Goal: Contribute content: Contribute content

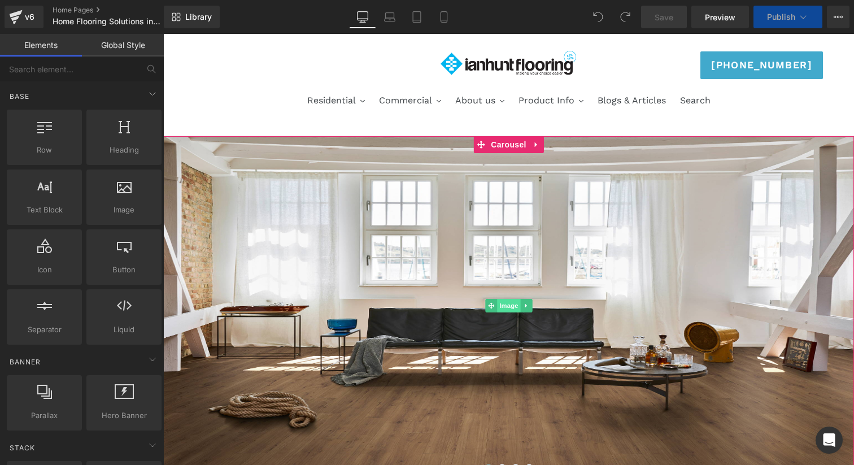
click at [509, 303] on span "Image" at bounding box center [509, 306] width 24 height 14
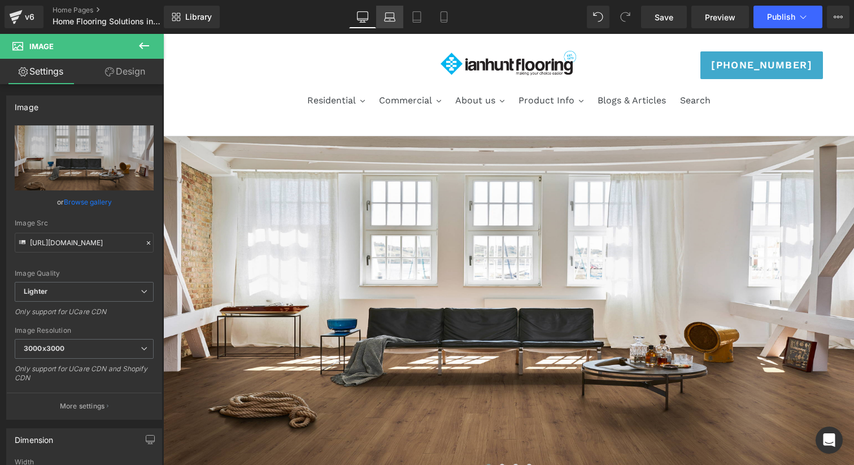
click at [392, 25] on link "Laptop" at bounding box center [389, 17] width 27 height 23
type input "500"
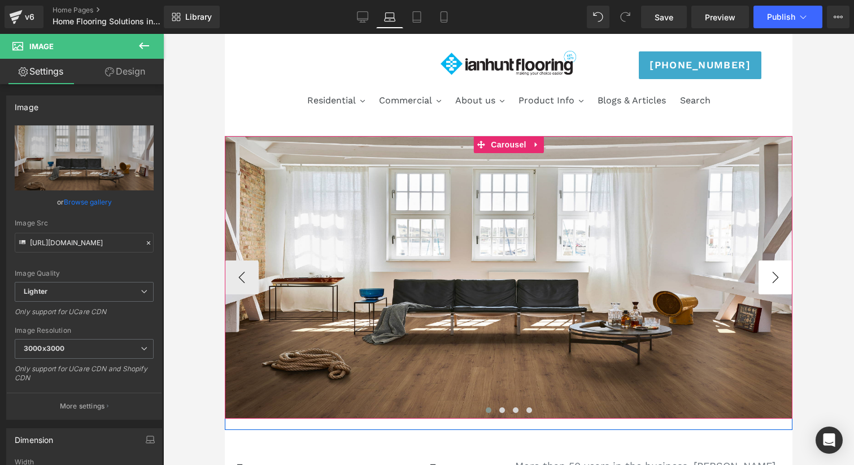
click at [780, 276] on button "›" at bounding box center [776, 277] width 34 height 34
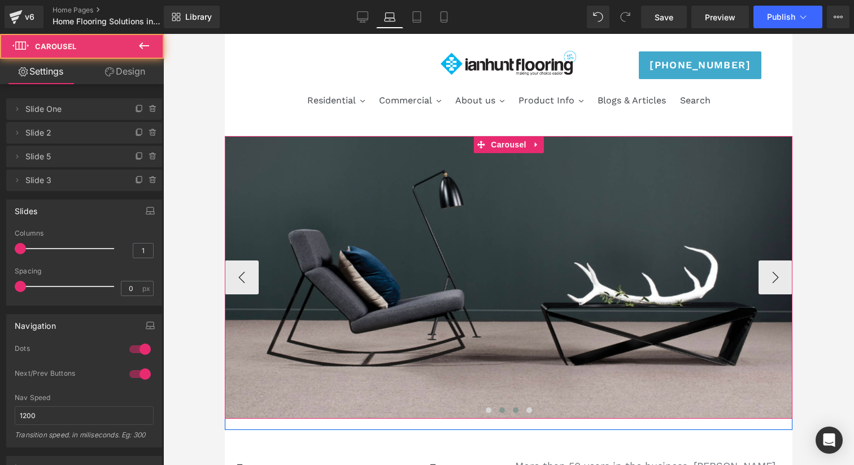
click at [516, 409] on span at bounding box center [516, 410] width 6 height 6
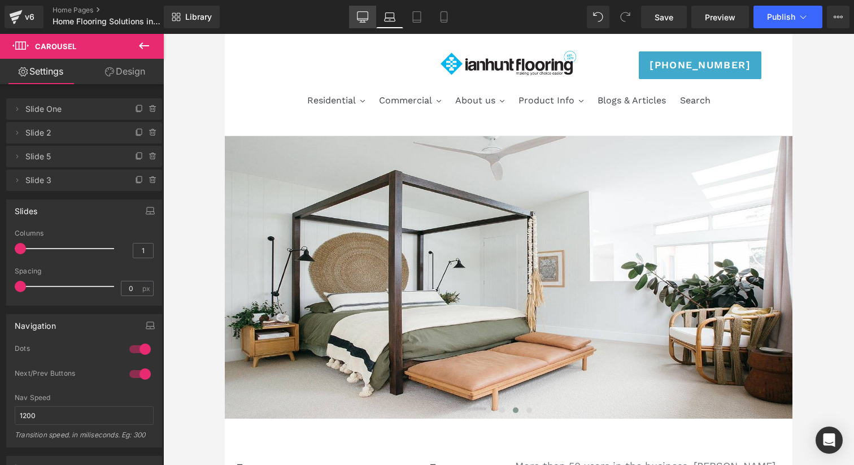
click at [353, 16] on link "Desktop" at bounding box center [362, 17] width 27 height 23
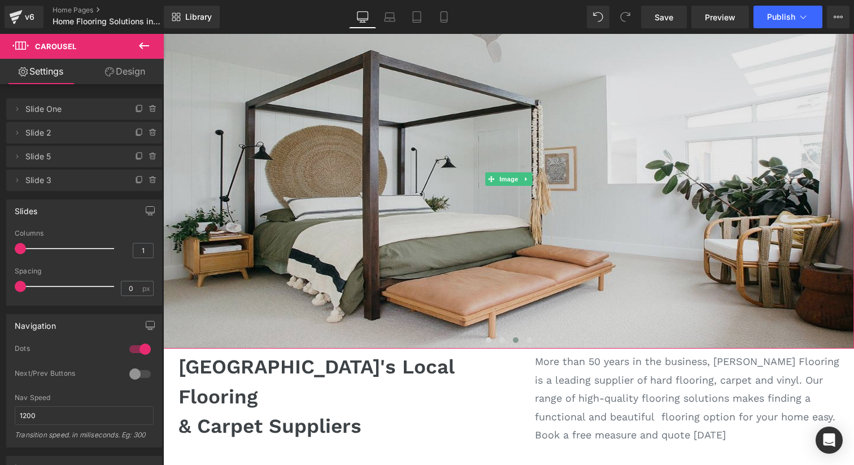
scroll to position [132, 0]
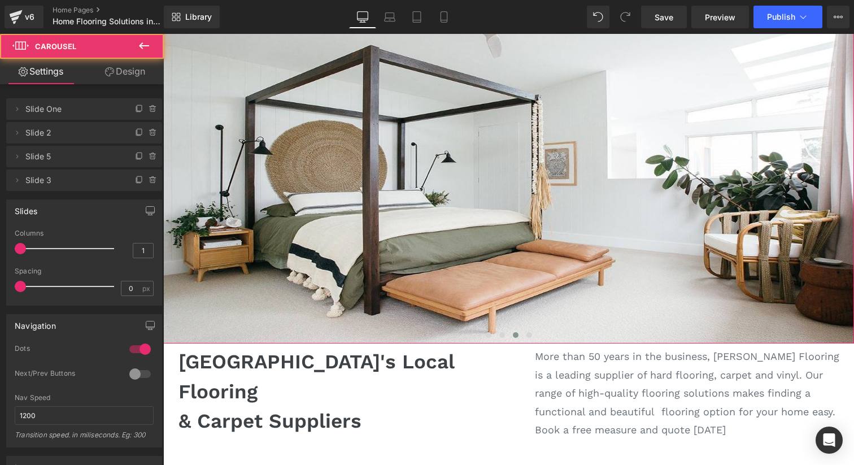
click at [462, 338] on div at bounding box center [508, 336] width 691 height 15
click at [462, 335] on div at bounding box center [508, 336] width 691 height 15
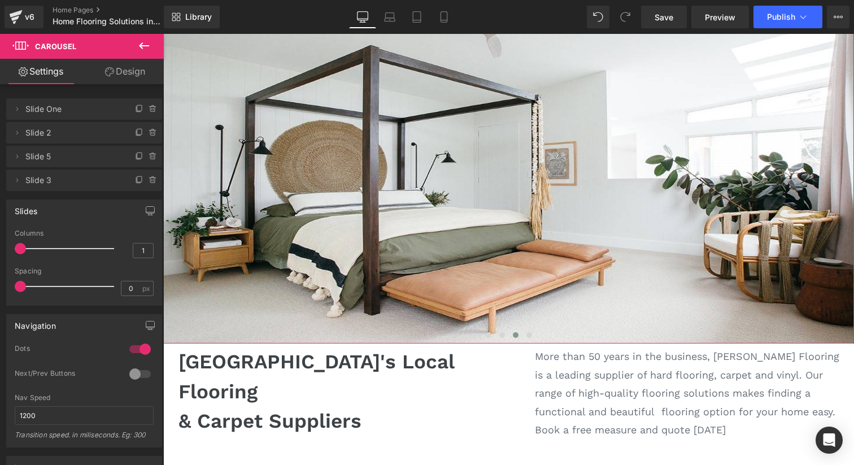
click at [474, 335] on div at bounding box center [508, 336] width 691 height 15
click at [487, 335] on span at bounding box center [489, 335] width 6 height 6
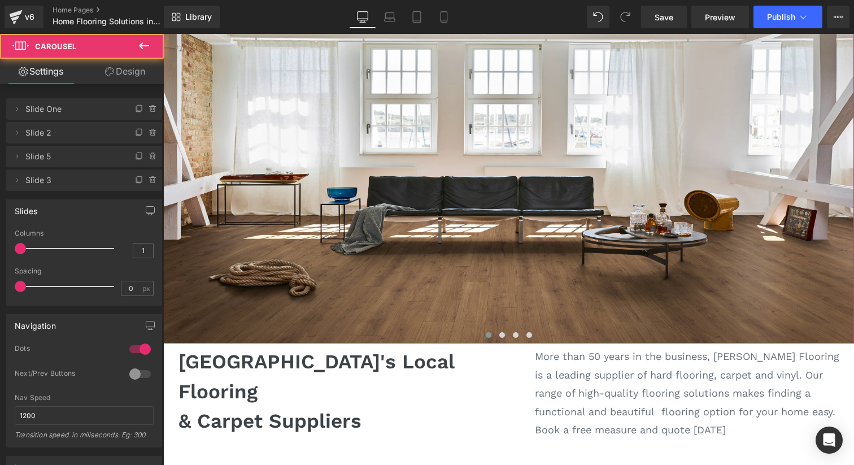
click at [488, 334] on span at bounding box center [489, 335] width 6 height 6
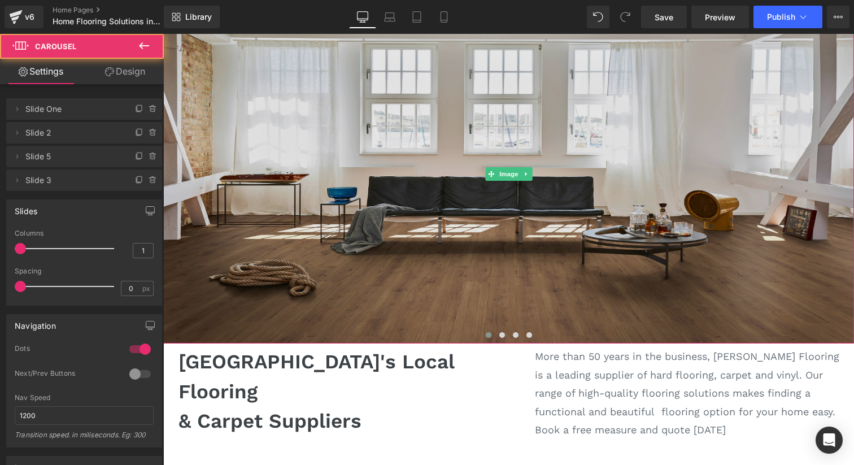
click at [482, 214] on img at bounding box center [508, 174] width 691 height 339
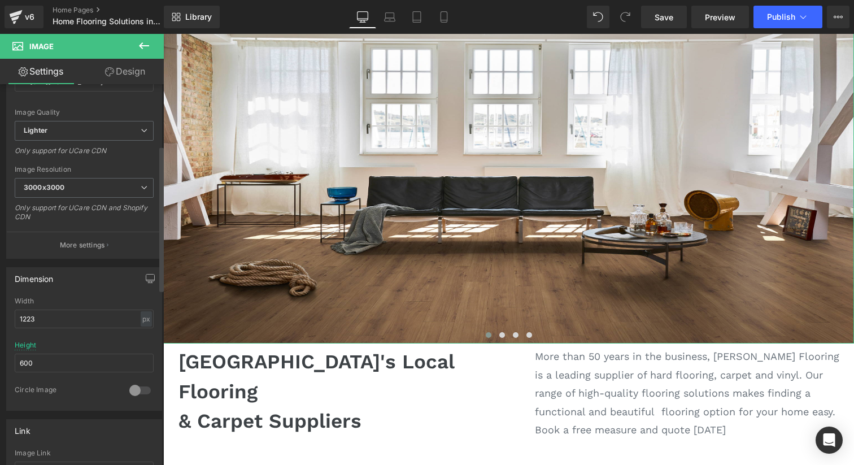
scroll to position [158, 0]
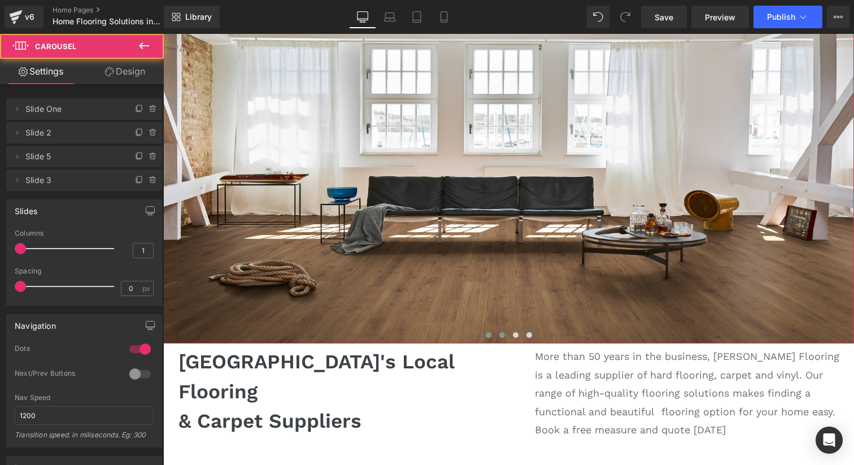
click at [503, 335] on span at bounding box center [503, 335] width 6 height 6
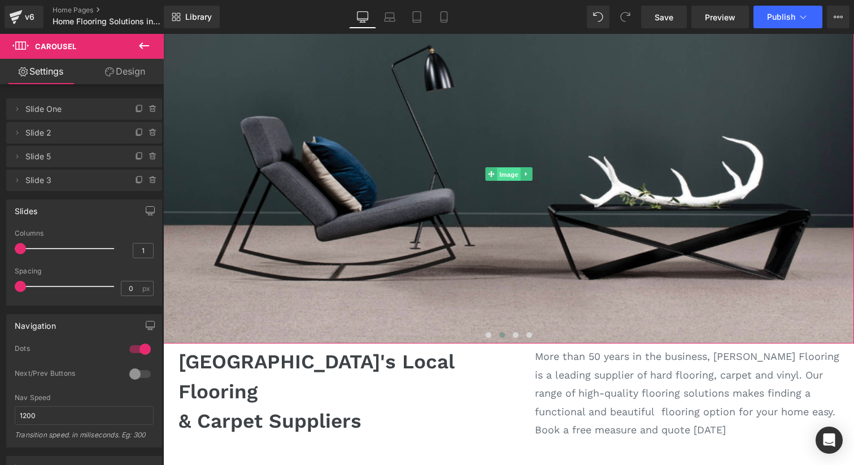
click at [505, 171] on span "Image" at bounding box center [509, 175] width 24 height 14
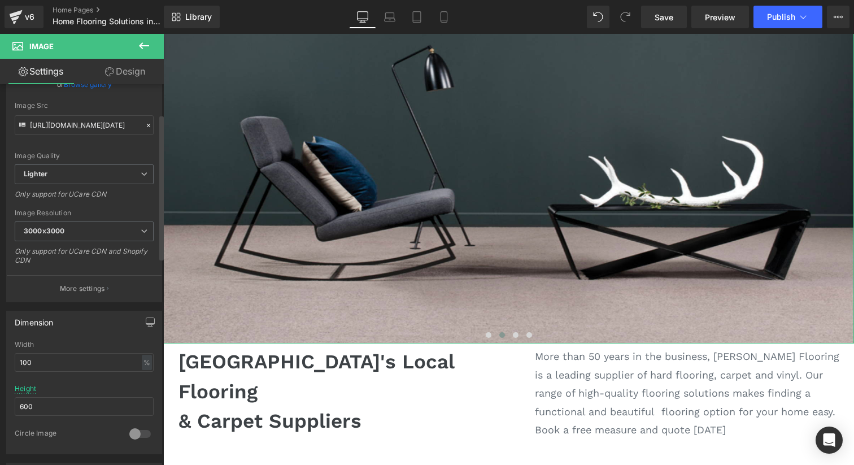
scroll to position [124, 0]
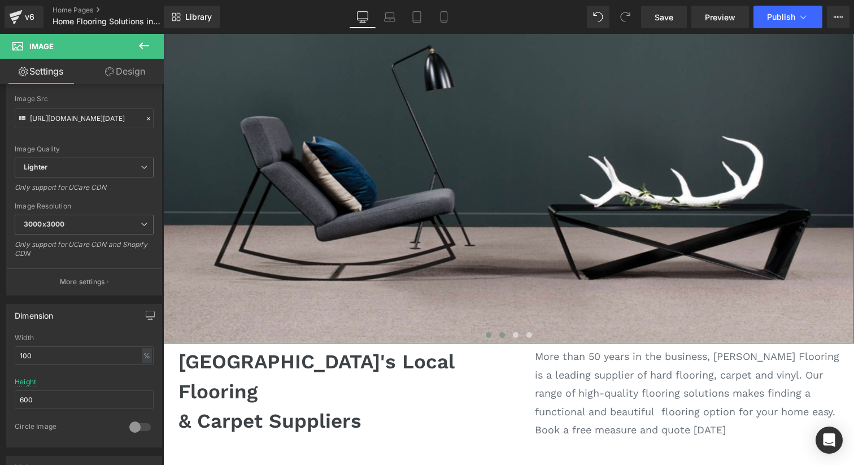
click at [487, 333] on span at bounding box center [489, 335] width 6 height 6
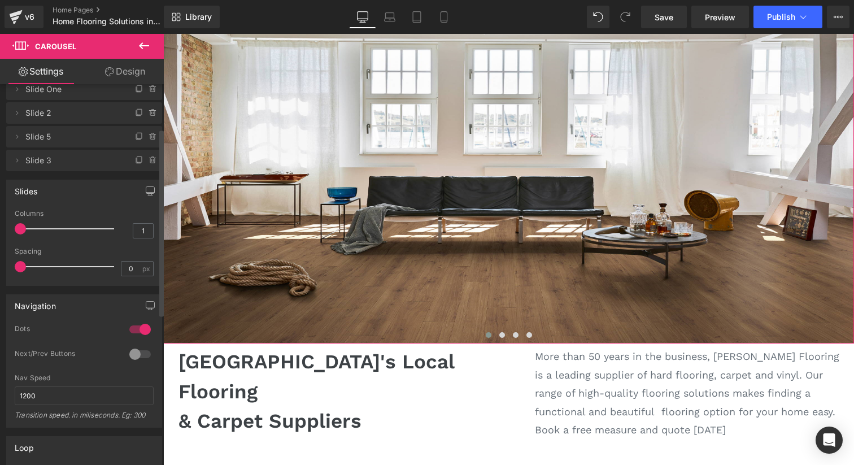
scroll to position [0, 0]
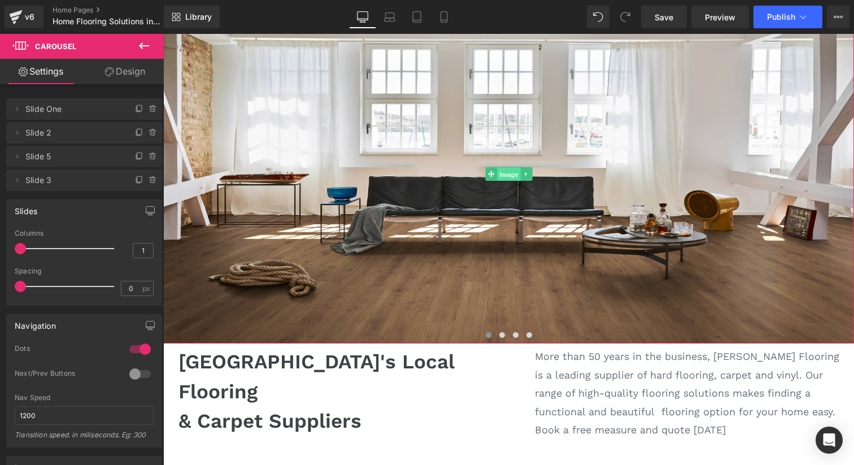
click at [509, 175] on span "Image" at bounding box center [509, 175] width 24 height 14
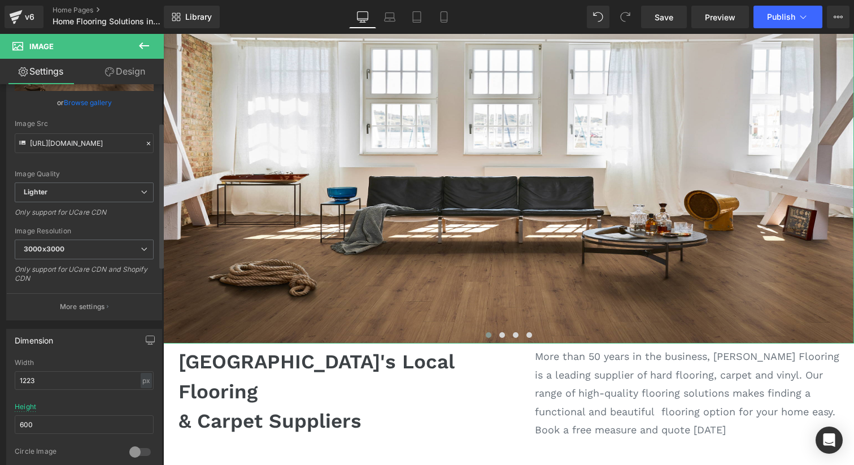
scroll to position [101, 0]
drag, startPoint x: 61, startPoint y: 373, endPoint x: 0, endPoint y: 372, distance: 61.0
click at [0, 372] on div "Dimension 1223px Width 1223 px % px 600px Height 600 0 Circle Image" at bounding box center [84, 395] width 169 height 152
drag, startPoint x: 69, startPoint y: 381, endPoint x: 0, endPoint y: 374, distance: 69.3
click at [0, 375] on div "Dimension 1223px Width 1223 px % px 600px Height 600 0 Circle Image" at bounding box center [84, 395] width 169 height 152
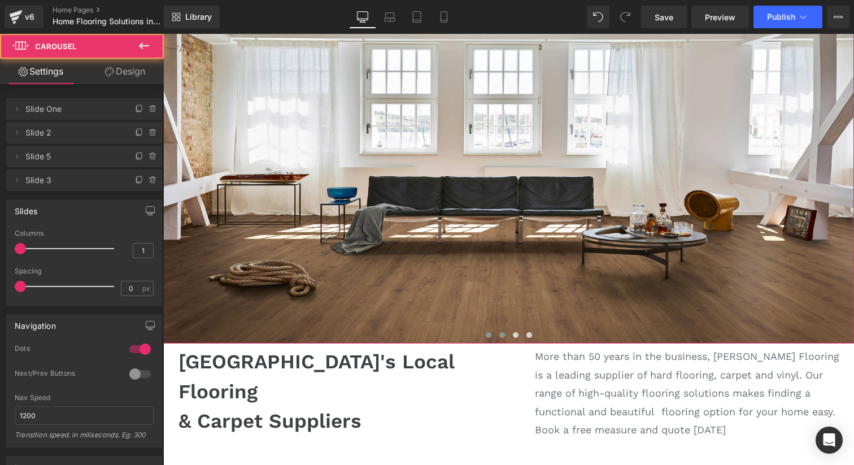
click at [502, 336] on span at bounding box center [503, 335] width 6 height 6
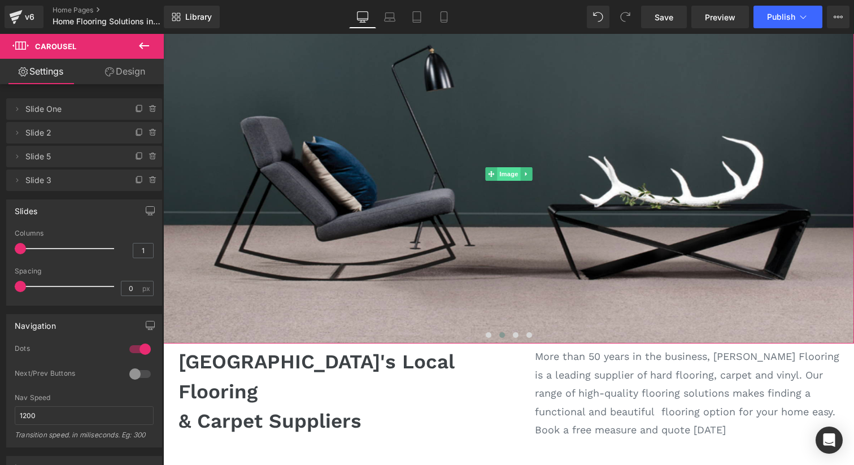
click at [503, 174] on span "Image" at bounding box center [509, 174] width 24 height 14
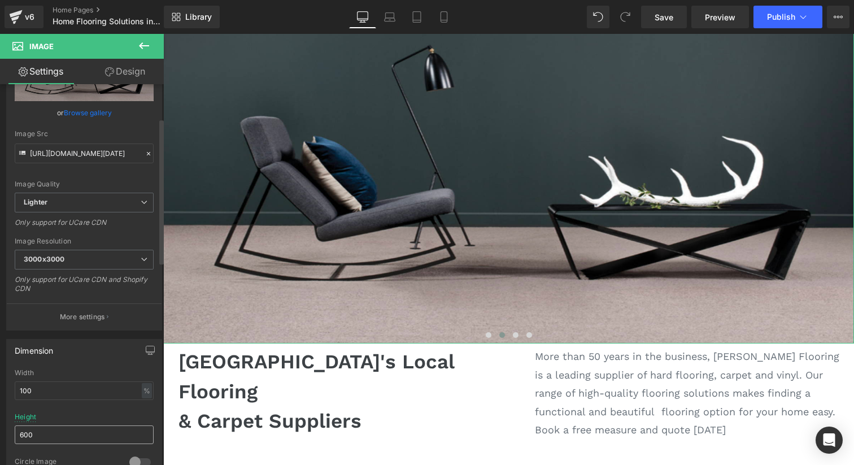
scroll to position [92, 0]
drag, startPoint x: 61, startPoint y: 383, endPoint x: 0, endPoint y: 383, distance: 61.0
click at [0, 383] on div "Dimension 100% Width 100 % % px 600px Height 600 0 Circle Image" at bounding box center [84, 404] width 169 height 152
drag, startPoint x: 70, startPoint y: 386, endPoint x: 3, endPoint y: 384, distance: 66.2
click at [6, 384] on div "Dimension 100% Width 100 % % px 600px Height 600 0 Circle Image" at bounding box center [84, 409] width 156 height 144
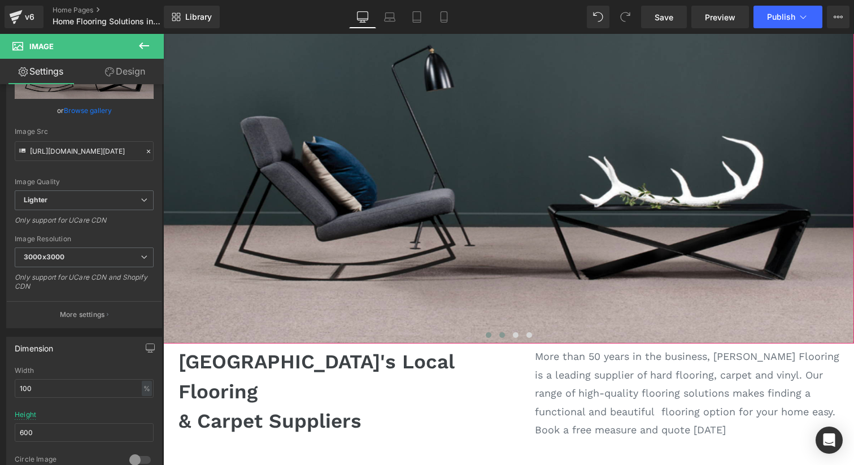
click at [488, 333] on span at bounding box center [489, 335] width 6 height 6
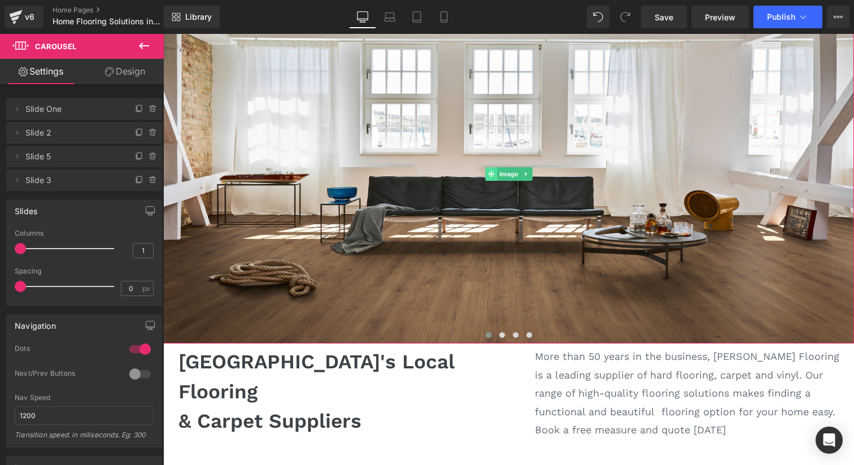
click at [495, 175] on span at bounding box center [491, 174] width 12 height 14
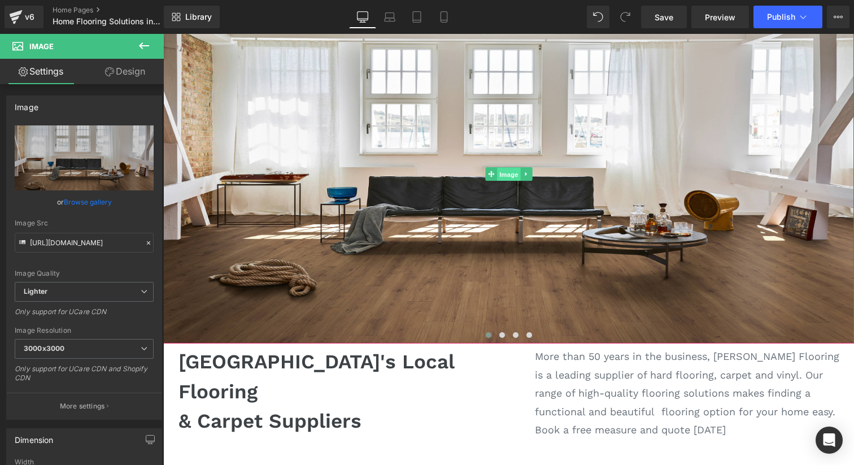
click at [507, 176] on span "Image" at bounding box center [509, 175] width 24 height 14
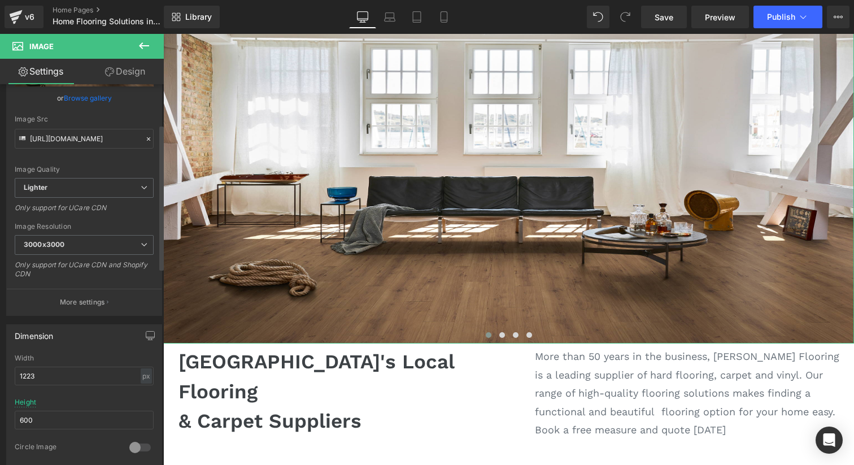
scroll to position [105, 0]
click at [501, 333] on span at bounding box center [503, 335] width 6 height 6
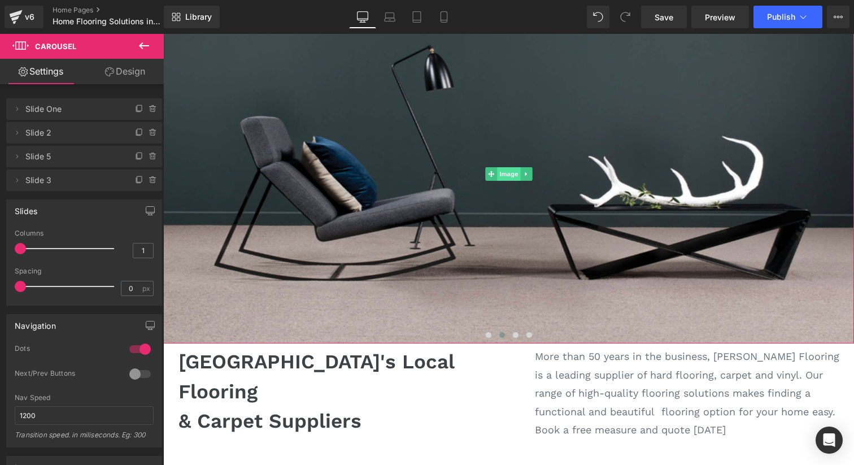
click at [503, 174] on span "Image" at bounding box center [509, 174] width 24 height 14
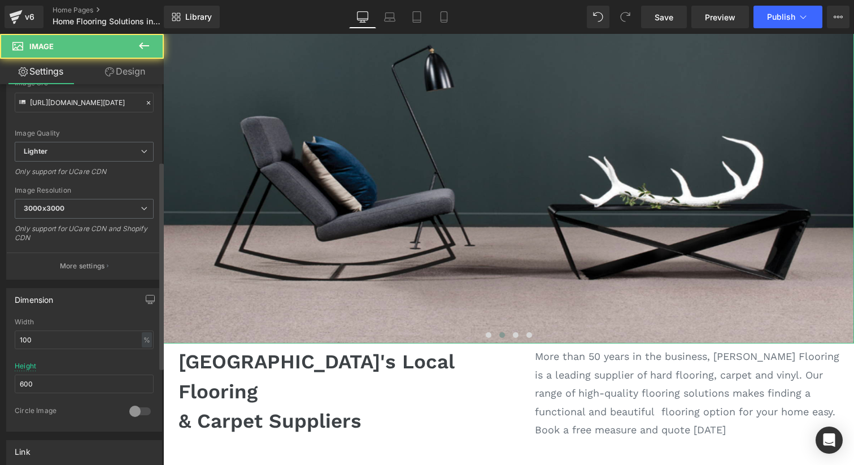
scroll to position [153, 0]
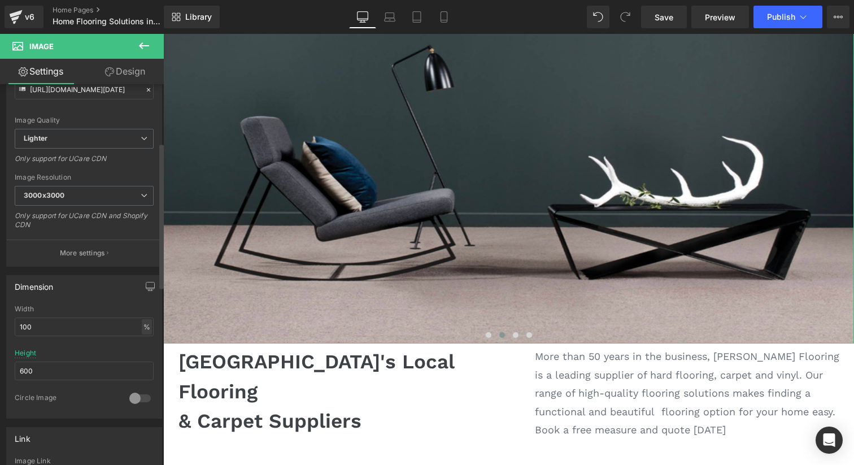
click at [142, 327] on div "%" at bounding box center [147, 326] width 10 height 15
click at [144, 362] on li "px" at bounding box center [146, 361] width 14 height 16
type input "1223"
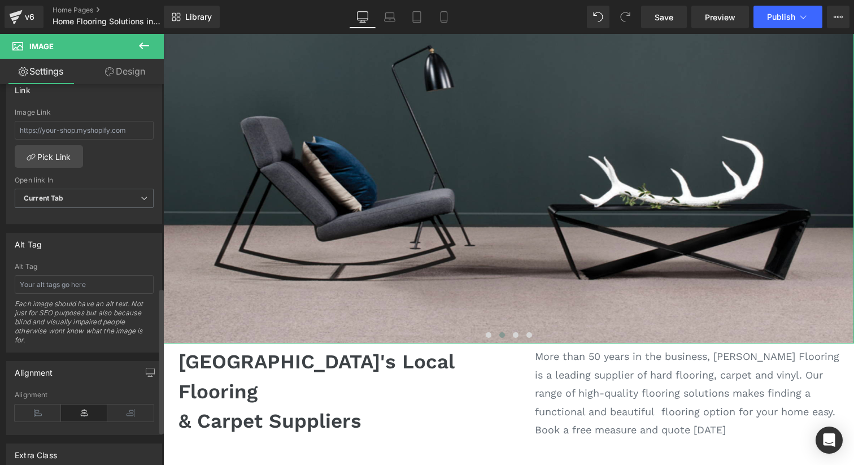
scroll to position [622, 0]
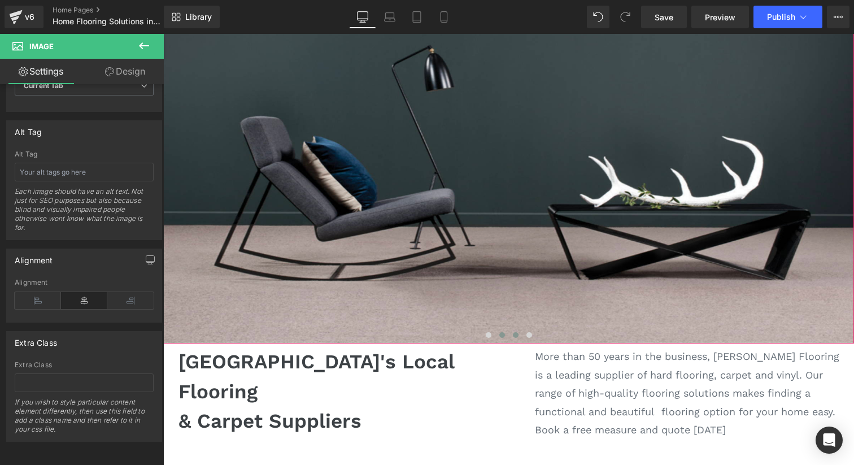
click at [518, 337] on button at bounding box center [516, 334] width 14 height 11
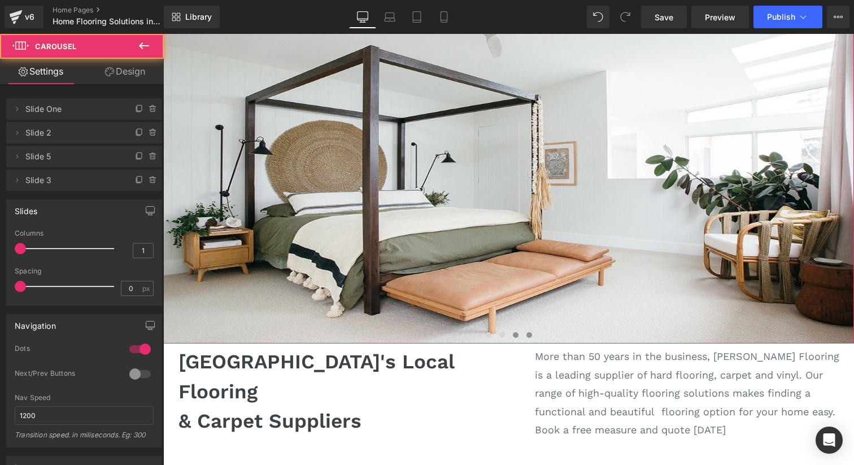
click at [533, 336] on button at bounding box center [530, 334] width 14 height 11
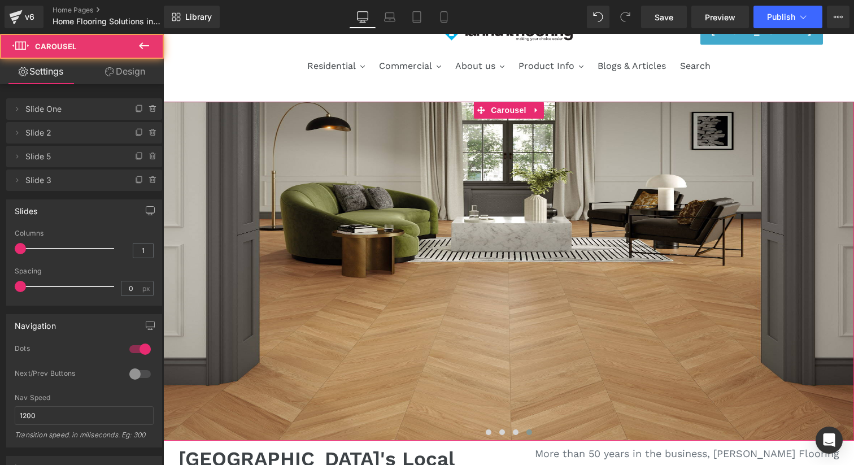
scroll to position [11, 0]
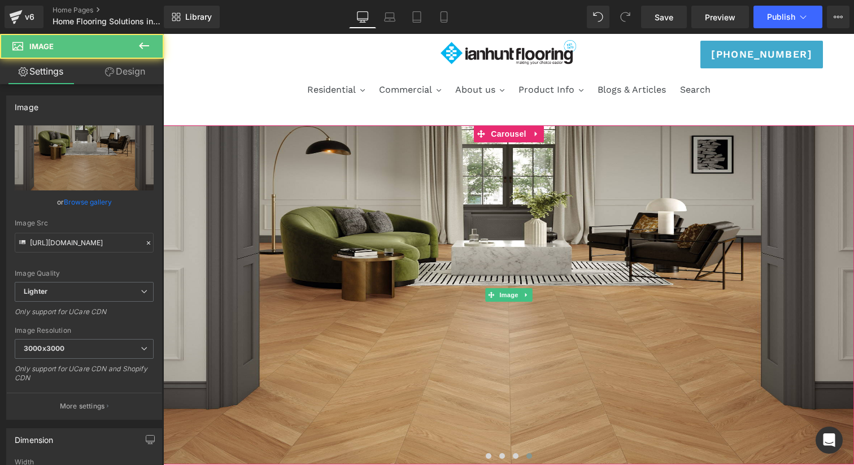
click at [533, 336] on img at bounding box center [508, 294] width 691 height 339
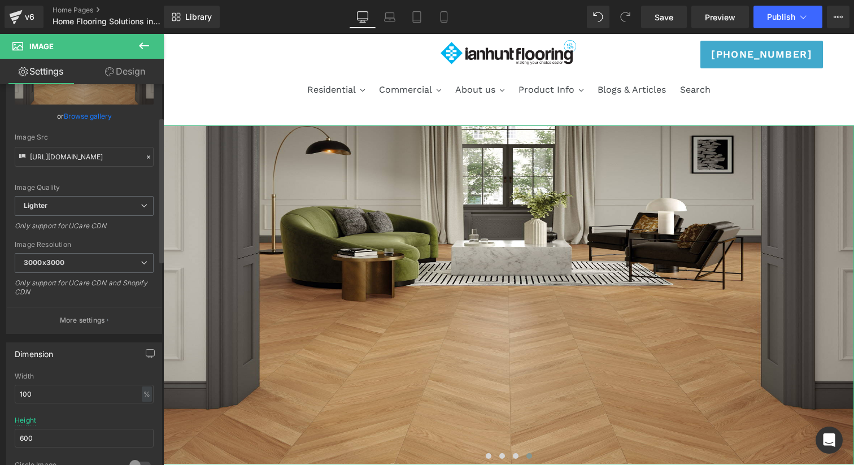
scroll to position [86, 0]
click at [108, 266] on span "3000x3000" at bounding box center [84, 263] width 139 height 20
click at [121, 235] on div "Only support for UCare CDN" at bounding box center [84, 229] width 139 height 16
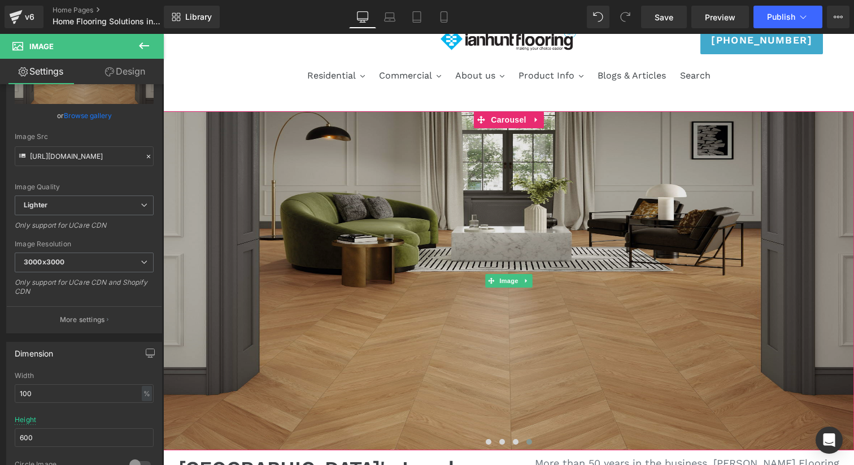
scroll to position [27, 0]
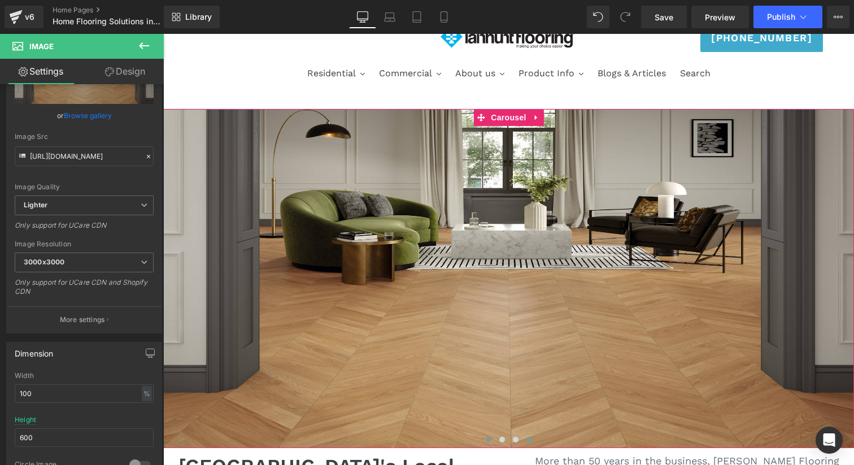
click at [487, 441] on span at bounding box center [489, 440] width 6 height 6
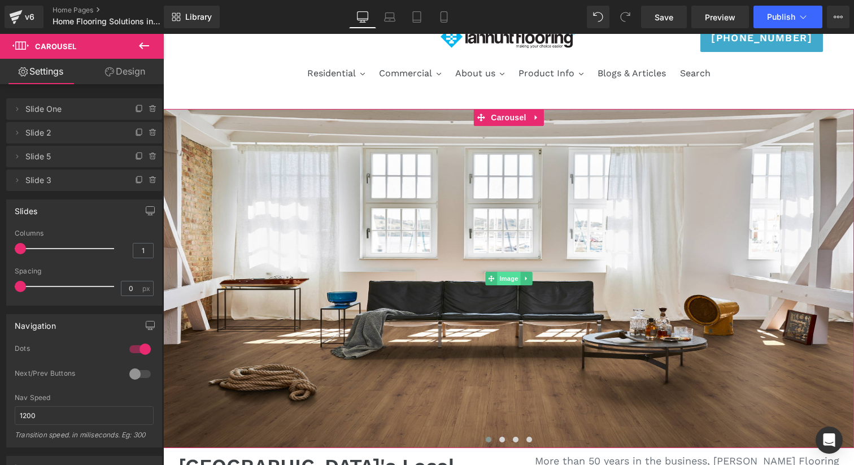
click at [506, 279] on span "Image" at bounding box center [509, 279] width 24 height 14
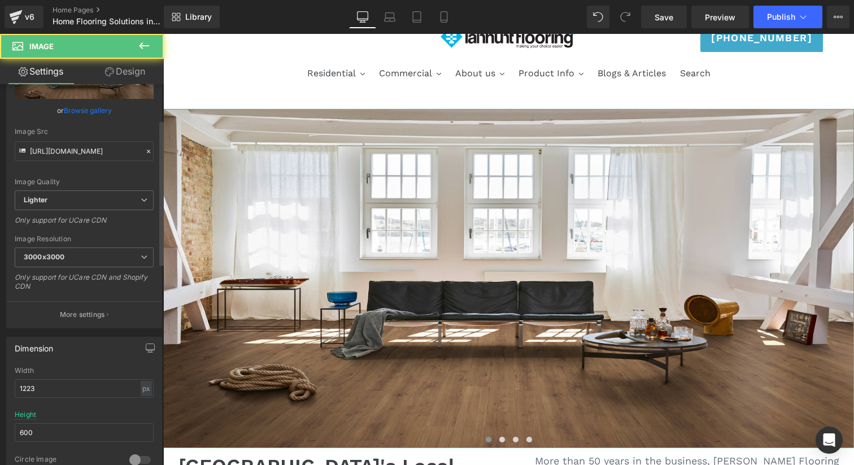
scroll to position [93, 0]
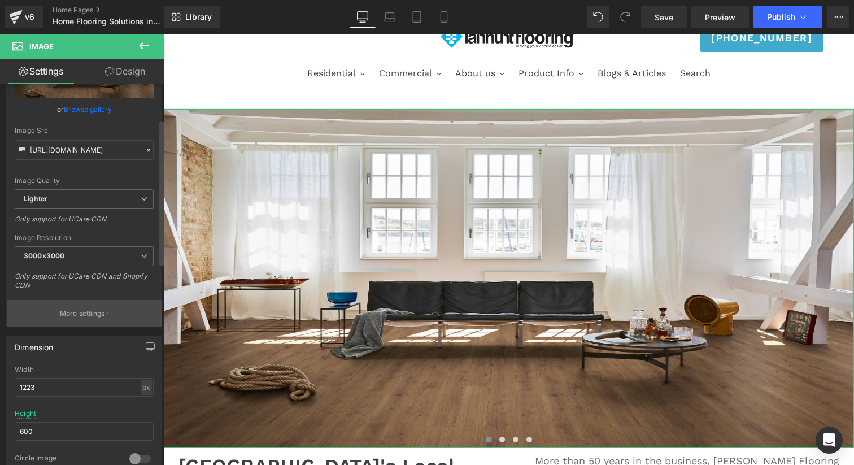
click at [76, 302] on button "More settings" at bounding box center [84, 313] width 155 height 27
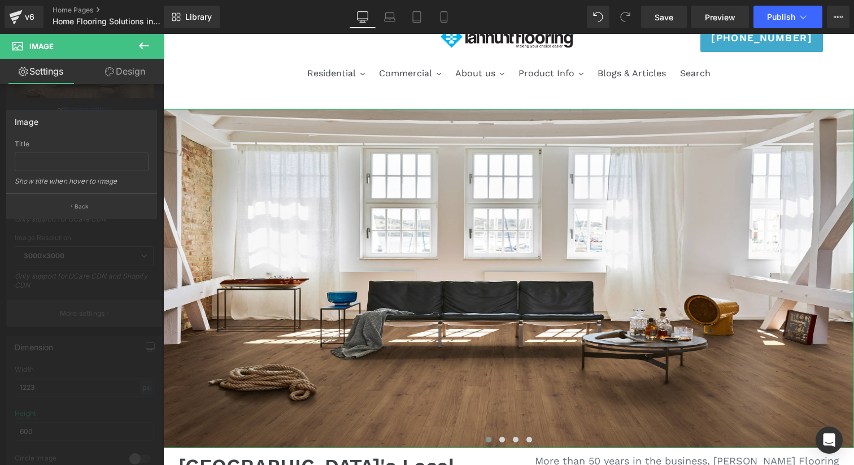
click at [76, 302] on div at bounding box center [82, 252] width 164 height 437
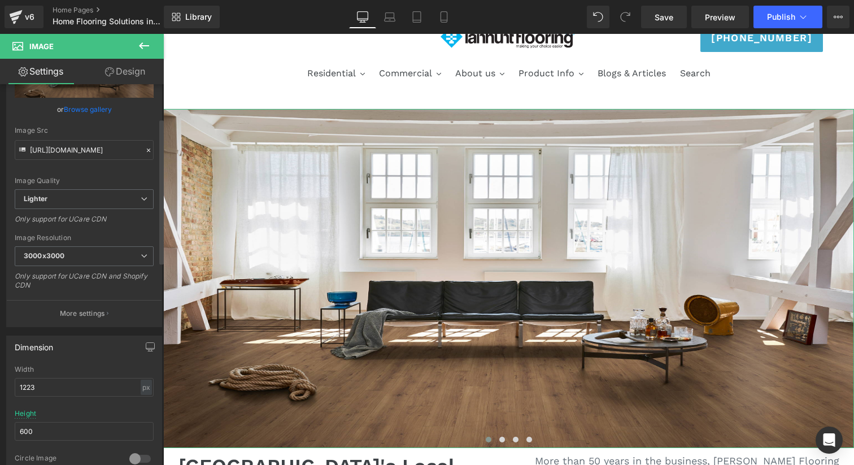
scroll to position [0, 0]
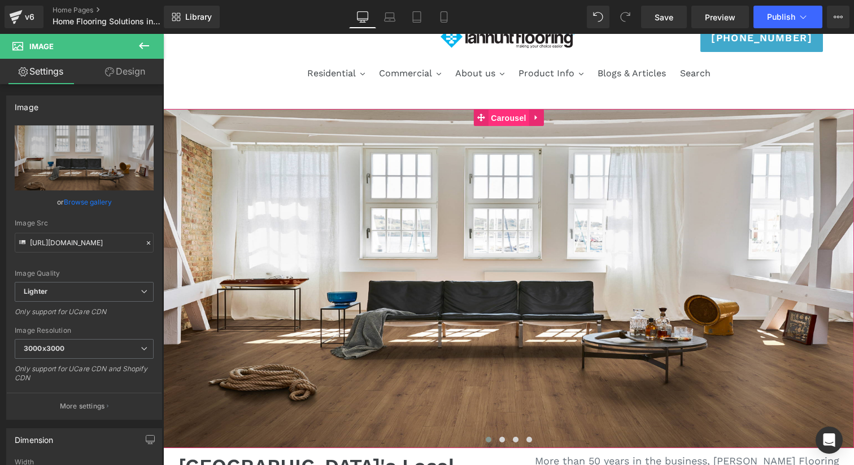
click at [507, 116] on span "Carousel" at bounding box center [508, 118] width 41 height 17
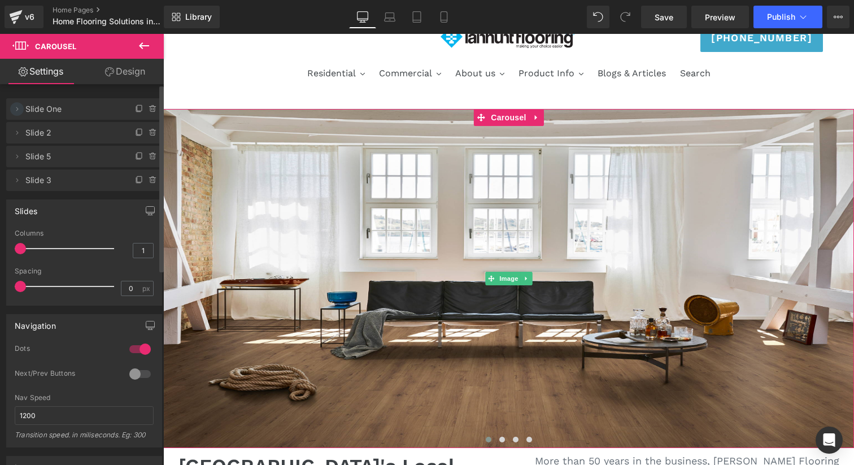
click at [18, 111] on icon at bounding box center [16, 109] width 9 height 9
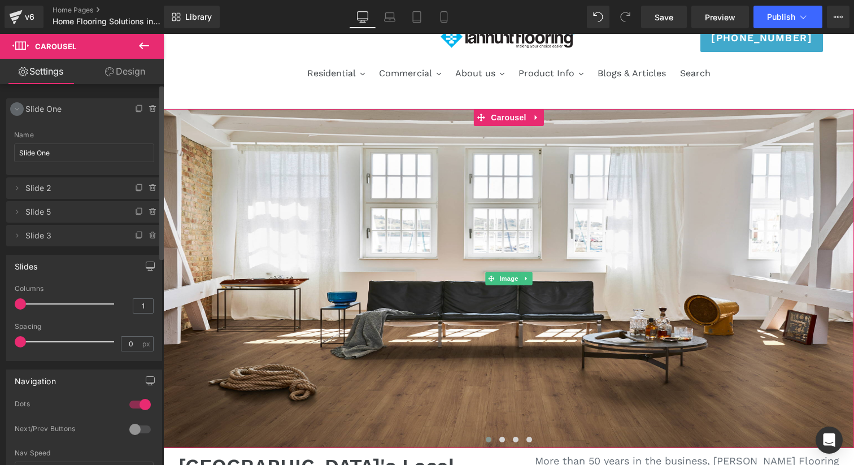
click at [18, 111] on icon at bounding box center [16, 109] width 9 height 9
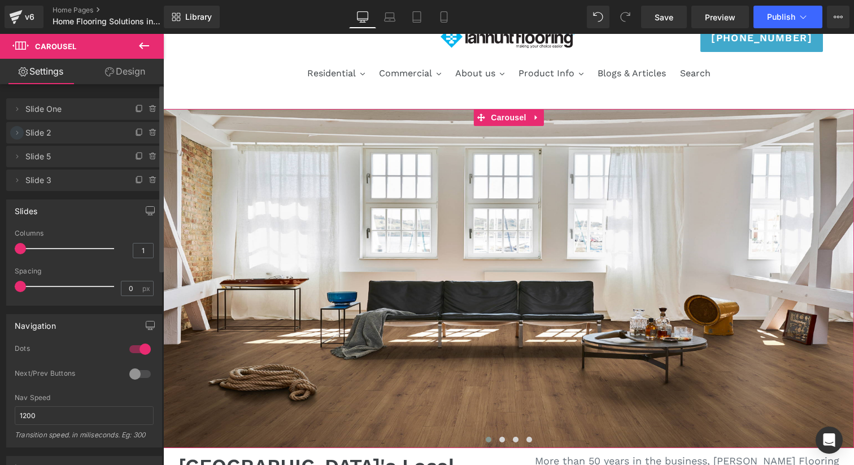
click at [12, 137] on icon at bounding box center [16, 132] width 9 height 9
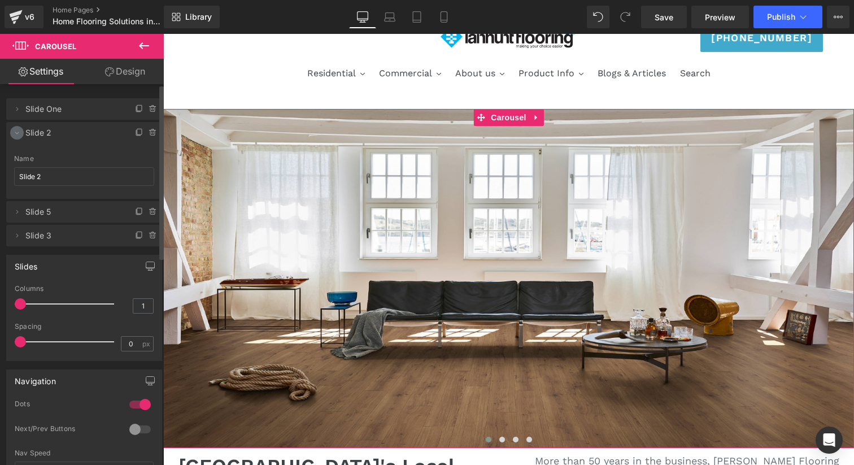
click at [18, 134] on icon at bounding box center [16, 132] width 9 height 9
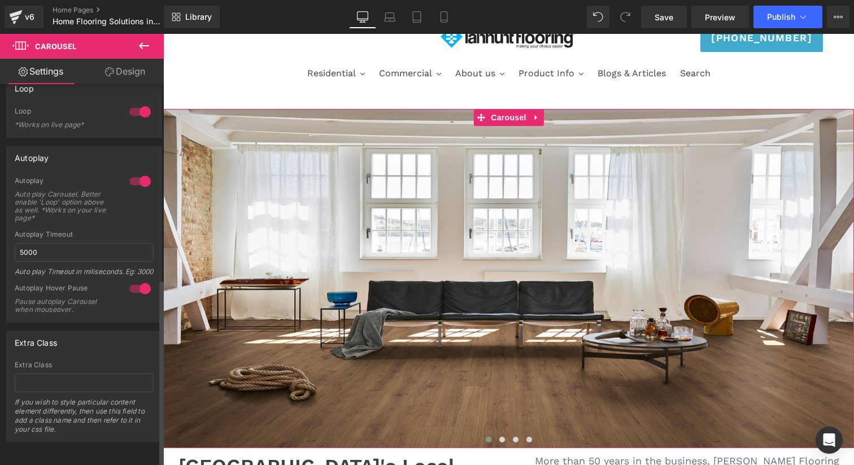
scroll to position [396, 0]
click at [145, 72] on link "Design" at bounding box center [125, 71] width 82 height 25
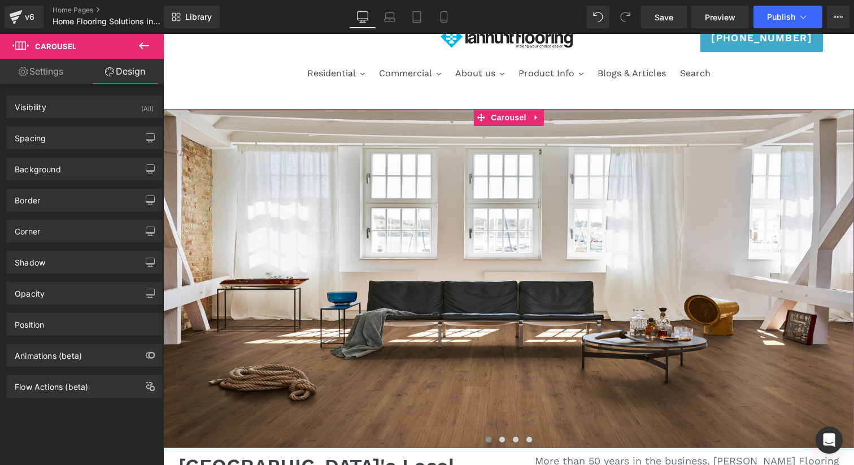
type input "transparent"
type input "0"
click at [89, 176] on div "Background" at bounding box center [84, 168] width 155 height 21
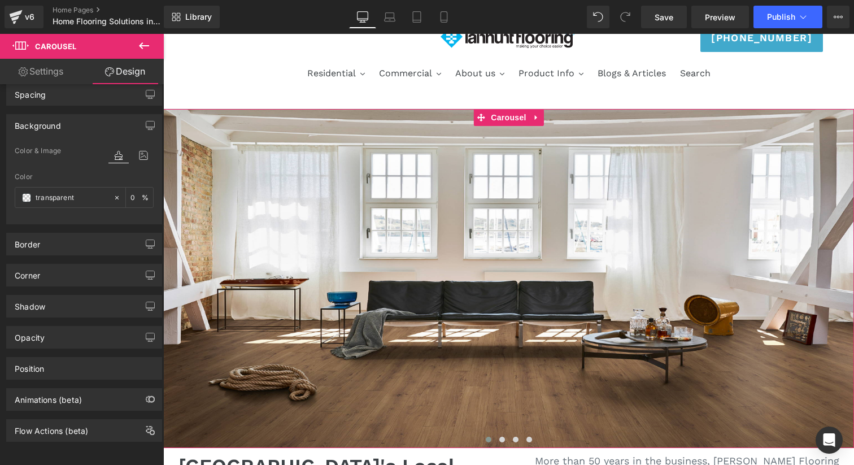
scroll to position [53, 0]
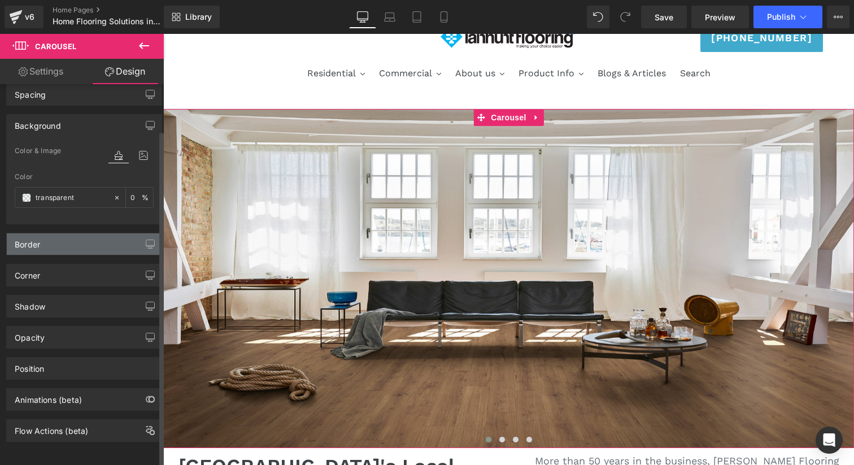
click at [74, 237] on div "Border" at bounding box center [84, 243] width 155 height 21
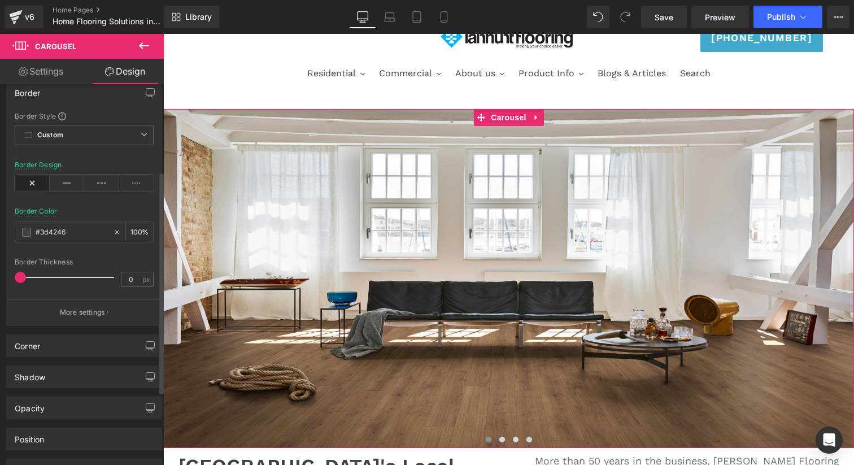
scroll to position [198, 0]
drag, startPoint x: 25, startPoint y: 273, endPoint x: 69, endPoint y: 274, distance: 44.1
click at [69, 274] on span at bounding box center [65, 273] width 11 height 11
type input "0"
drag, startPoint x: 69, startPoint y: 274, endPoint x: 0, endPoint y: 267, distance: 69.3
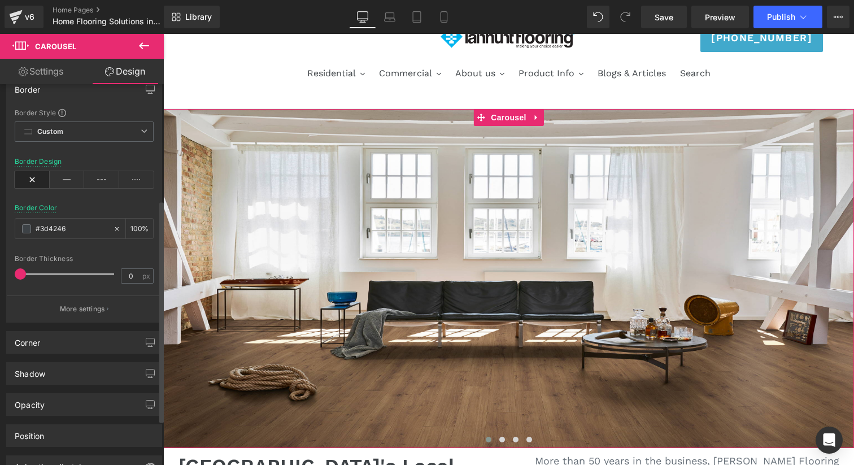
click at [0, 267] on div "Border Border Style Custom Custom Setup Global Style Custom Setup Global Style …" at bounding box center [84, 196] width 169 height 253
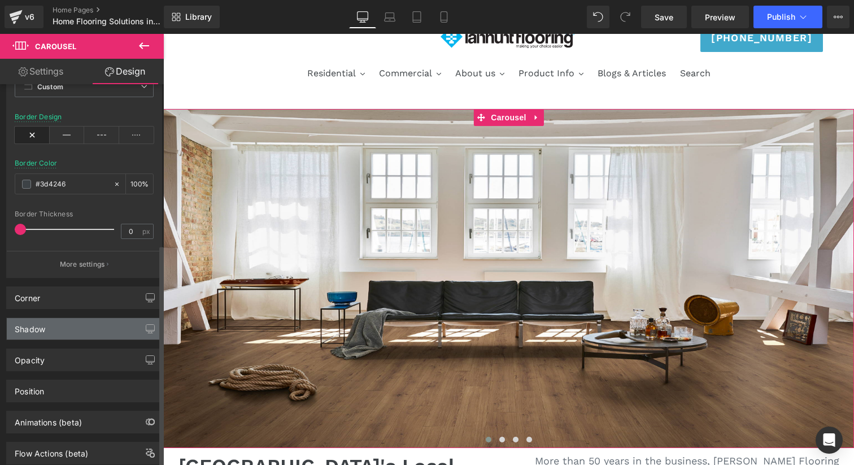
scroll to position [275, 0]
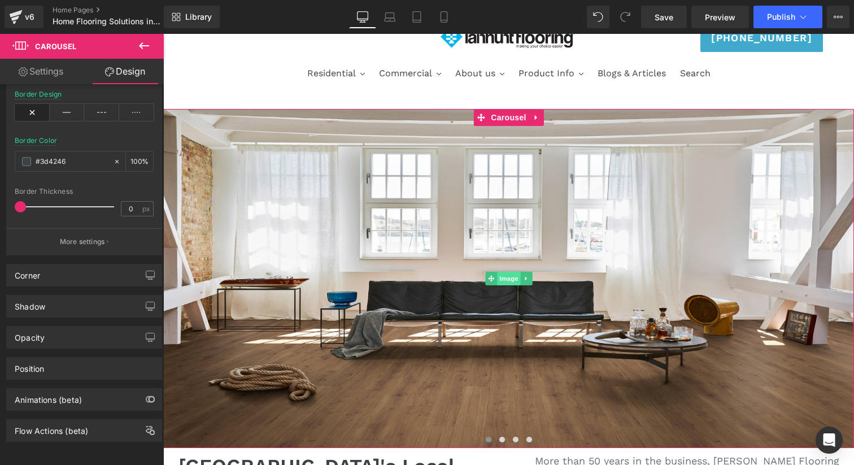
click at [506, 279] on span "Image" at bounding box center [509, 279] width 24 height 14
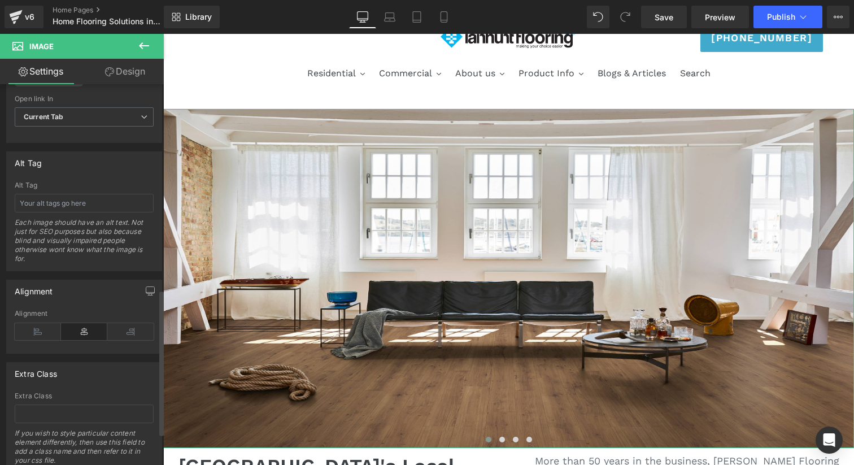
scroll to position [622, 0]
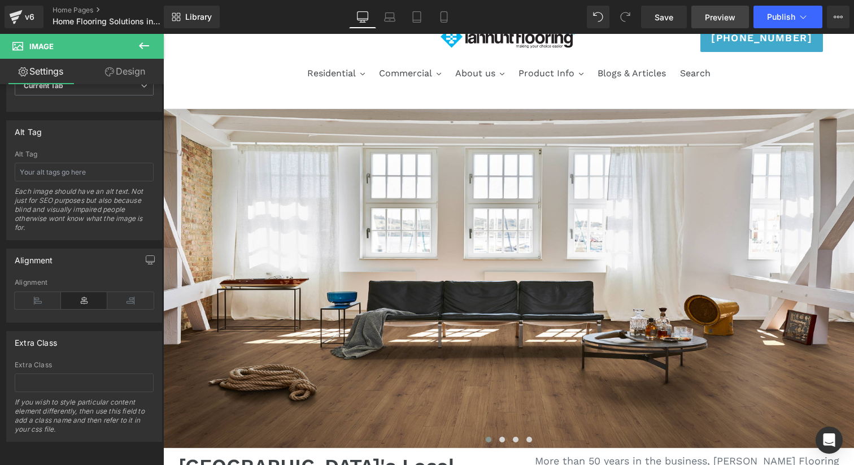
click at [731, 15] on span "Preview" at bounding box center [720, 17] width 31 height 12
click at [400, 16] on link "Laptop" at bounding box center [389, 17] width 27 height 23
type input "500"
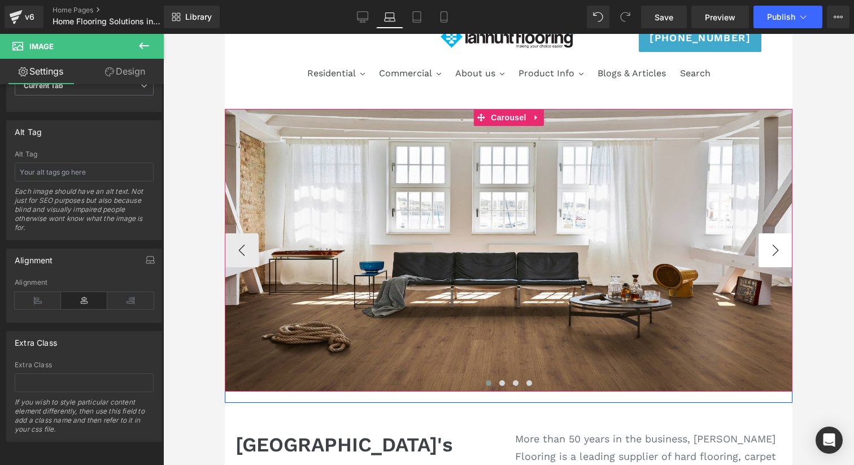
click at [765, 242] on button "›" at bounding box center [776, 250] width 34 height 34
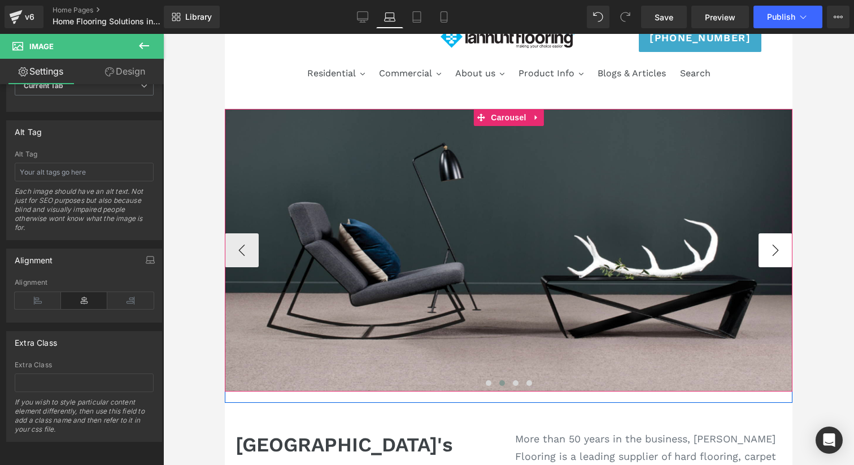
click at [765, 244] on button "›" at bounding box center [776, 250] width 34 height 34
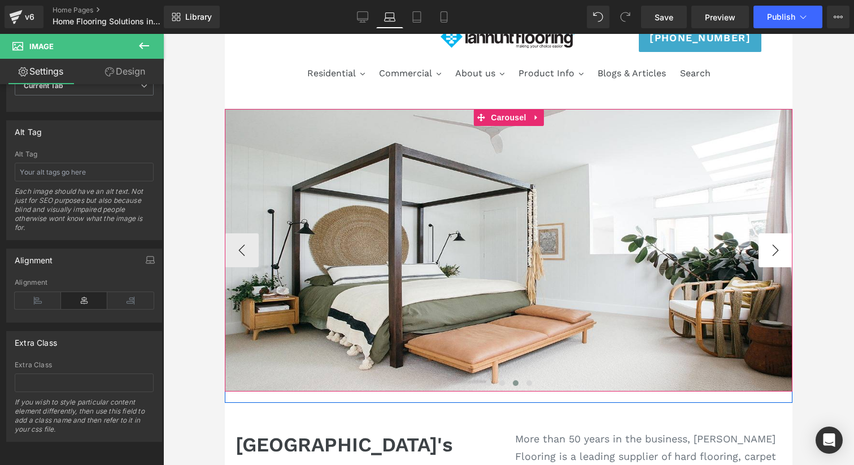
click at [765, 244] on button "›" at bounding box center [776, 250] width 34 height 34
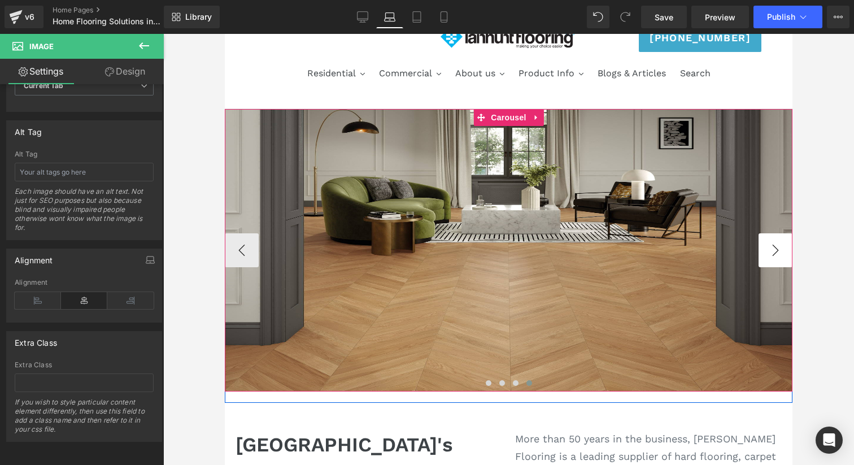
click at [765, 244] on button "›" at bounding box center [776, 250] width 34 height 34
click at [249, 247] on button "‹" at bounding box center [242, 250] width 34 height 34
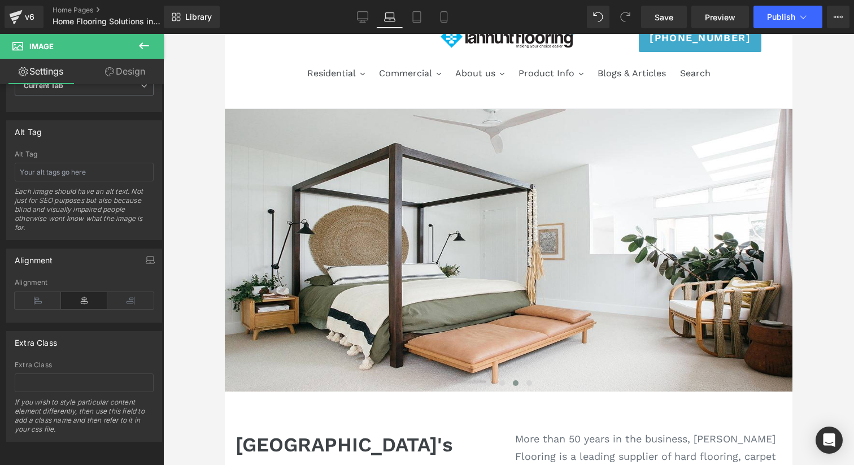
click at [132, 47] on button at bounding box center [144, 46] width 40 height 25
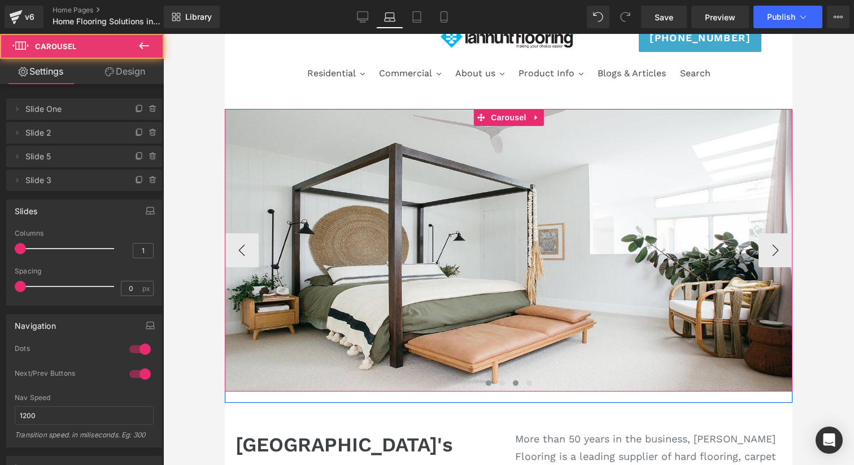
click at [489, 383] on span at bounding box center [489, 383] width 6 height 6
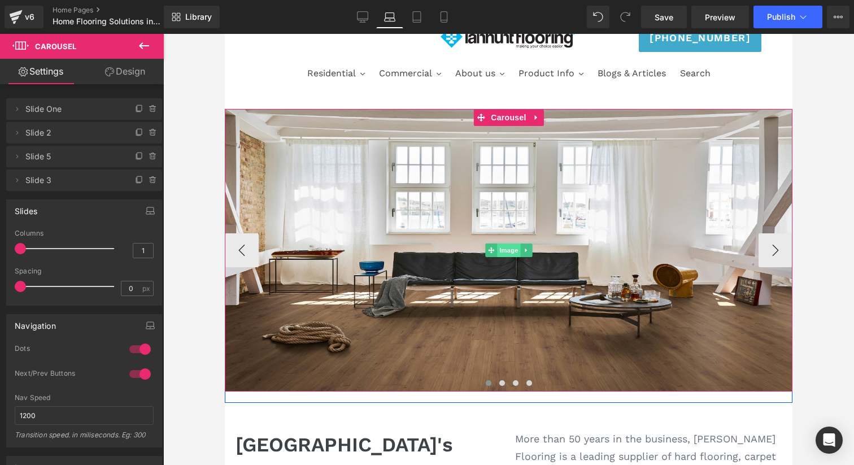
click at [509, 251] on span "Image" at bounding box center [509, 251] width 24 height 14
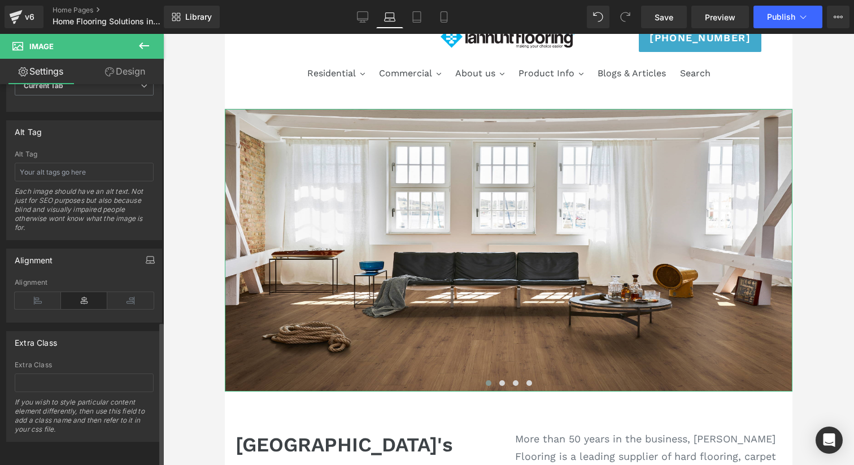
click at [148, 255] on icon "button" at bounding box center [150, 259] width 9 height 9
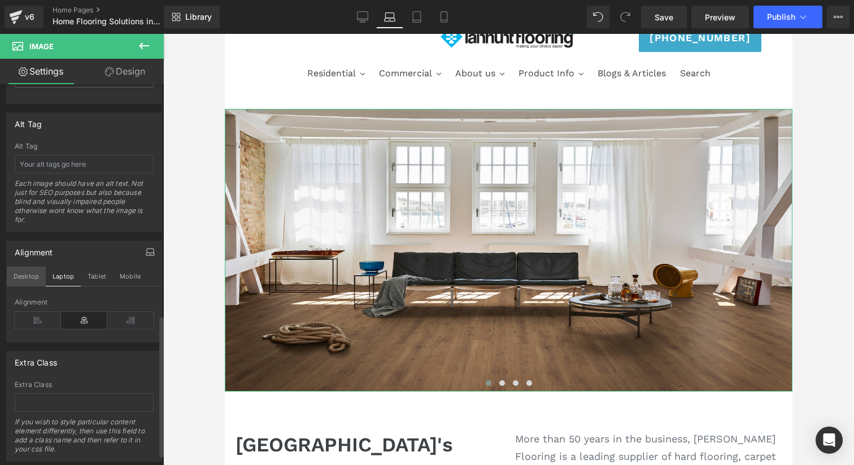
click at [21, 278] on button "Desktop" at bounding box center [26, 276] width 39 height 19
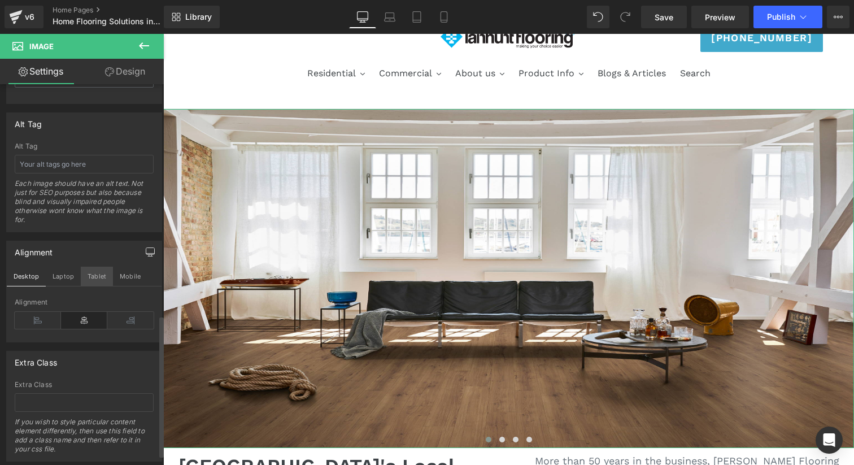
click at [94, 272] on button "Tablet" at bounding box center [97, 276] width 32 height 19
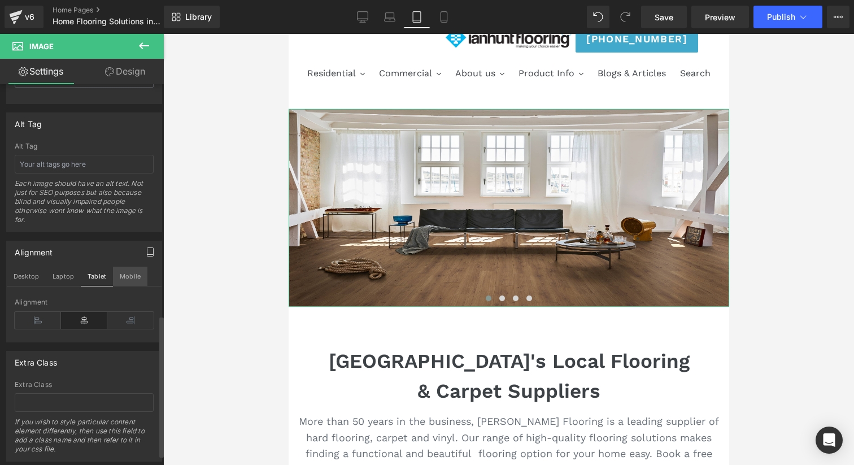
click at [127, 274] on button "Mobile" at bounding box center [130, 276] width 34 height 19
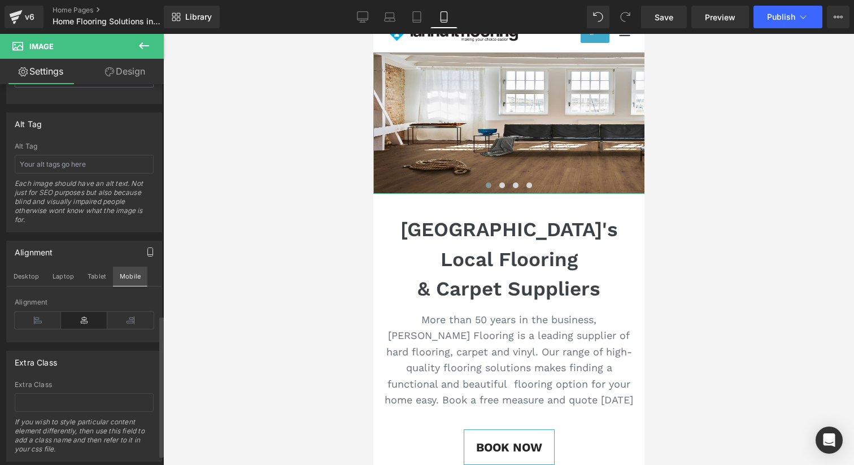
scroll to position [0, 0]
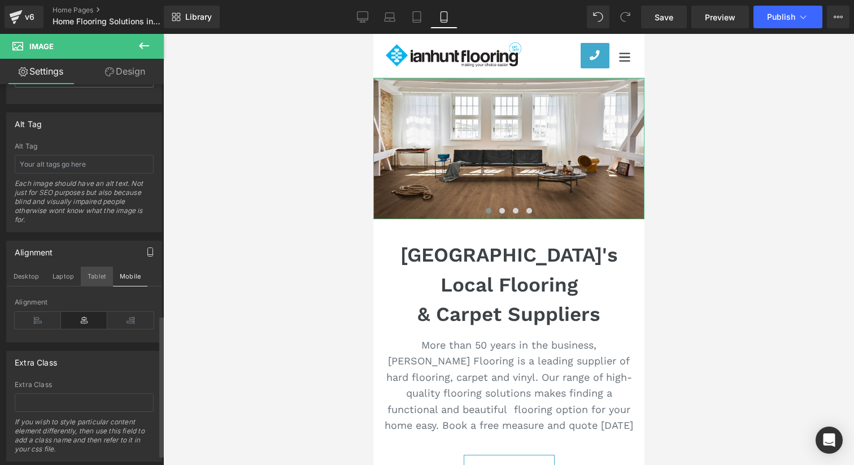
click at [97, 277] on button "Tablet" at bounding box center [97, 276] width 32 height 19
type input "350"
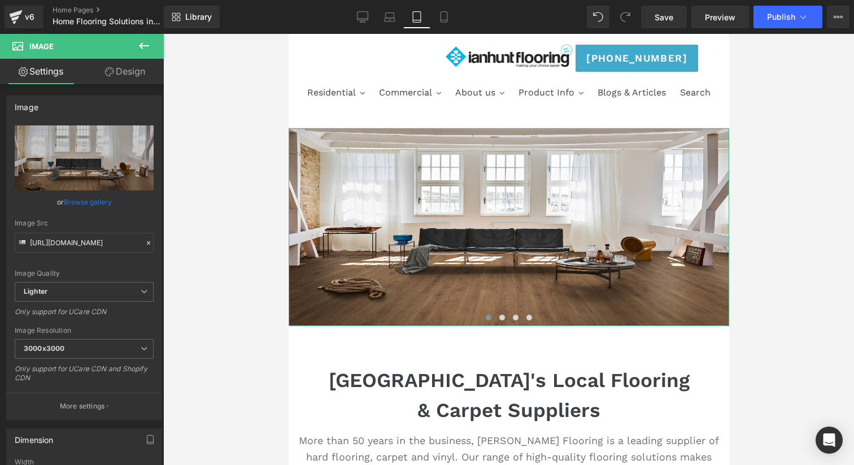
click at [118, 71] on link "Design" at bounding box center [125, 71] width 82 height 25
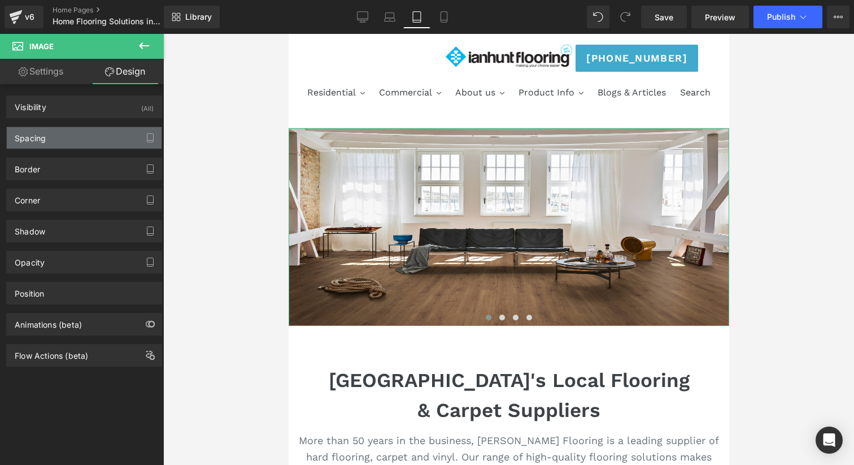
click at [90, 144] on div "Spacing" at bounding box center [84, 137] width 155 height 21
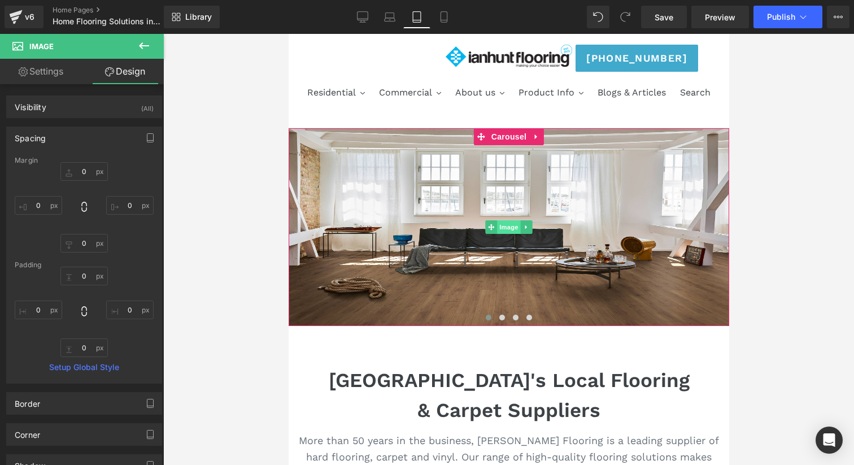
click at [505, 222] on span "Image" at bounding box center [509, 227] width 24 height 14
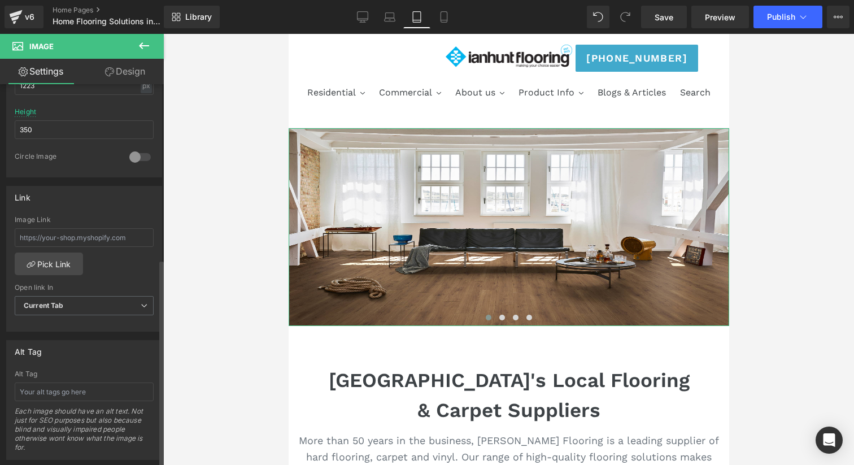
scroll to position [398, 0]
click at [487, 319] on span at bounding box center [488, 318] width 6 height 6
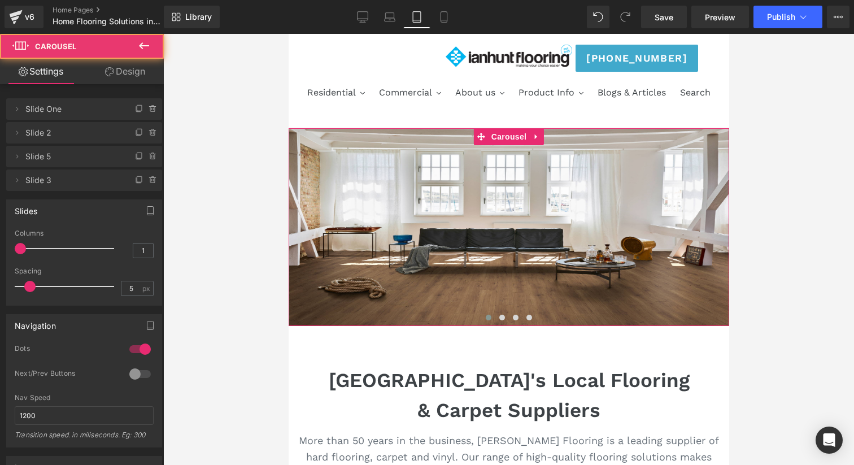
click at [491, 315] on button at bounding box center [488, 317] width 14 height 11
click at [487, 316] on span at bounding box center [488, 318] width 6 height 6
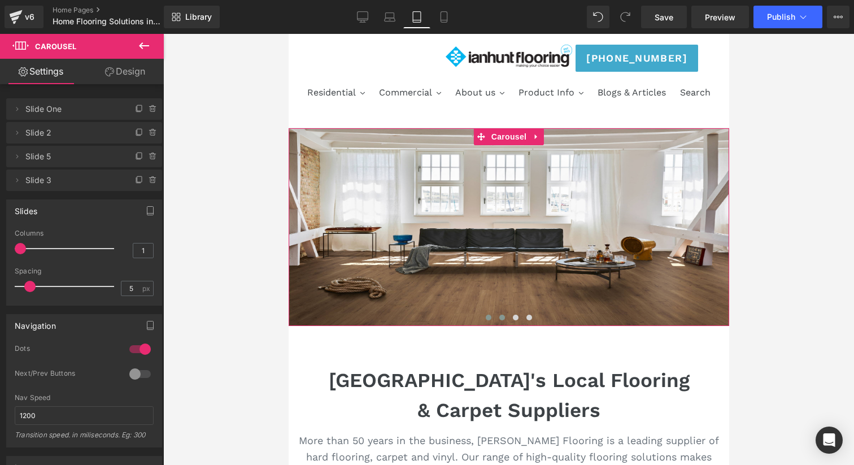
click at [503, 319] on span at bounding box center [502, 318] width 6 height 6
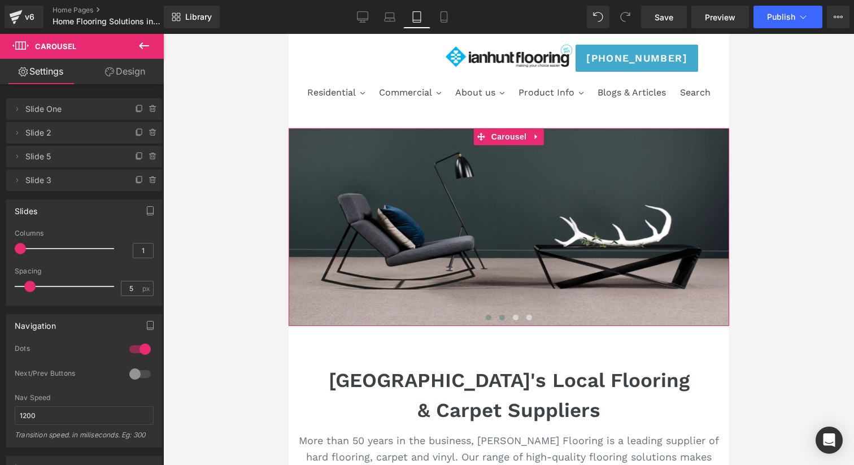
click at [484, 319] on button at bounding box center [488, 317] width 14 height 11
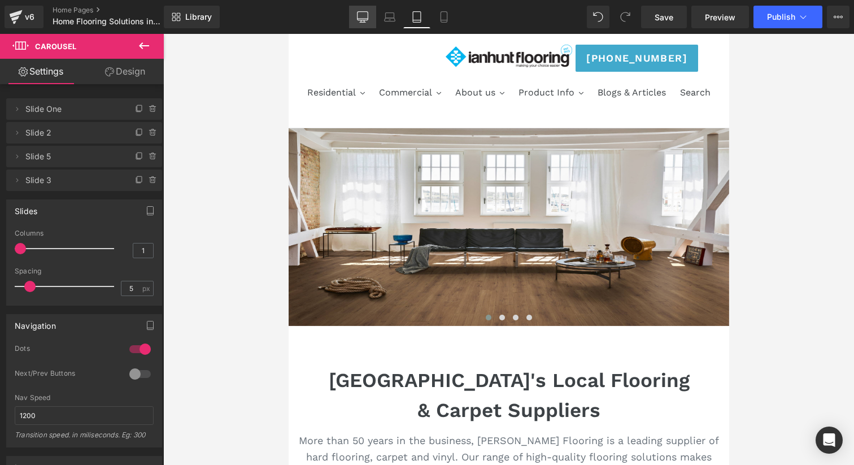
click at [363, 20] on icon at bounding box center [363, 16] width 11 height 8
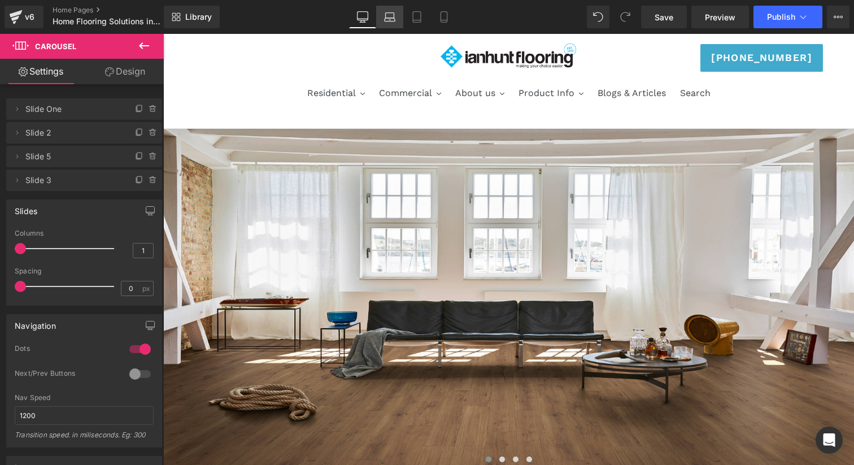
click at [387, 14] on icon at bounding box center [390, 15] width 8 height 5
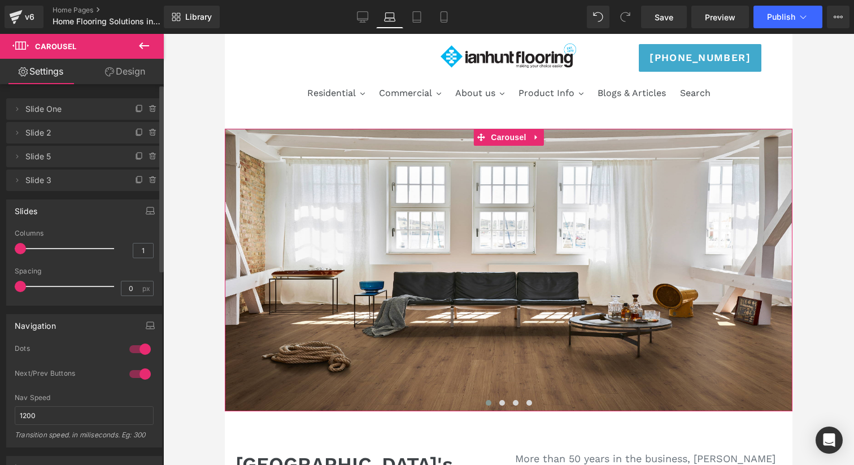
drag, startPoint x: 21, startPoint y: 252, endPoint x: 15, endPoint y: 249, distance: 7.3
click at [15, 250] on span at bounding box center [20, 248] width 11 height 11
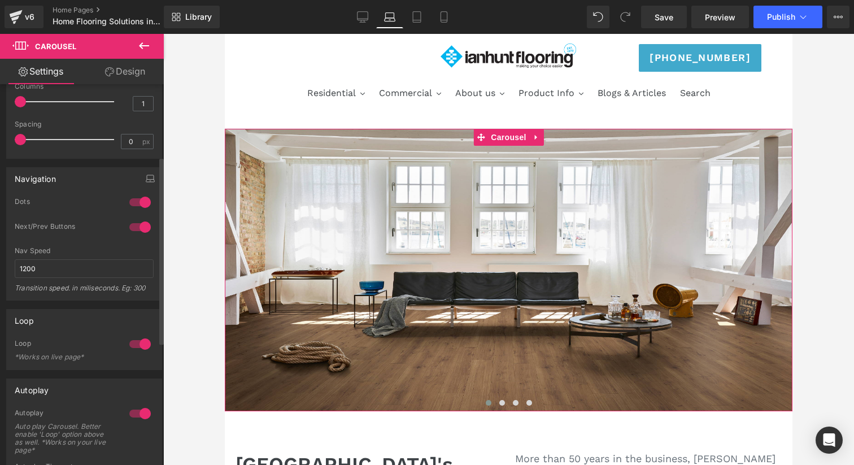
scroll to position [150, 0]
click at [146, 220] on div at bounding box center [140, 224] width 27 height 18
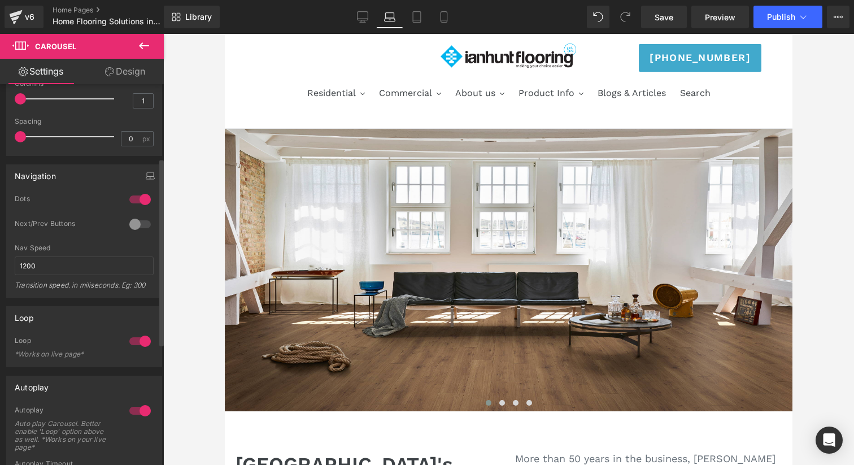
click at [146, 220] on div at bounding box center [140, 224] width 27 height 18
click at [146, 221] on div at bounding box center [140, 224] width 27 height 18
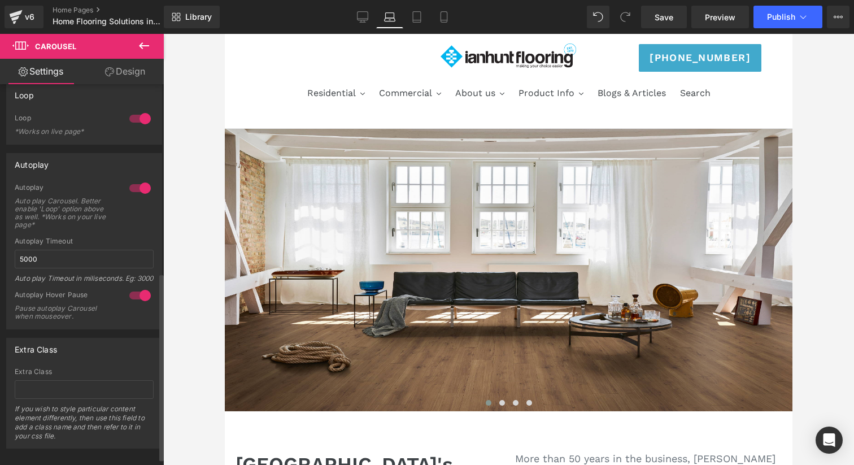
scroll to position [385, 0]
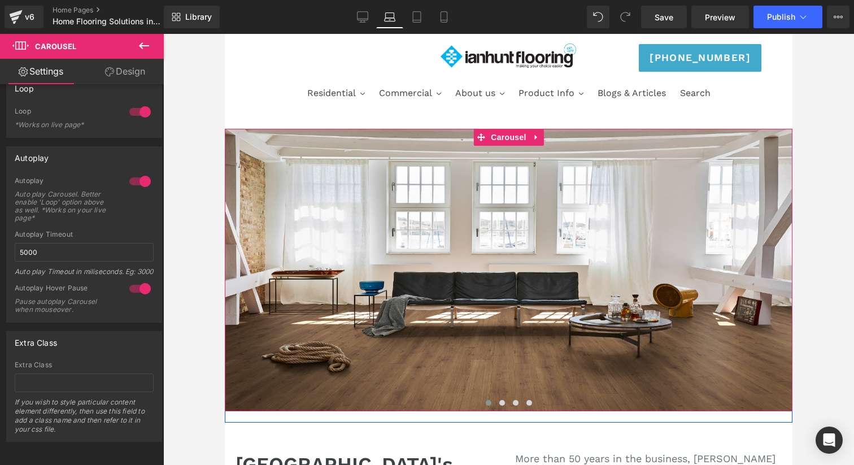
click at [488, 401] on span at bounding box center [489, 403] width 6 height 6
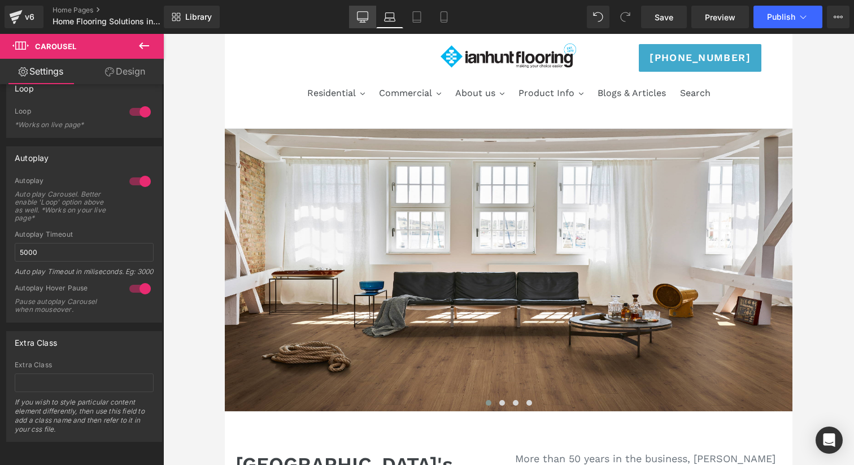
click at [367, 19] on icon at bounding box center [362, 16] width 11 height 11
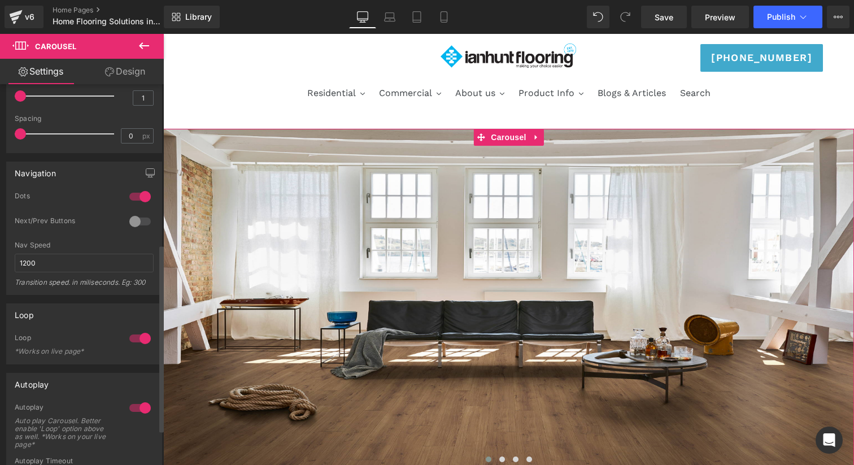
scroll to position [0, 0]
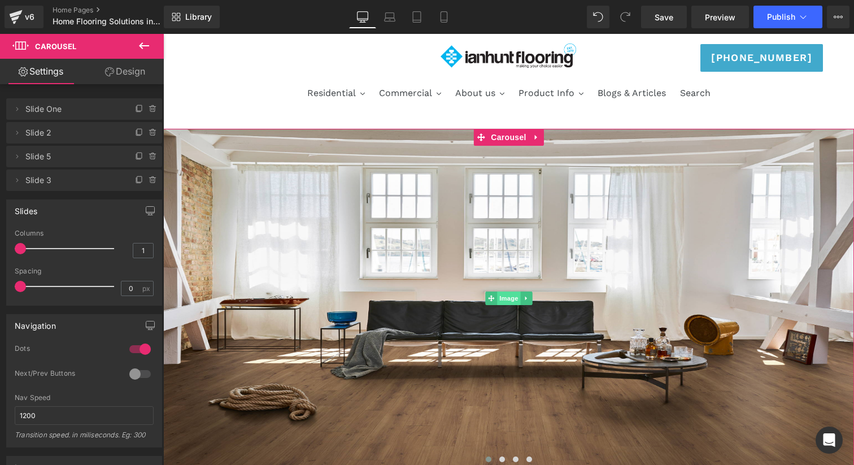
click at [508, 296] on span "Image" at bounding box center [509, 299] width 24 height 14
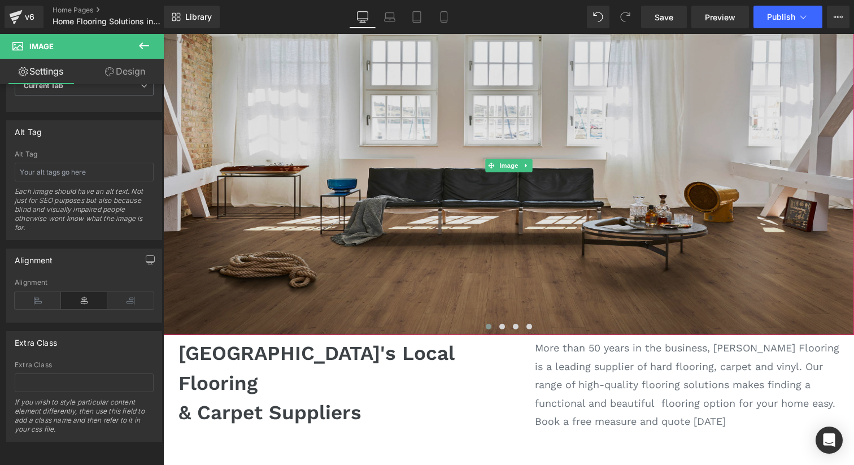
scroll to position [142, 0]
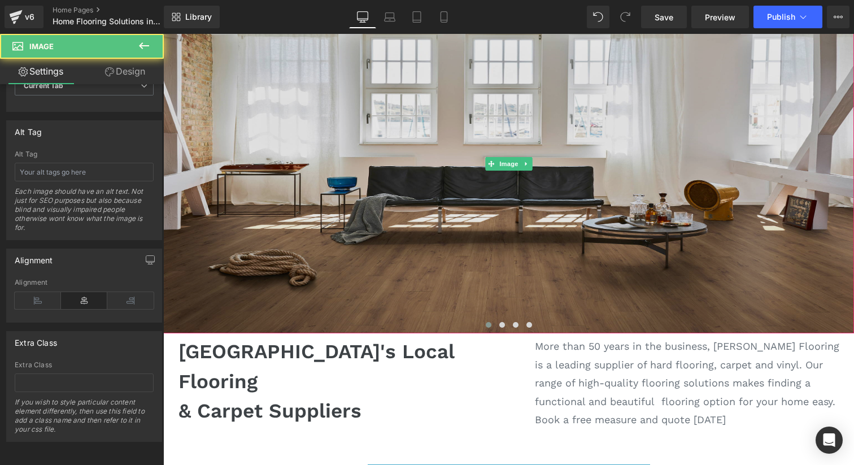
click at [393, 272] on img at bounding box center [508, 163] width 691 height 339
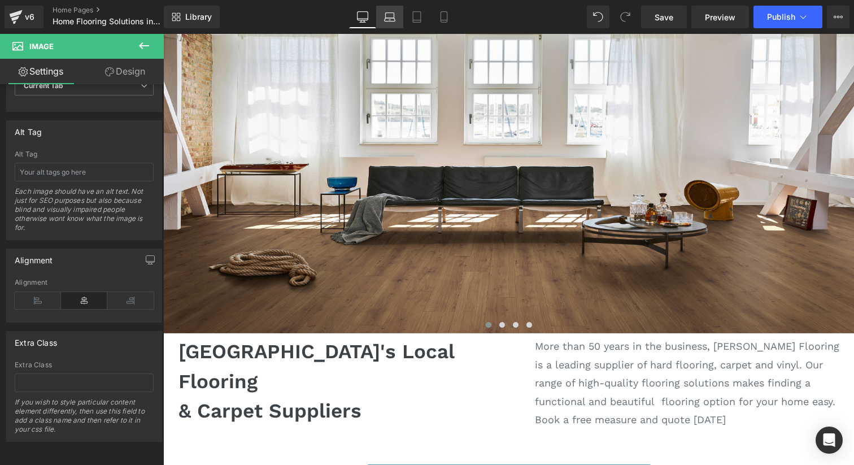
click at [385, 23] on link "Laptop" at bounding box center [389, 17] width 27 height 23
type input "500"
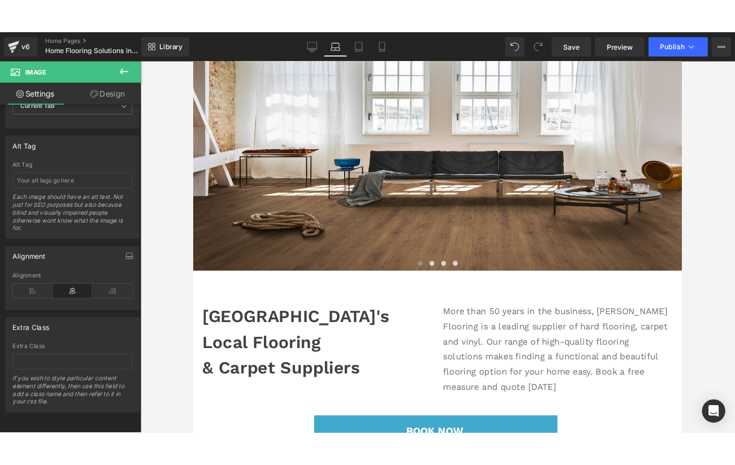
scroll to position [0, 0]
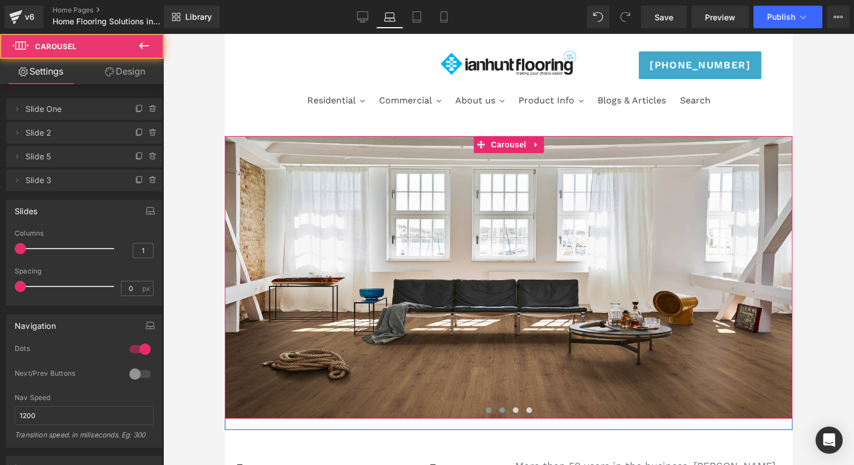
click at [504, 413] on button at bounding box center [503, 410] width 14 height 11
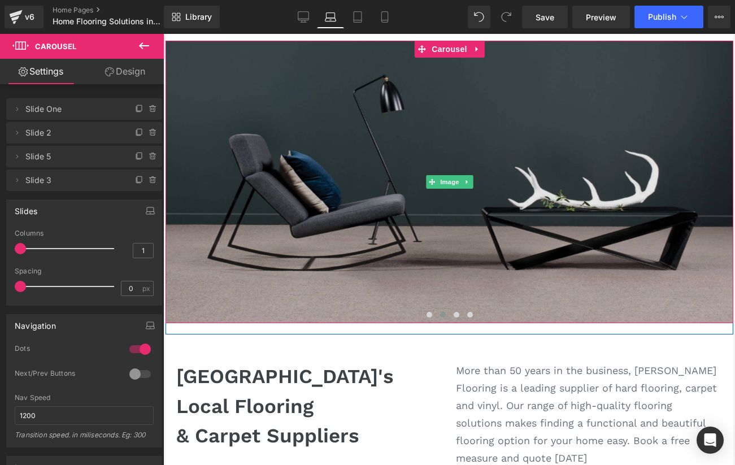
scroll to position [99, 0]
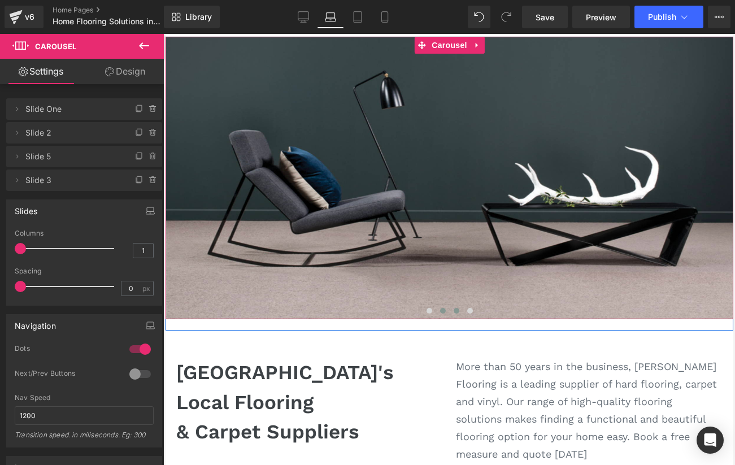
click at [456, 308] on button at bounding box center [456, 310] width 14 height 11
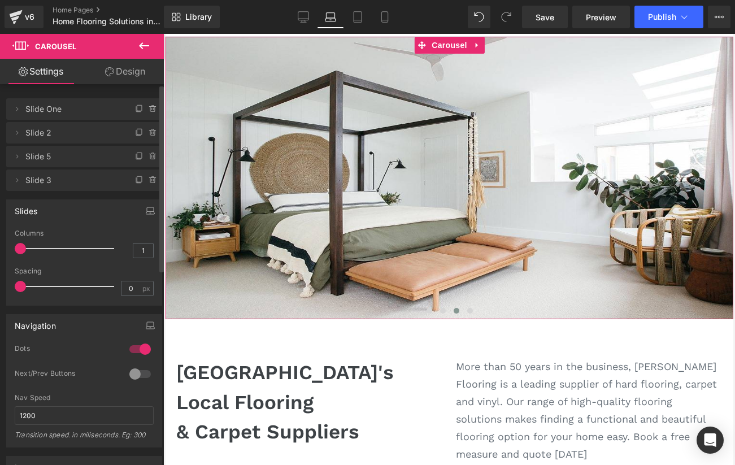
click at [69, 114] on span "Slide One" at bounding box center [72, 108] width 95 height 21
click at [15, 105] on icon at bounding box center [16, 109] width 9 height 9
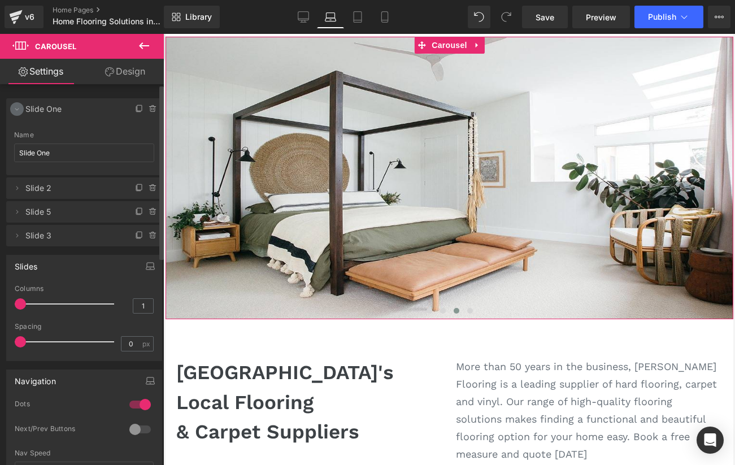
click at [15, 106] on icon at bounding box center [16, 109] width 9 height 9
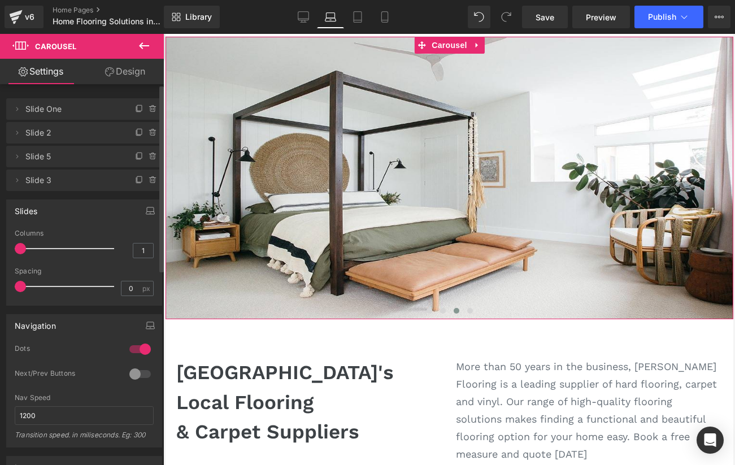
click at [103, 132] on span "Slide 2" at bounding box center [72, 132] width 95 height 21
click at [136, 133] on icon at bounding box center [139, 132] width 9 height 9
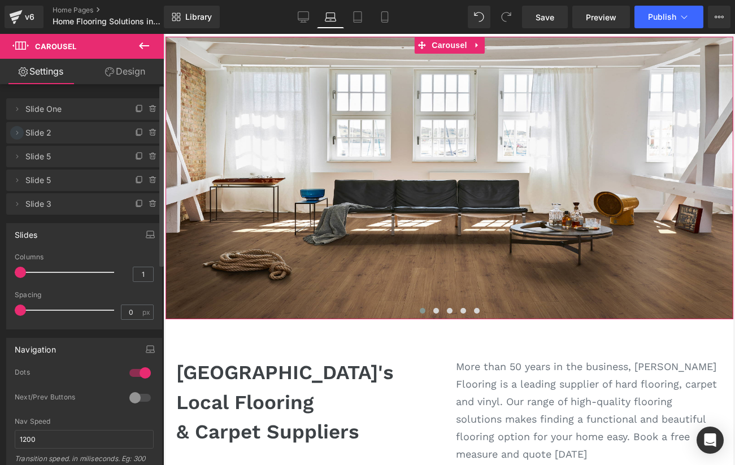
click at [18, 133] on icon at bounding box center [16, 132] width 9 height 9
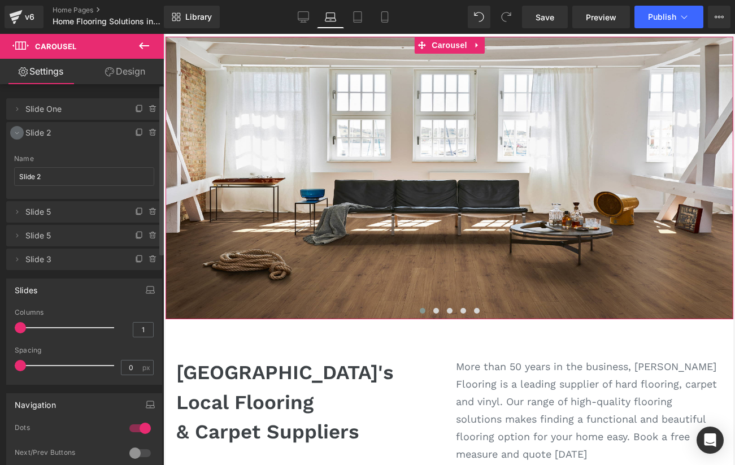
click at [18, 133] on icon at bounding box center [16, 132] width 9 height 9
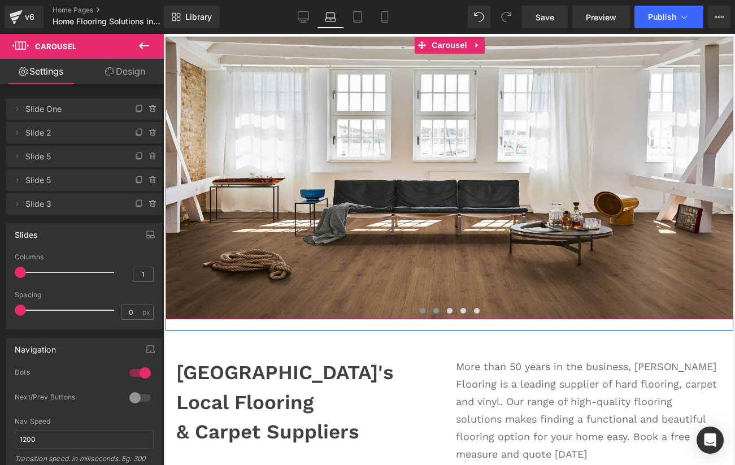
click at [433, 311] on span at bounding box center [436, 311] width 6 height 6
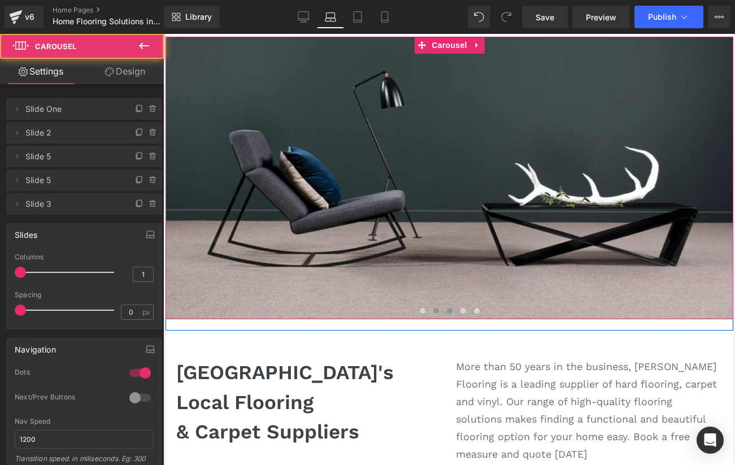
click at [445, 309] on button at bounding box center [449, 310] width 14 height 11
click at [419, 309] on button at bounding box center [422, 310] width 14 height 11
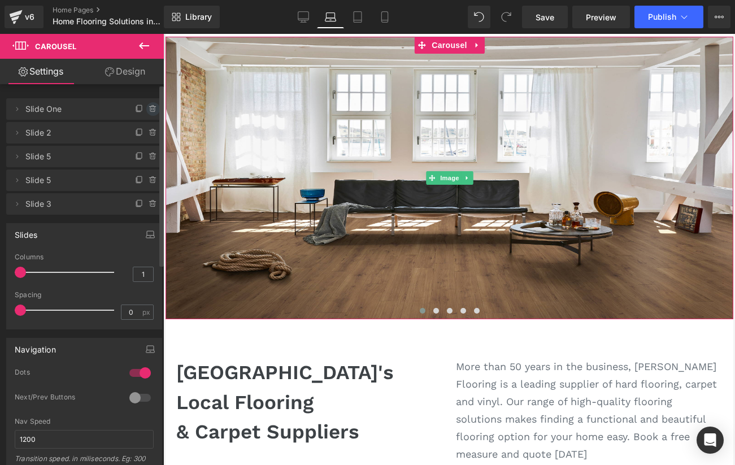
click at [149, 107] on icon at bounding box center [153, 109] width 9 height 9
click at [134, 107] on button "Delete" at bounding box center [141, 109] width 36 height 15
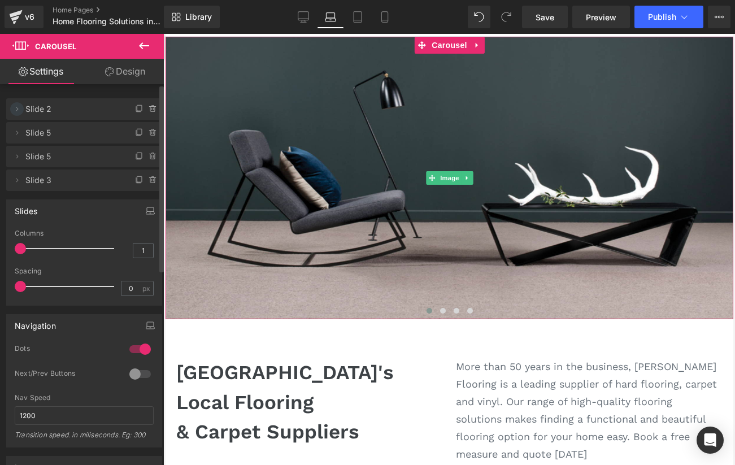
click at [15, 112] on icon at bounding box center [16, 109] width 9 height 9
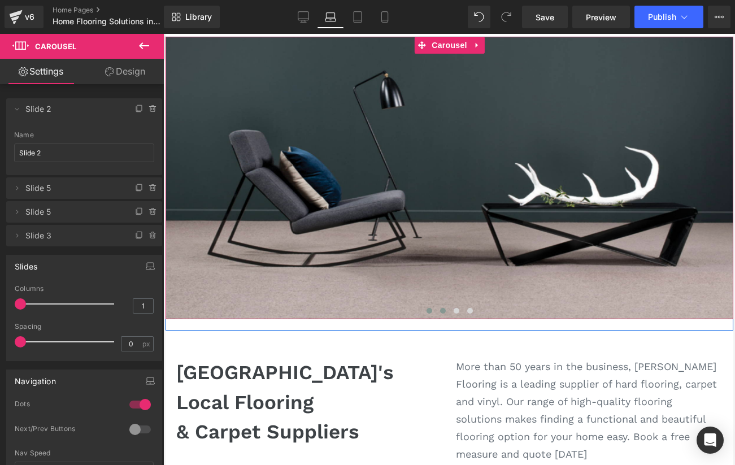
click at [440, 313] on button at bounding box center [443, 310] width 14 height 11
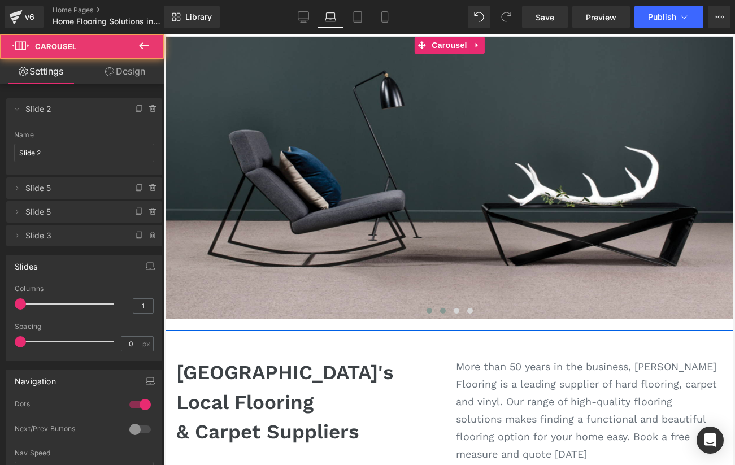
click at [429, 311] on span at bounding box center [429, 311] width 6 height 6
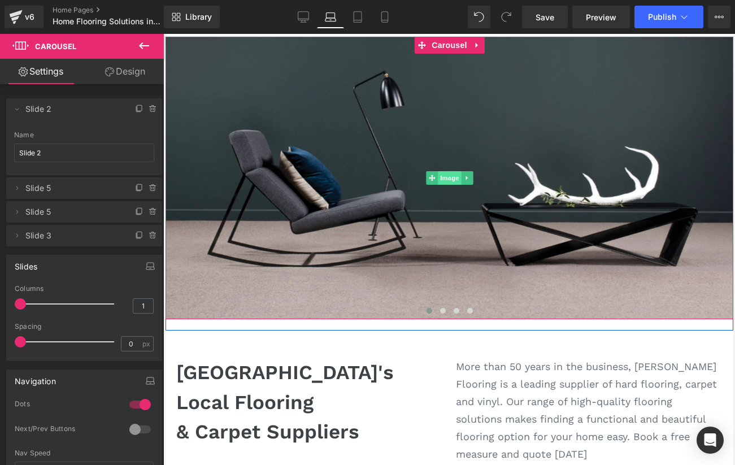
click at [451, 181] on span "Image" at bounding box center [449, 178] width 24 height 14
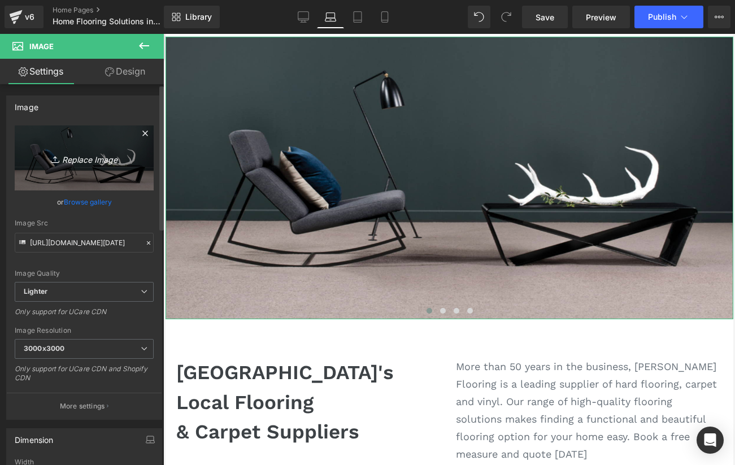
click at [86, 157] on icon "Replace Image" at bounding box center [84, 158] width 90 height 14
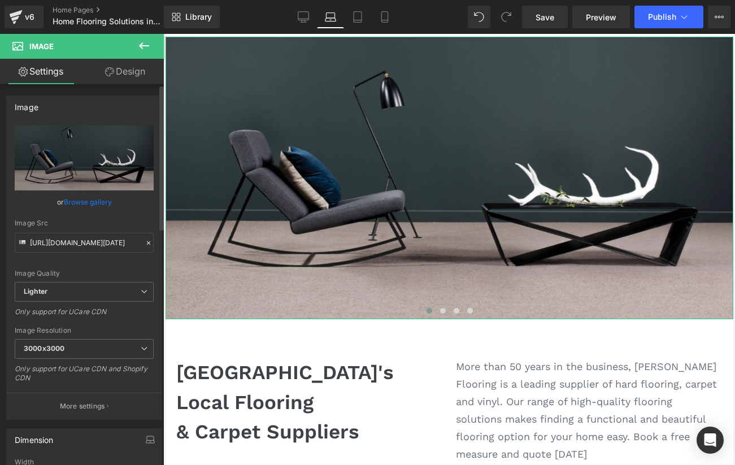
click at [89, 199] on link "Browse gallery" at bounding box center [88, 202] width 48 height 20
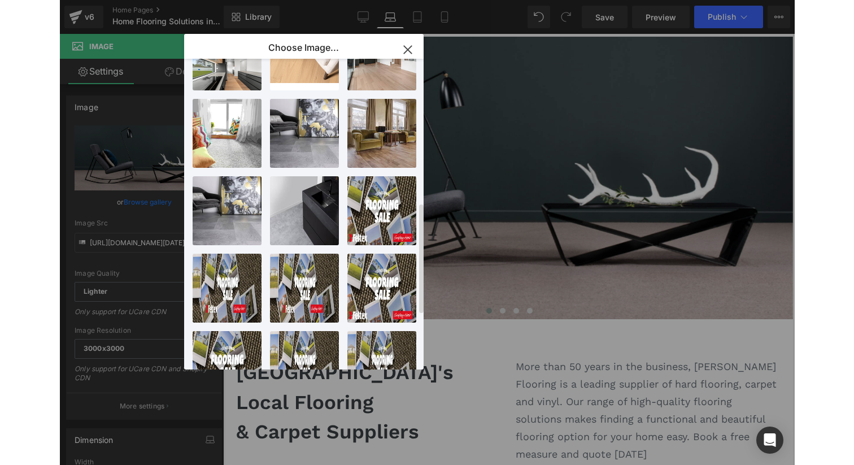
scroll to position [0, 0]
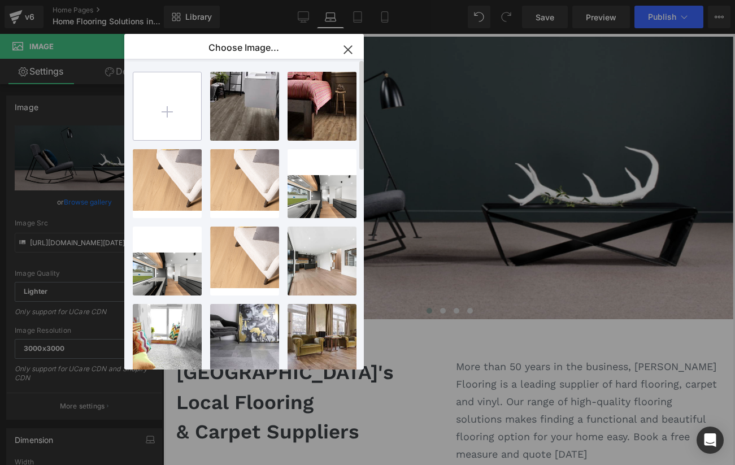
click at [171, 110] on input "file" at bounding box center [167, 106] width 68 height 68
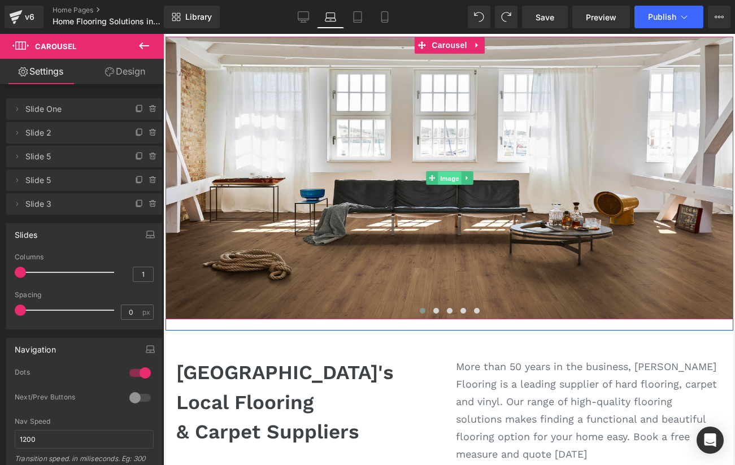
click at [449, 176] on span "Image" at bounding box center [449, 179] width 24 height 14
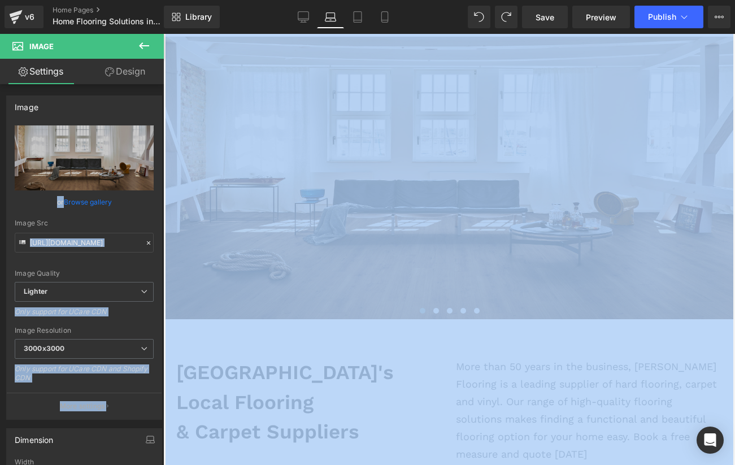
drag, startPoint x: 214, startPoint y: 194, endPoint x: 590, endPoint y: 223, distance: 376.9
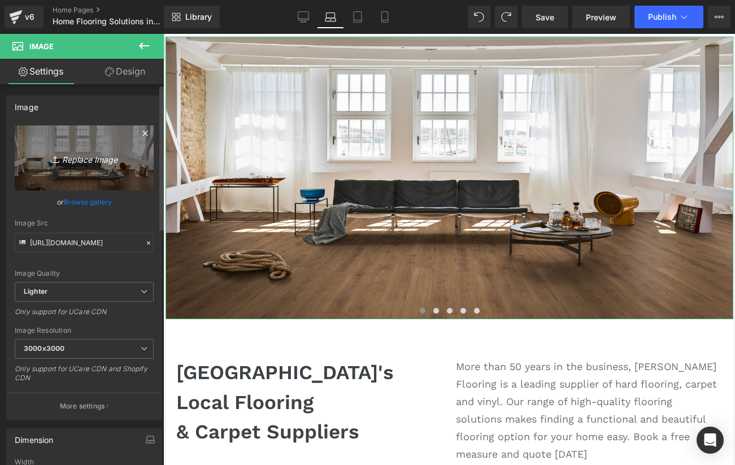
click at [81, 151] on icon "Replace Image" at bounding box center [84, 158] width 90 height 14
click at [138, 147] on link "Replace Image" at bounding box center [84, 157] width 139 height 65
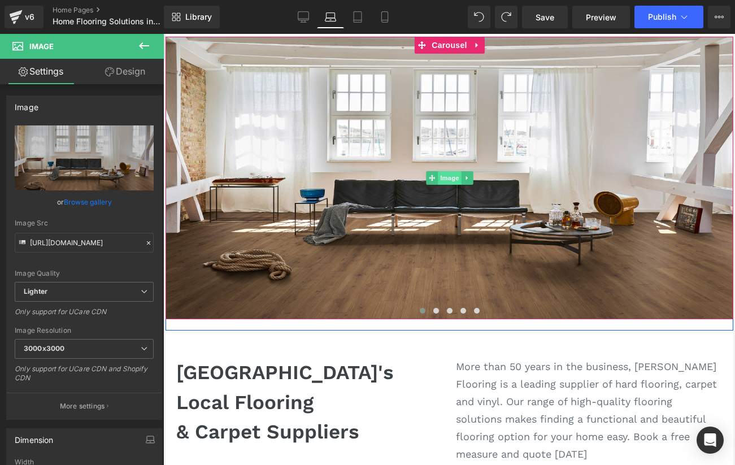
click at [442, 176] on span "Image" at bounding box center [449, 178] width 24 height 14
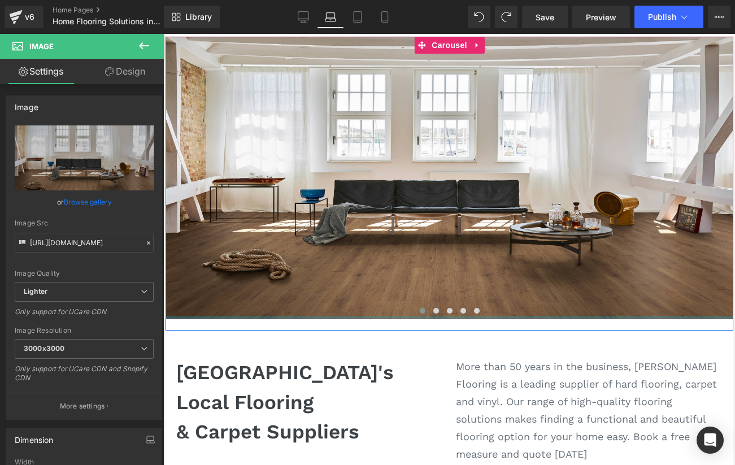
click at [422, 310] on span at bounding box center [422, 311] width 6 height 6
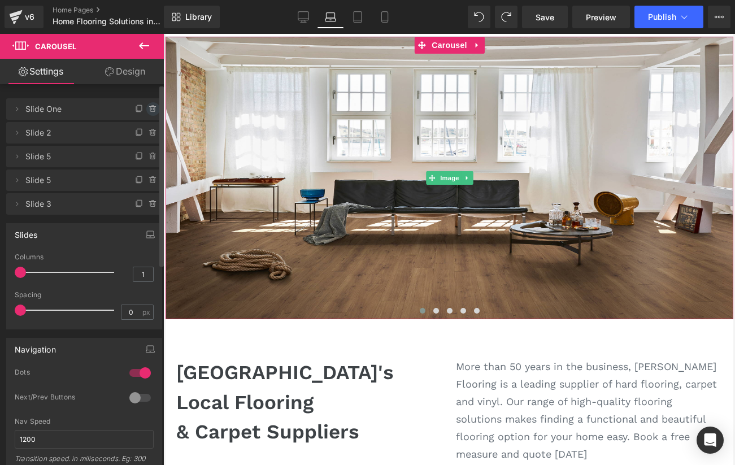
click at [149, 111] on icon at bounding box center [153, 109] width 9 height 9
click at [140, 107] on button "Delete" at bounding box center [141, 109] width 36 height 15
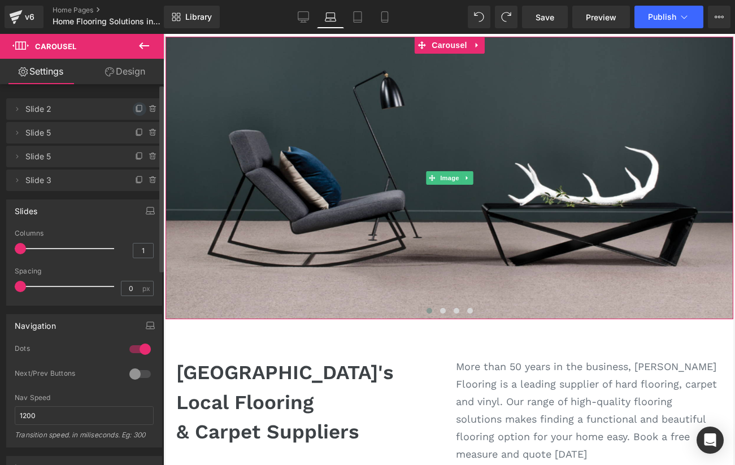
click at [135, 111] on icon at bounding box center [139, 109] width 9 height 9
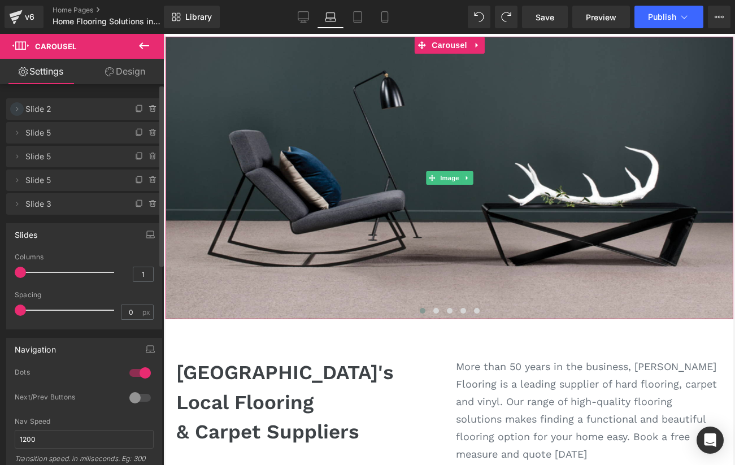
click at [15, 108] on icon at bounding box center [16, 109] width 9 height 9
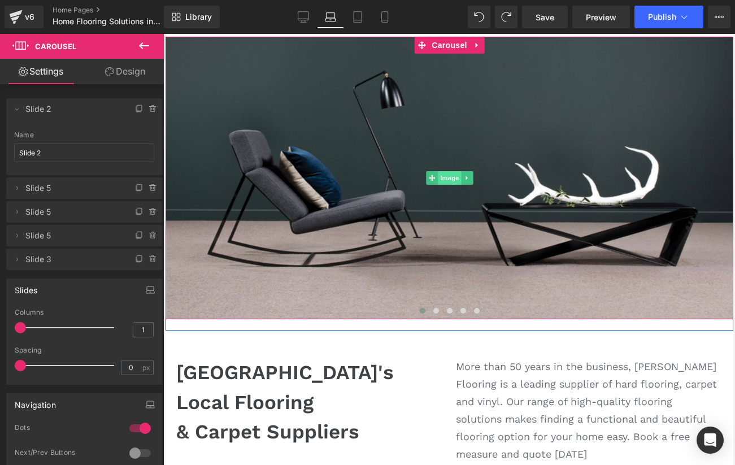
click at [445, 175] on span "Image" at bounding box center [449, 178] width 24 height 14
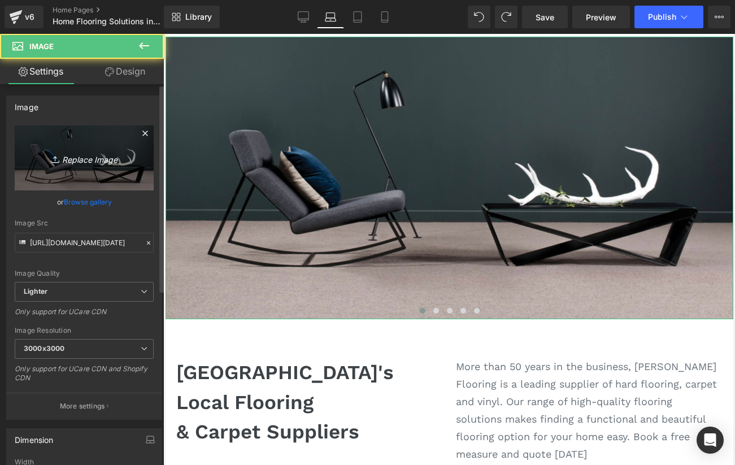
click at [94, 153] on icon "Replace Image" at bounding box center [84, 158] width 90 height 14
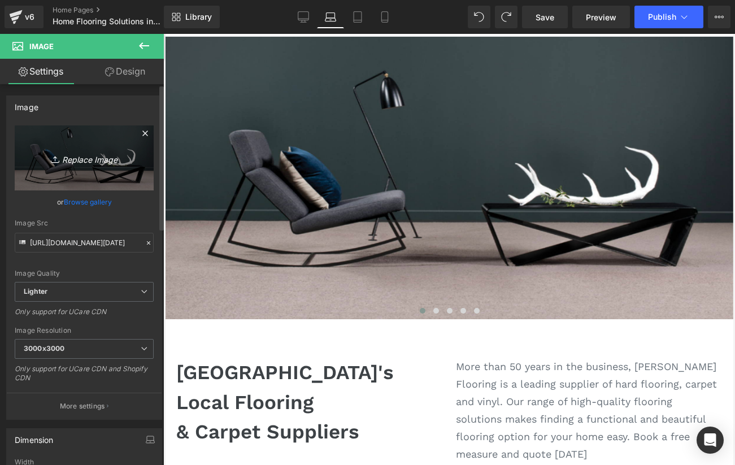
type input "C:\fakepath\pbma005f2_pbmm0082.webp"
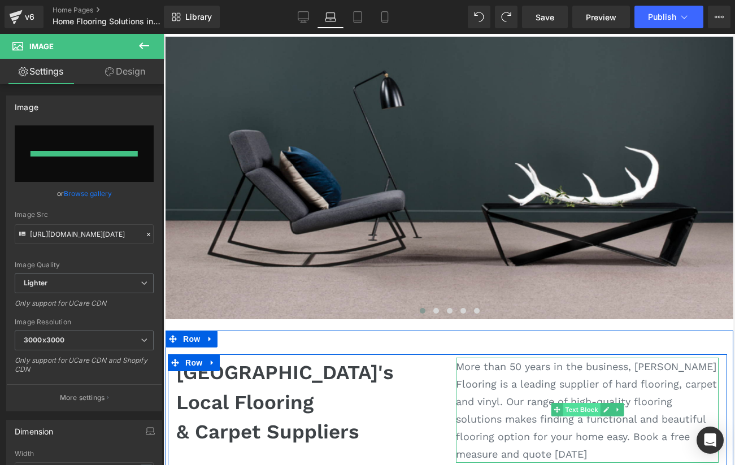
type input "[URL][DOMAIN_NAME]"
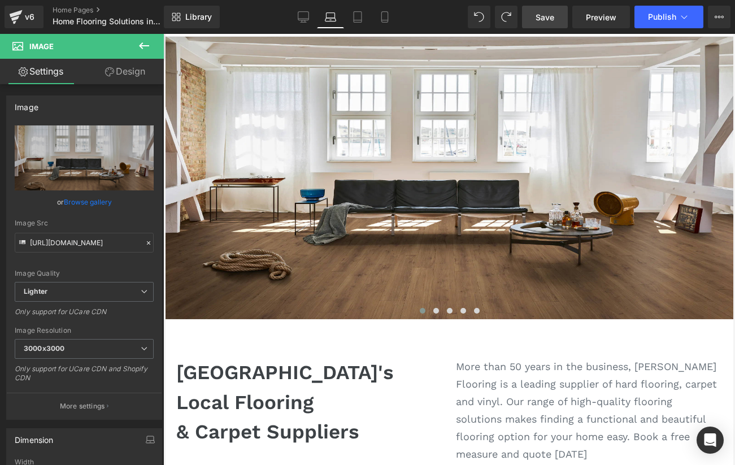
click at [537, 16] on span "Save" at bounding box center [545, 17] width 19 height 12
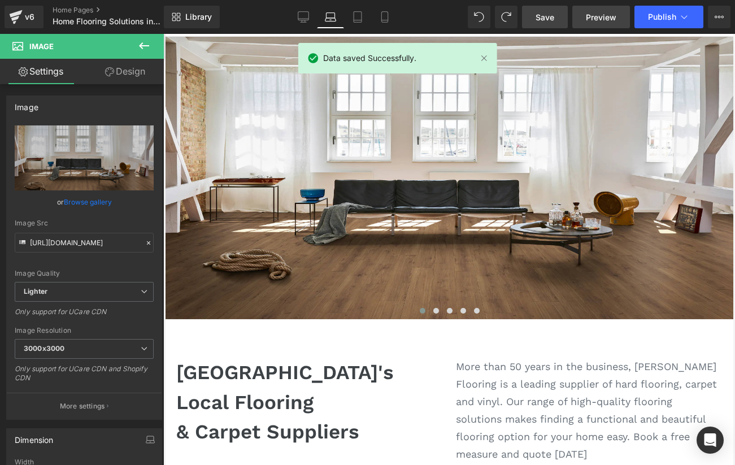
click at [599, 19] on span "Preview" at bounding box center [601, 17] width 31 height 12
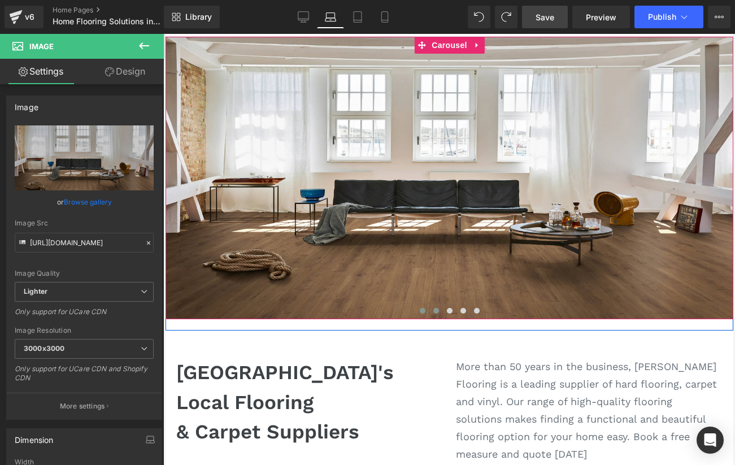
click at [439, 310] on button at bounding box center [436, 310] width 14 height 11
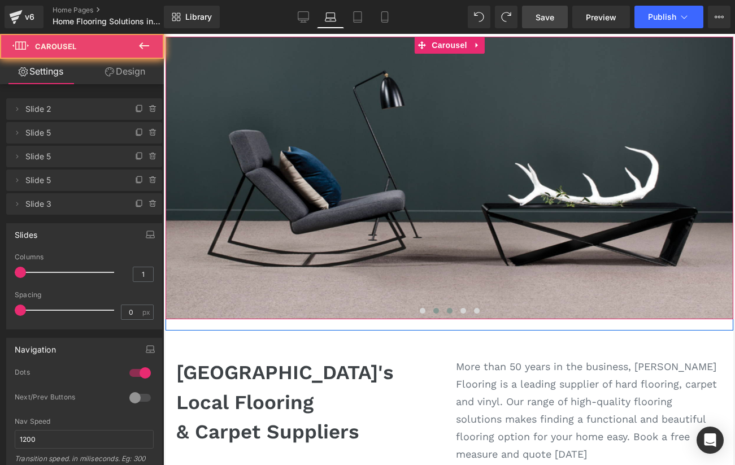
click at [448, 310] on span at bounding box center [449, 311] width 6 height 6
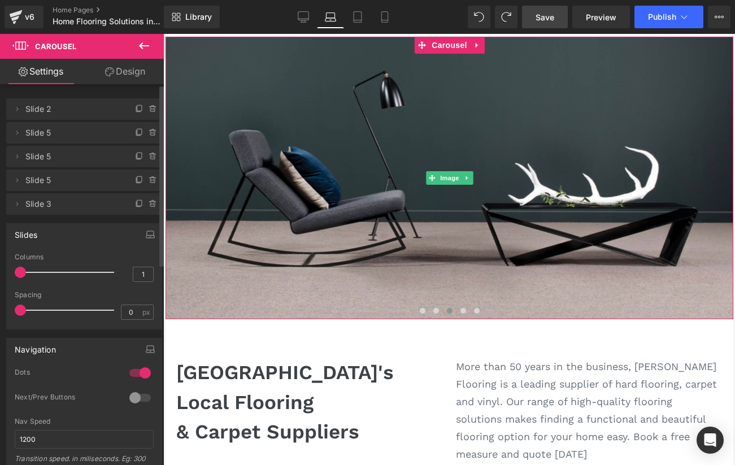
click at [86, 158] on span "Slide 5" at bounding box center [72, 156] width 95 height 21
click at [152, 157] on icon at bounding box center [153, 156] width 9 height 9
click at [140, 154] on button "Delete" at bounding box center [141, 157] width 36 height 15
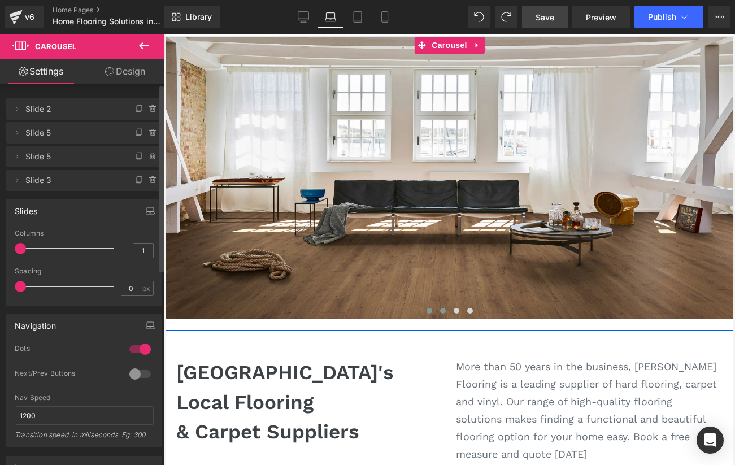
click at [444, 313] on button at bounding box center [443, 310] width 14 height 11
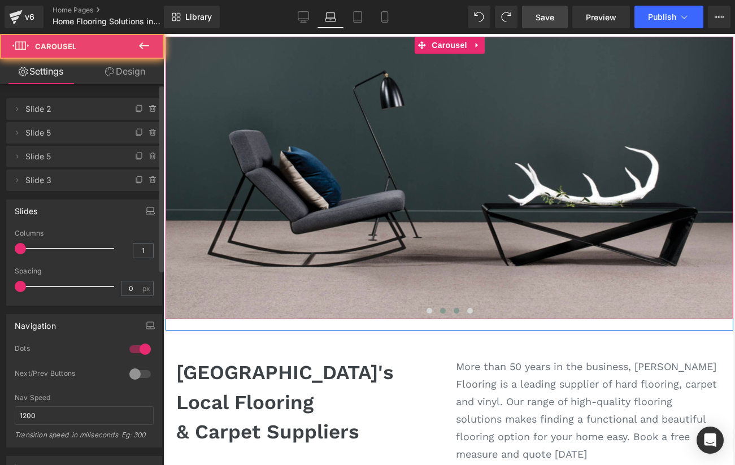
click at [455, 314] on span at bounding box center [456, 311] width 6 height 6
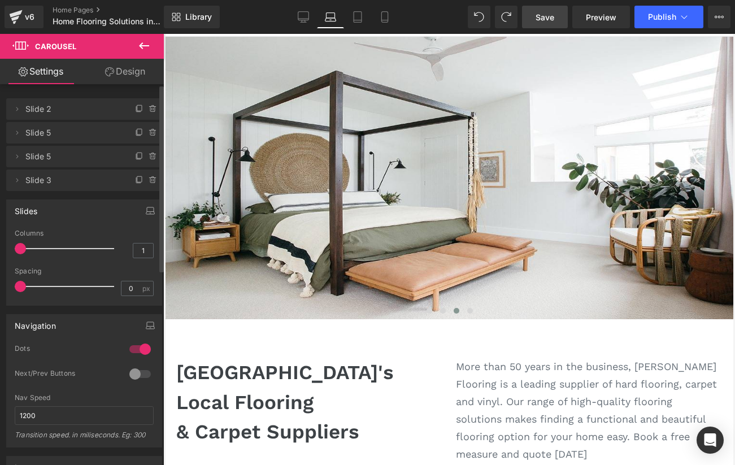
click at [548, 21] on span "Save" at bounding box center [545, 17] width 19 height 12
click at [601, 23] on link "Preview" at bounding box center [601, 17] width 58 height 23
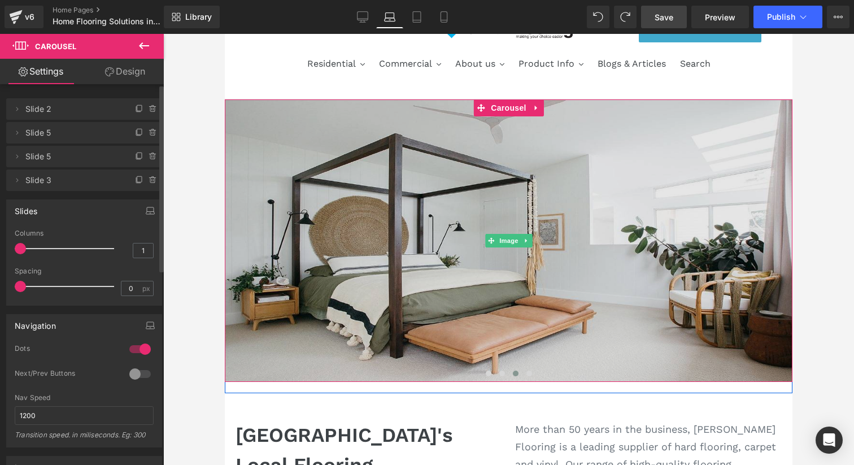
scroll to position [66, 0]
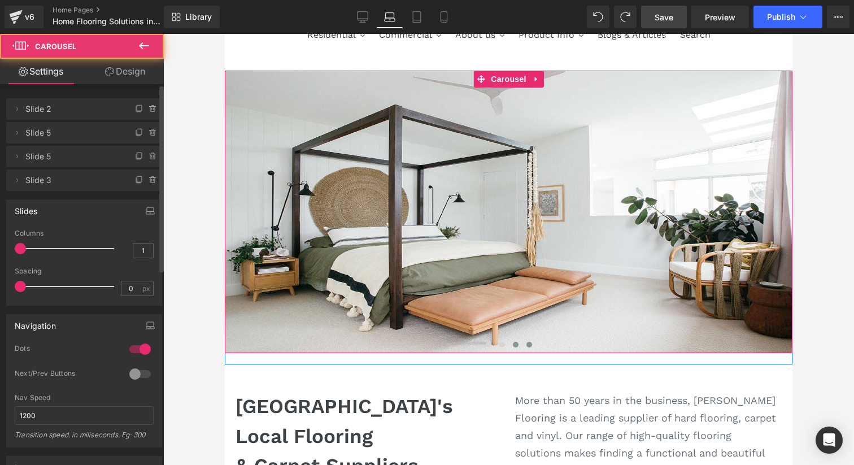
click at [526, 345] on button at bounding box center [530, 344] width 14 height 11
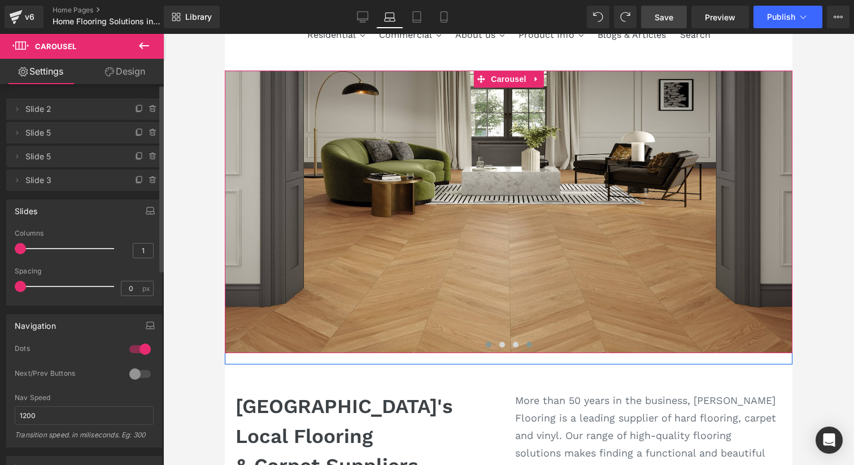
click at [493, 344] on button at bounding box center [489, 344] width 14 height 11
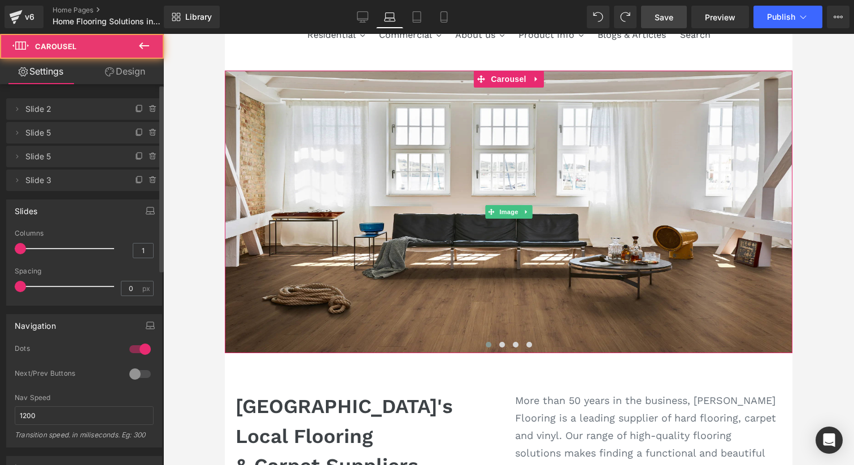
click at [41, 115] on span "Slide 2" at bounding box center [72, 108] width 95 height 21
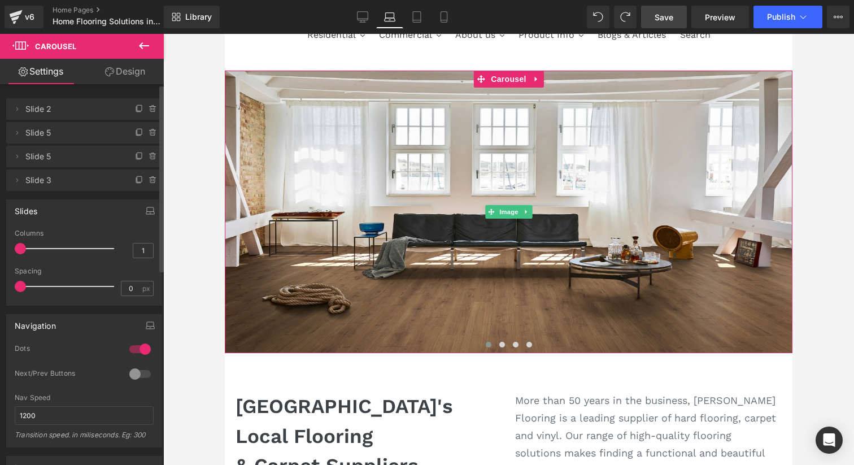
click at [44, 111] on span "Slide 2" at bounding box center [72, 108] width 95 height 21
click at [15, 111] on icon at bounding box center [16, 109] width 9 height 9
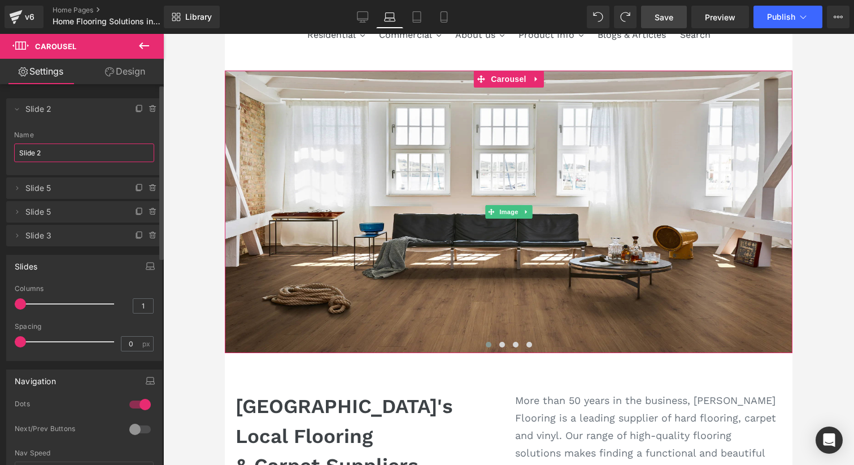
click at [64, 150] on input "Slide 2" at bounding box center [84, 153] width 140 height 19
click at [57, 195] on span "Slide 5" at bounding box center [72, 187] width 95 height 21
type input "Slide 1"
click at [15, 188] on icon at bounding box center [16, 188] width 9 height 9
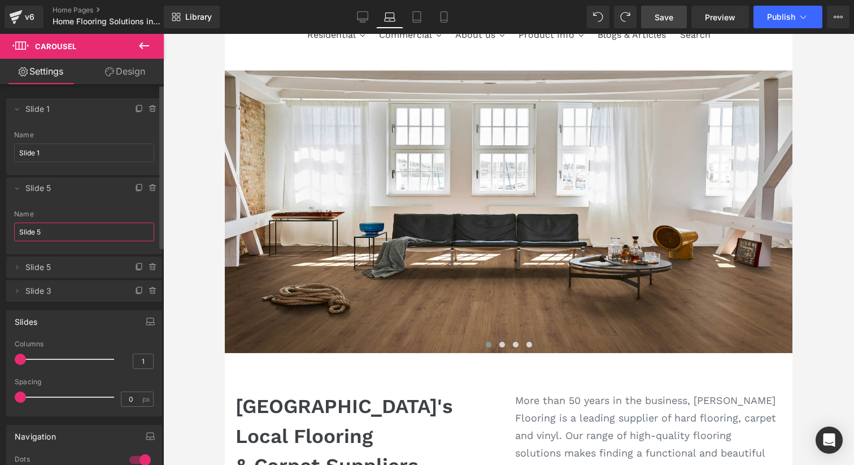
click at [67, 234] on input "Slide 5" at bounding box center [84, 232] width 140 height 19
click at [76, 268] on span "Slide 5" at bounding box center [72, 267] width 95 height 21
type input "Slide 2"
click at [16, 270] on icon at bounding box center [16, 267] width 9 height 9
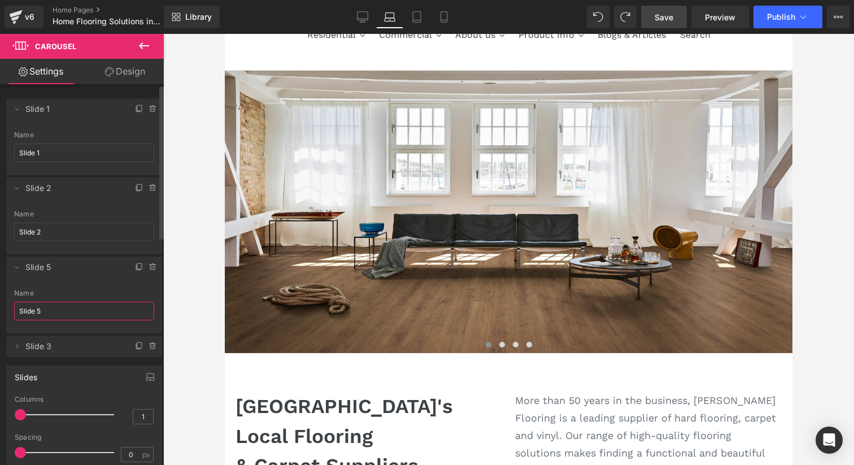
click at [64, 312] on input "Slide 5" at bounding box center [84, 311] width 140 height 19
type input "Slide 3"
click at [18, 345] on icon at bounding box center [17, 346] width 2 height 4
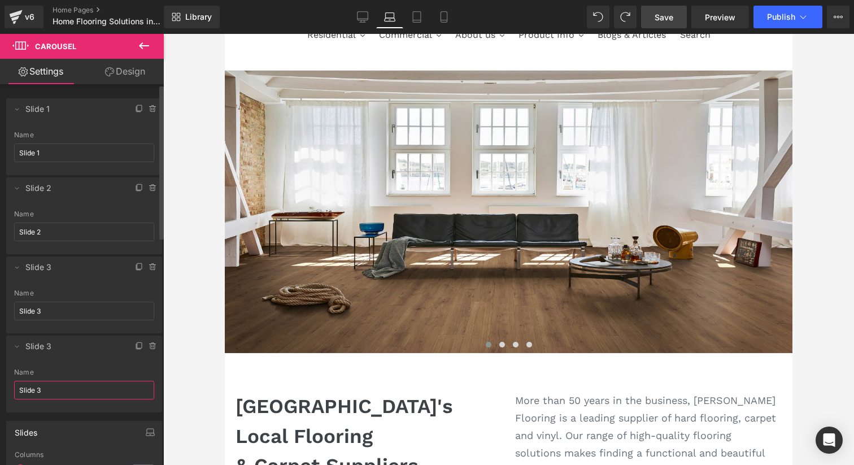
click at [72, 386] on input "Slide 3" at bounding box center [84, 390] width 140 height 19
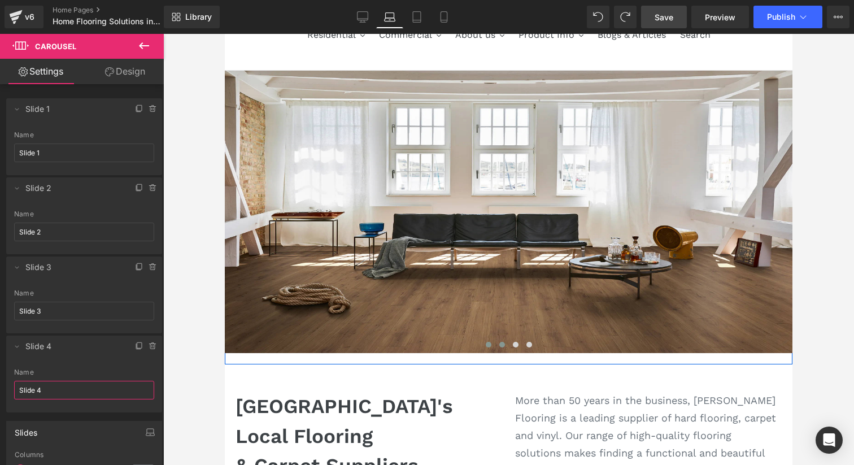
type input "Slide 4"
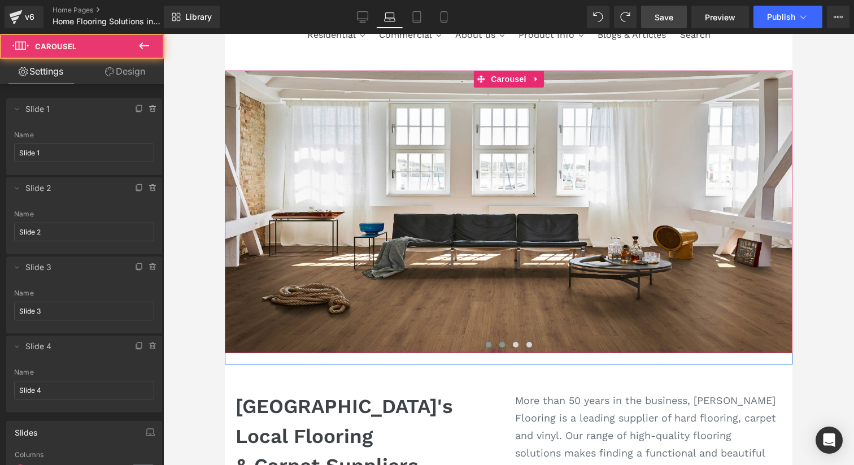
click at [502, 342] on span at bounding box center [503, 345] width 6 height 6
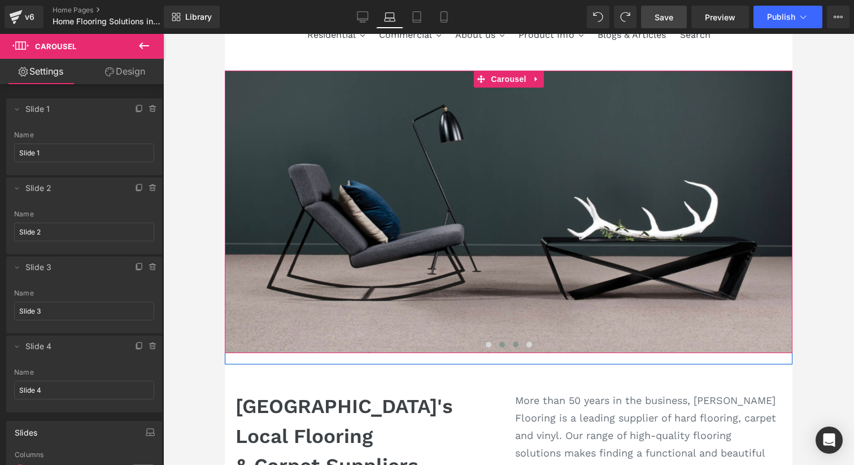
click at [519, 345] on button at bounding box center [516, 344] width 14 height 11
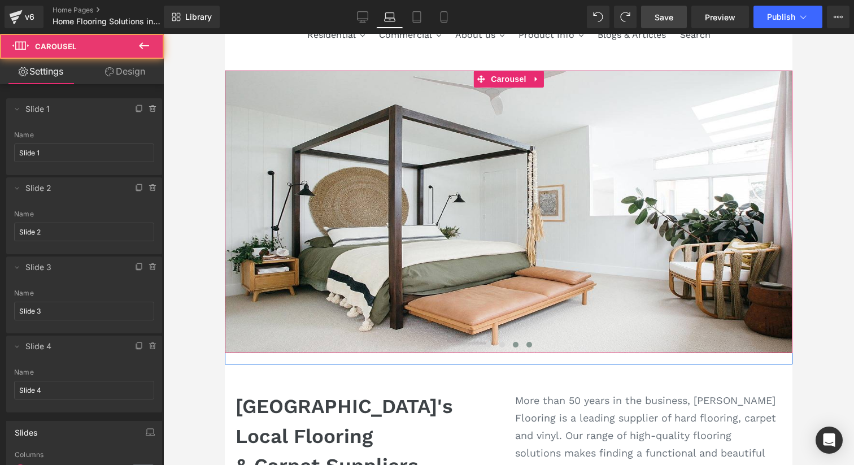
click at [533, 344] on button at bounding box center [530, 344] width 14 height 11
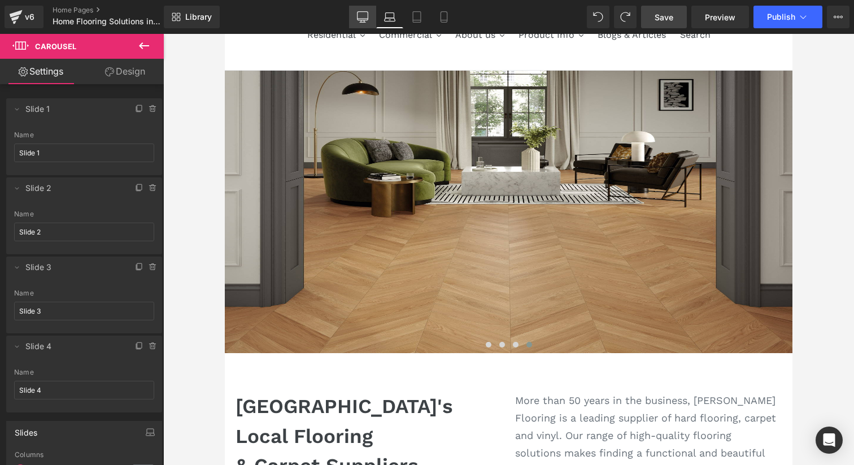
click at [367, 15] on icon at bounding box center [362, 16] width 11 height 11
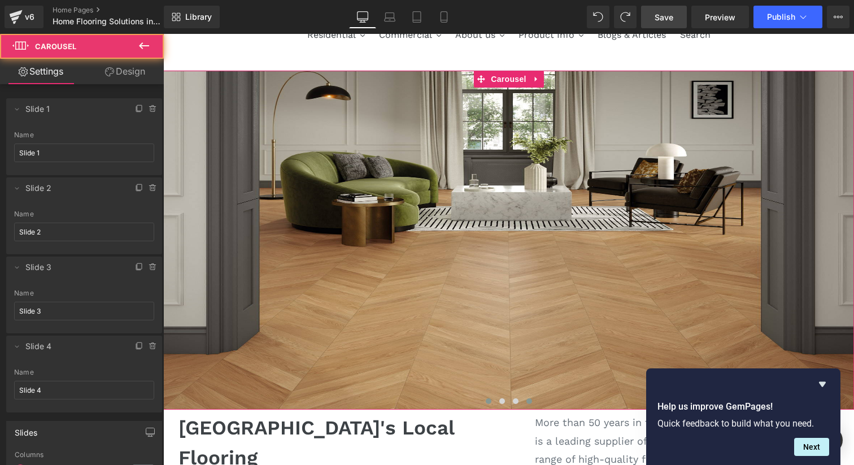
click at [491, 400] on button at bounding box center [489, 401] width 14 height 11
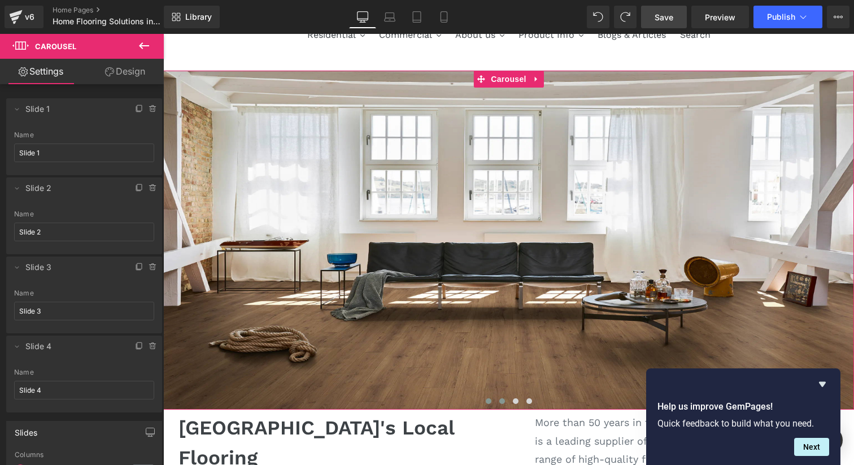
click at [503, 401] on span at bounding box center [503, 401] width 6 height 6
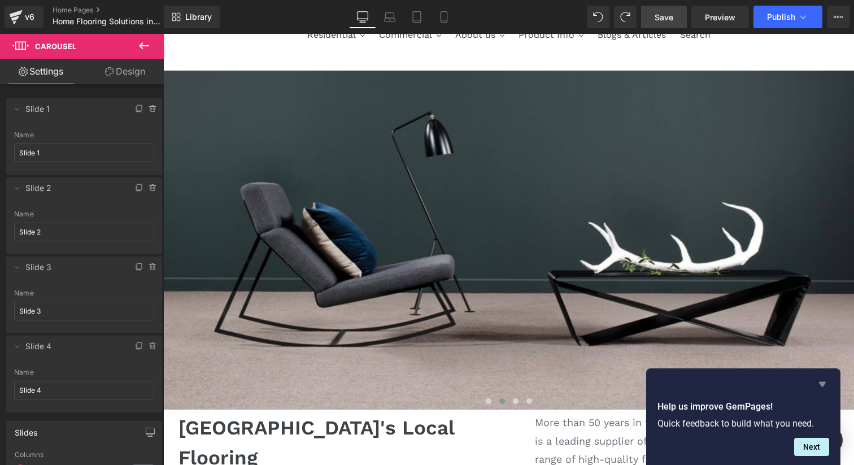
click at [826, 379] on icon "Hide survey" at bounding box center [823, 384] width 14 height 14
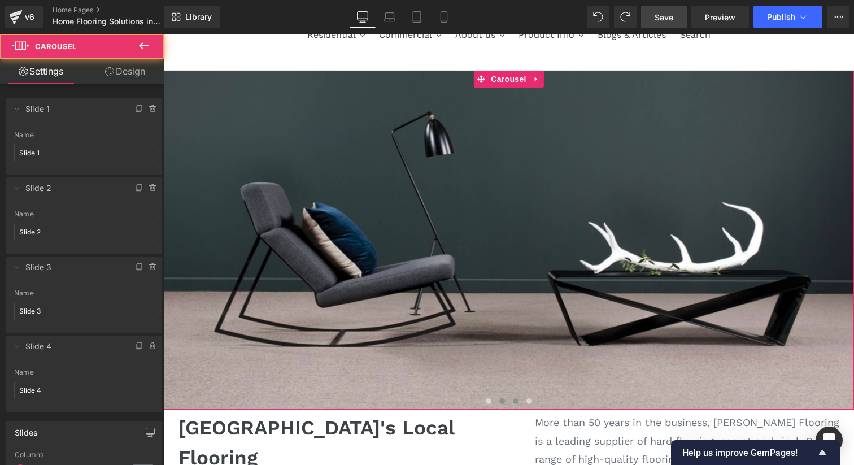
click at [514, 406] on button at bounding box center [516, 401] width 14 height 11
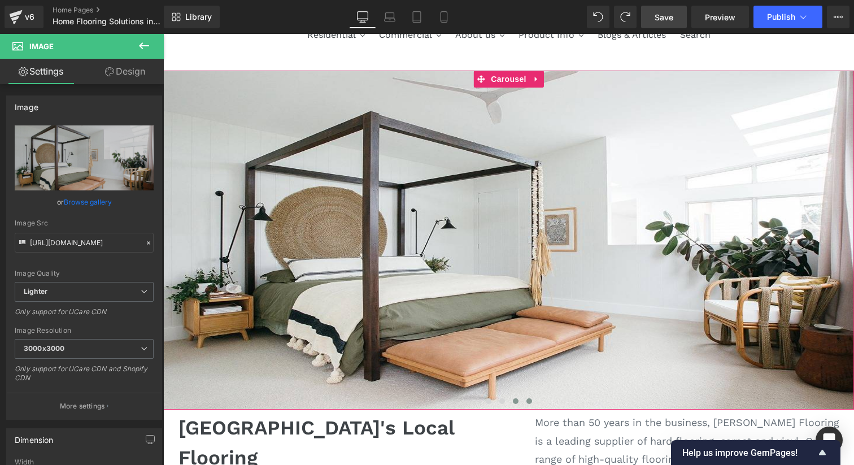
click at [532, 400] on button at bounding box center [530, 401] width 14 height 11
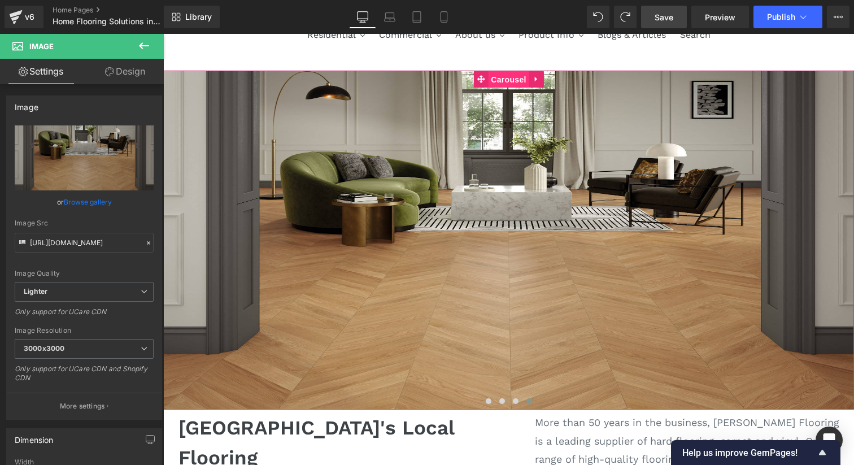
click at [507, 81] on span "Carousel" at bounding box center [508, 79] width 41 height 17
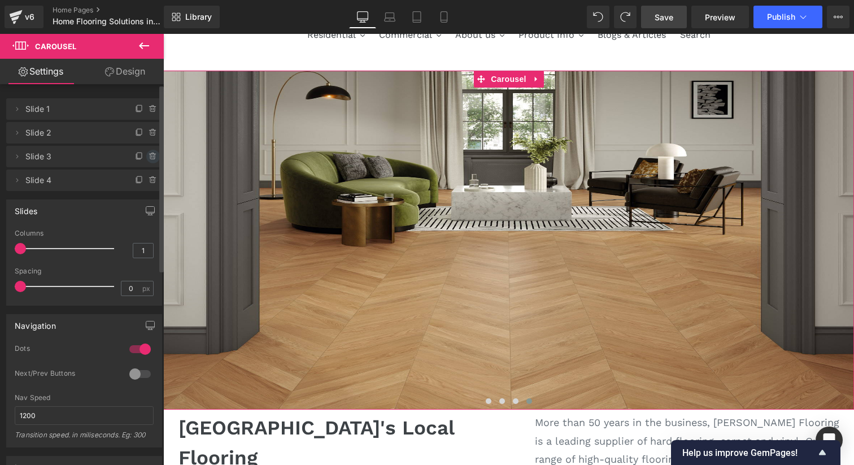
click at [149, 157] on icon at bounding box center [153, 156] width 9 height 9
click at [144, 160] on button "Delete" at bounding box center [141, 157] width 36 height 15
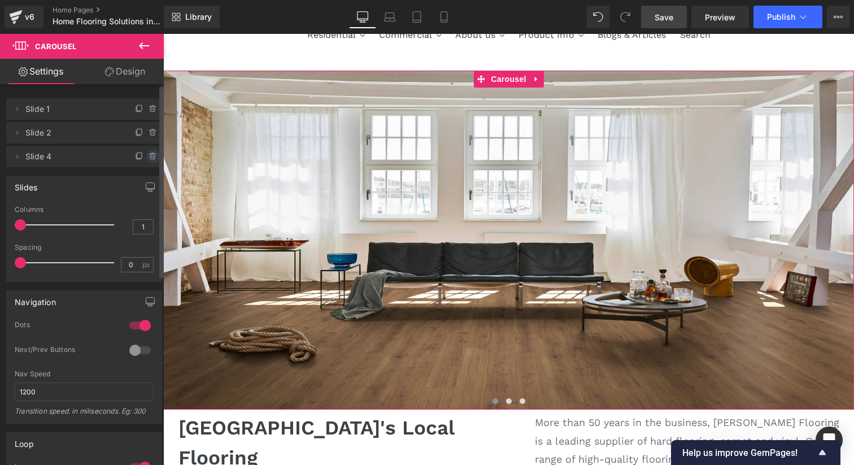
click at [150, 159] on icon at bounding box center [152, 156] width 5 height 5
click at [141, 159] on button "Delete" at bounding box center [141, 157] width 36 height 15
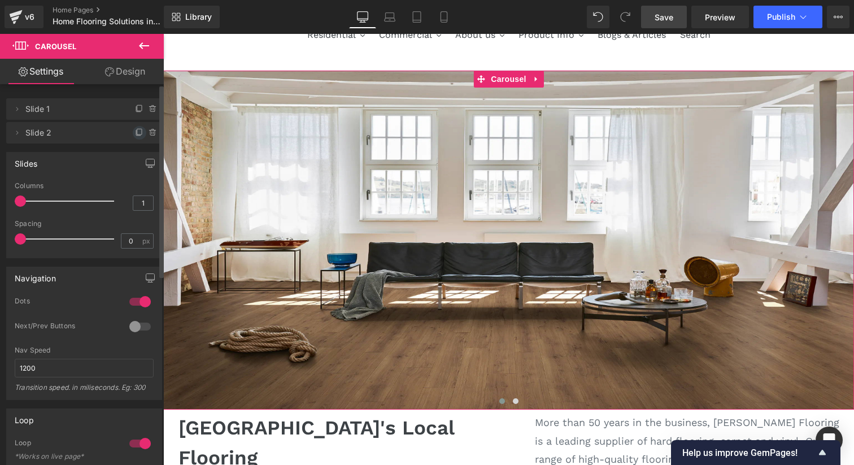
click at [135, 132] on icon at bounding box center [139, 132] width 9 height 9
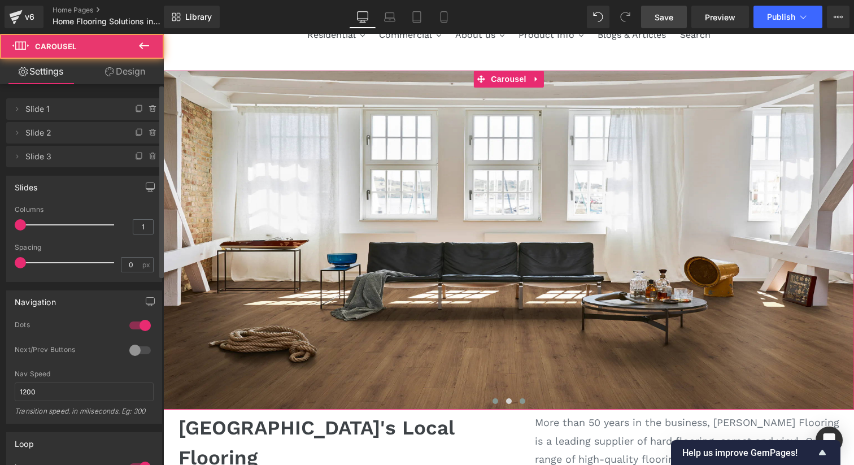
click at [520, 400] on span at bounding box center [523, 401] width 6 height 6
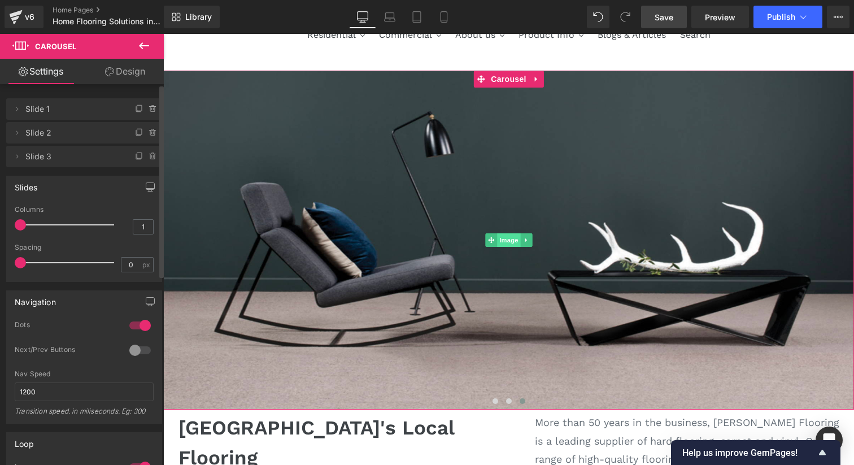
click at [506, 243] on span "Image" at bounding box center [509, 240] width 24 height 14
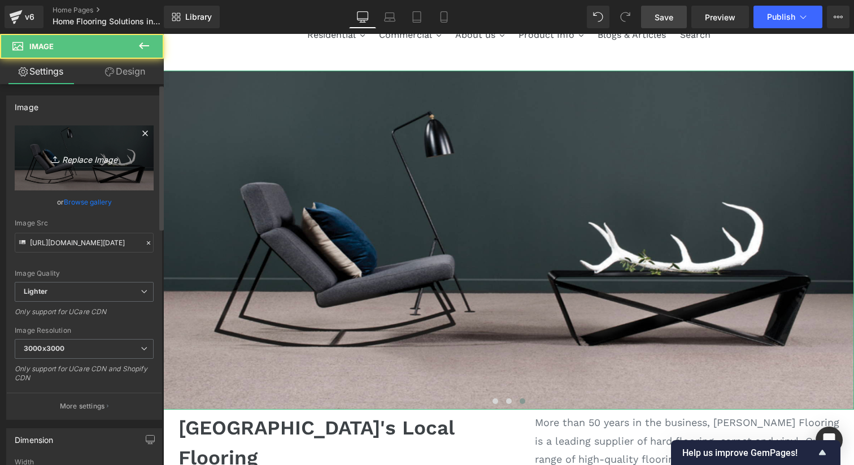
click at [88, 158] on icon "Replace Image" at bounding box center [84, 158] width 90 height 14
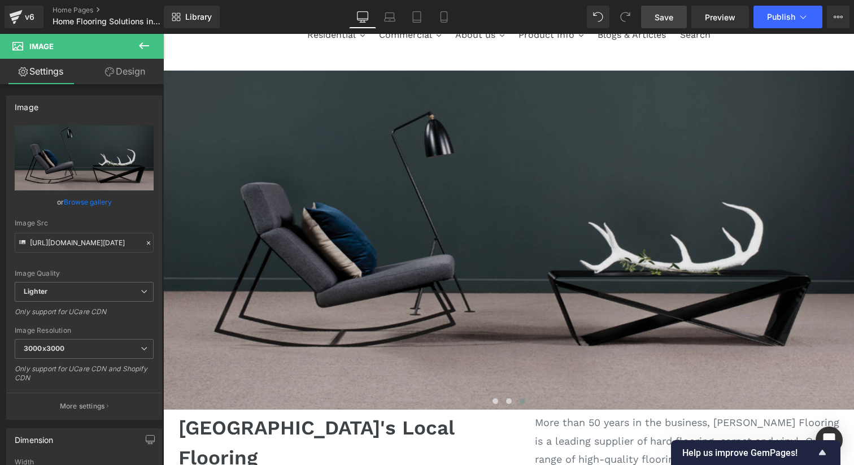
type input "C:\fakepath\95211474_4414166095275676_6788242961478975488_o.avif"
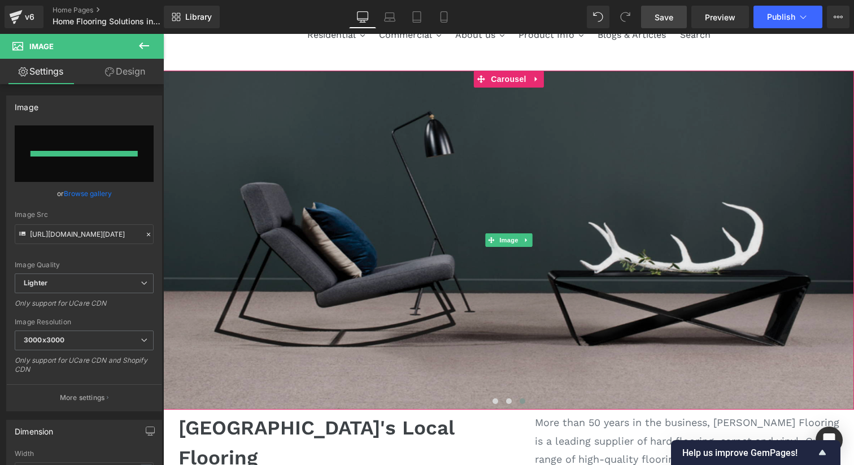
type input "[URL][DOMAIN_NAME]"
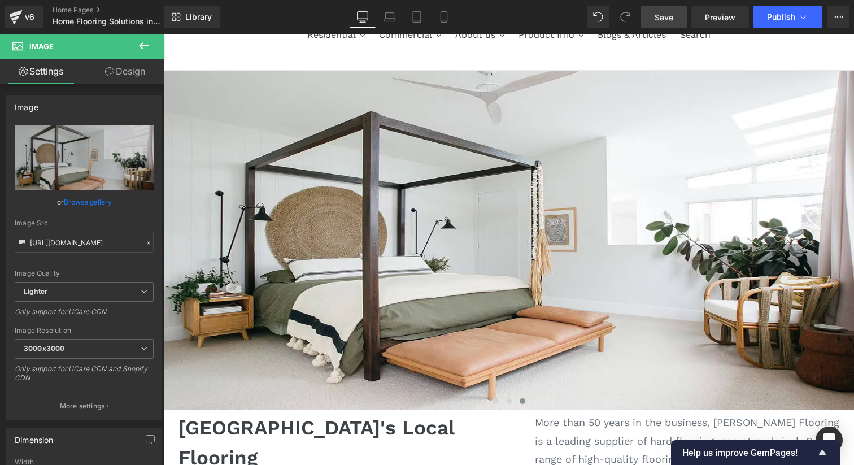
click at [675, 24] on link "Save" at bounding box center [664, 17] width 46 height 23
click at [712, 15] on span "Preview" at bounding box center [720, 17] width 31 height 12
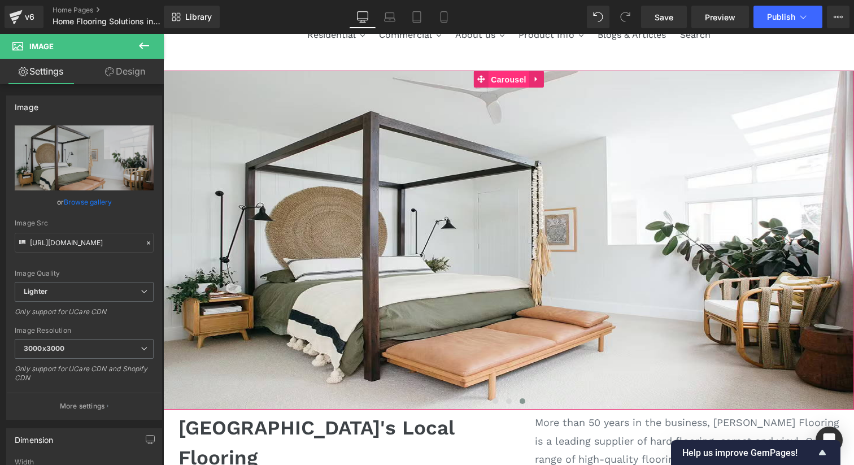
click at [512, 76] on span "Carousel" at bounding box center [508, 79] width 41 height 17
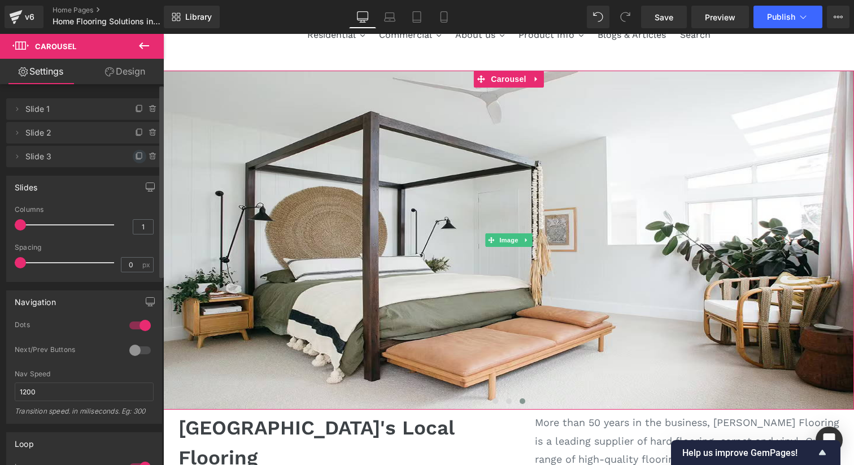
click at [137, 156] on icon at bounding box center [139, 156] width 9 height 9
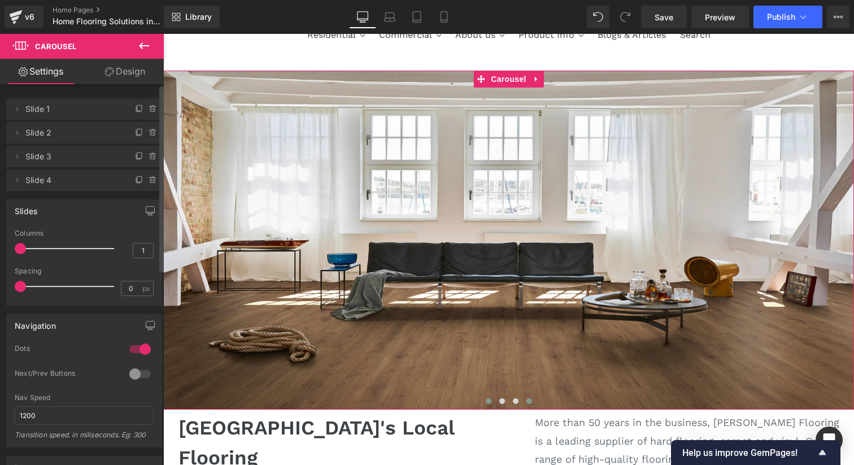
click at [529, 400] on span at bounding box center [530, 401] width 6 height 6
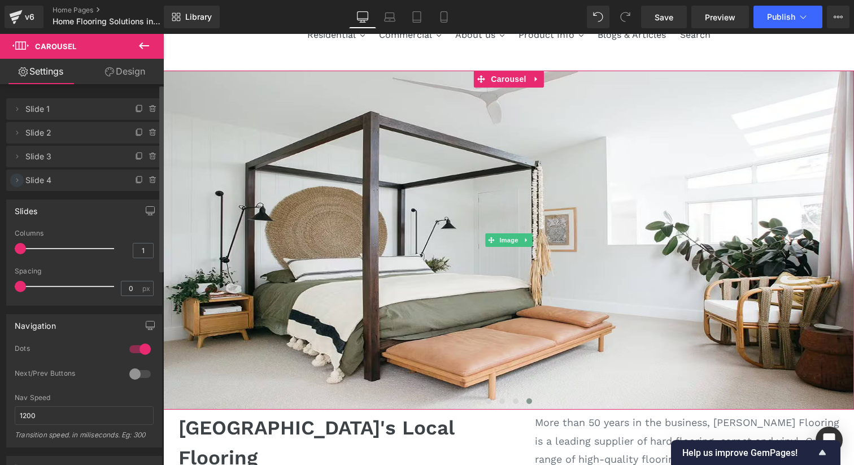
click at [20, 183] on icon at bounding box center [16, 180] width 9 height 9
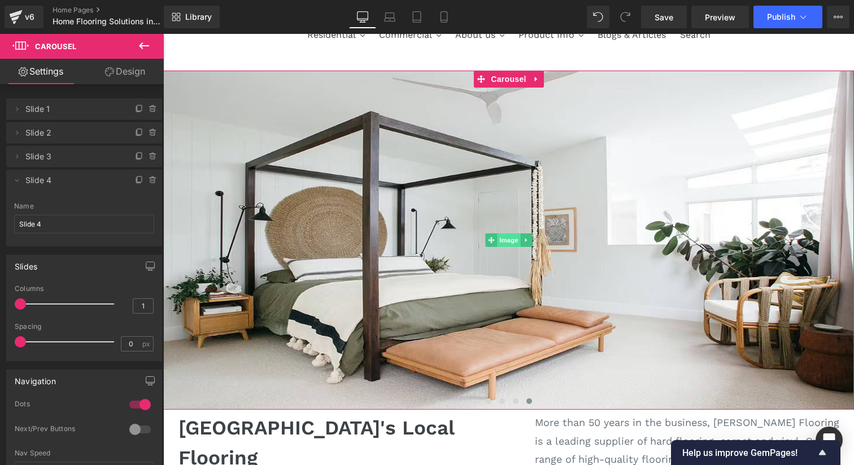
click at [510, 235] on span "Image" at bounding box center [509, 240] width 24 height 14
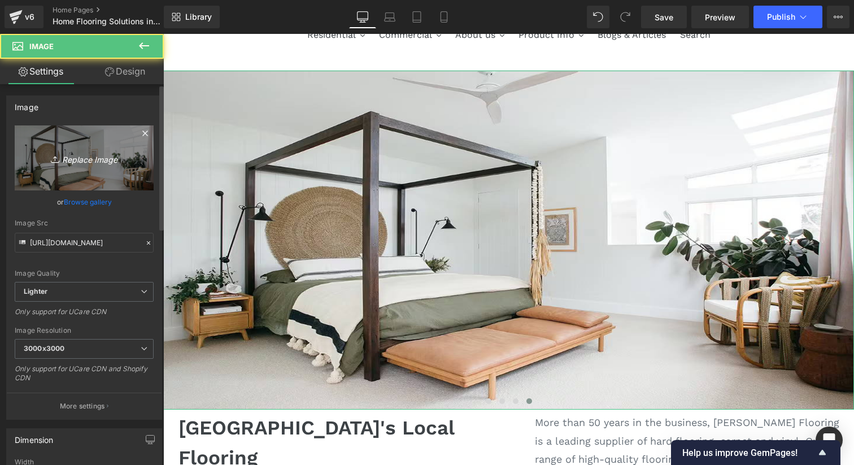
click at [102, 160] on icon "Replace Image" at bounding box center [84, 158] width 90 height 14
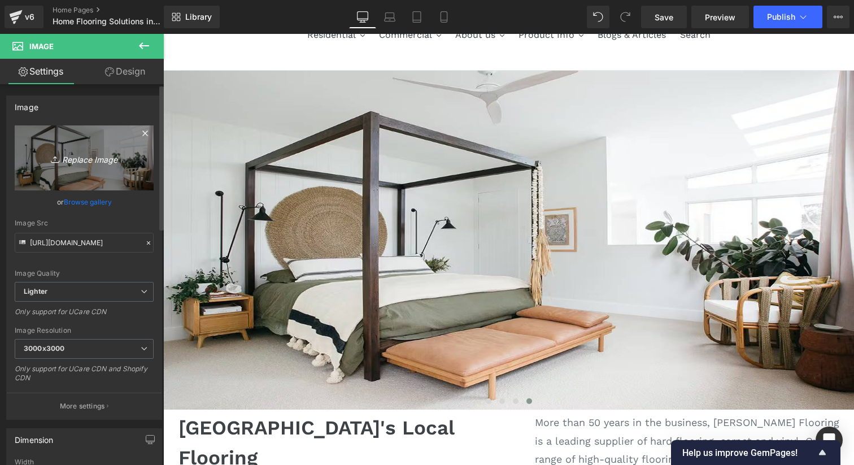
type input "C:\fakepath\Chevron_1920x1440_4.webp"
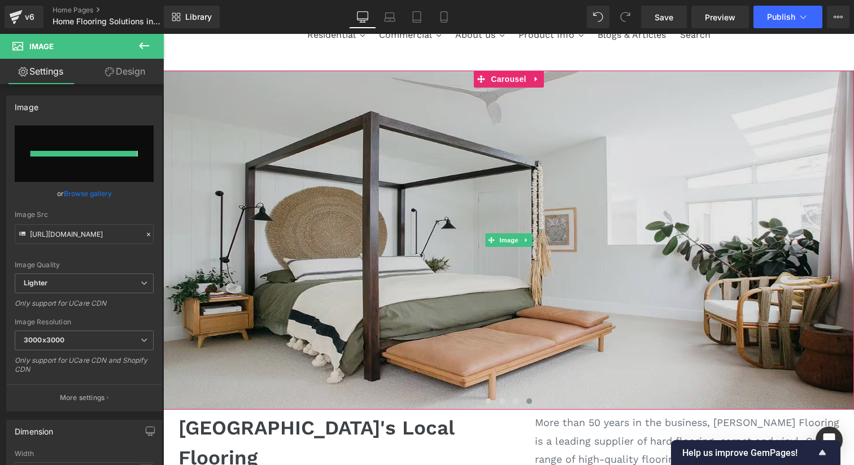
type input "[URL][DOMAIN_NAME]"
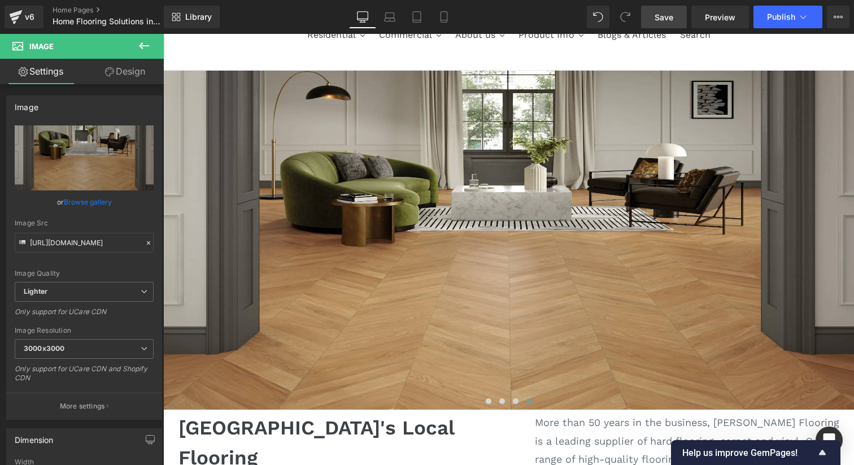
click at [654, 23] on link "Save" at bounding box center [664, 17] width 46 height 23
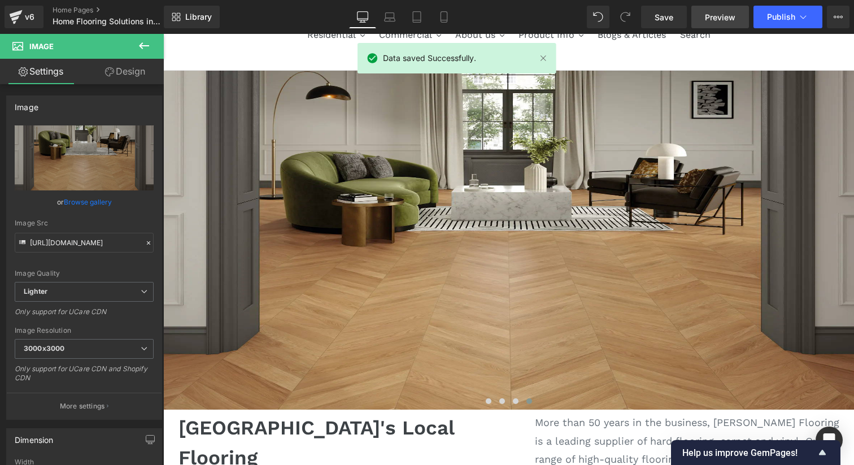
click at [738, 18] on link "Preview" at bounding box center [721, 17] width 58 height 23
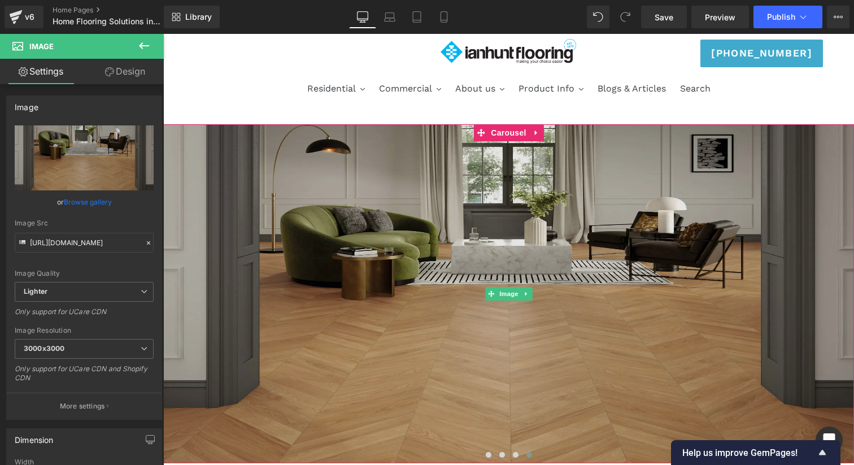
scroll to position [0, 0]
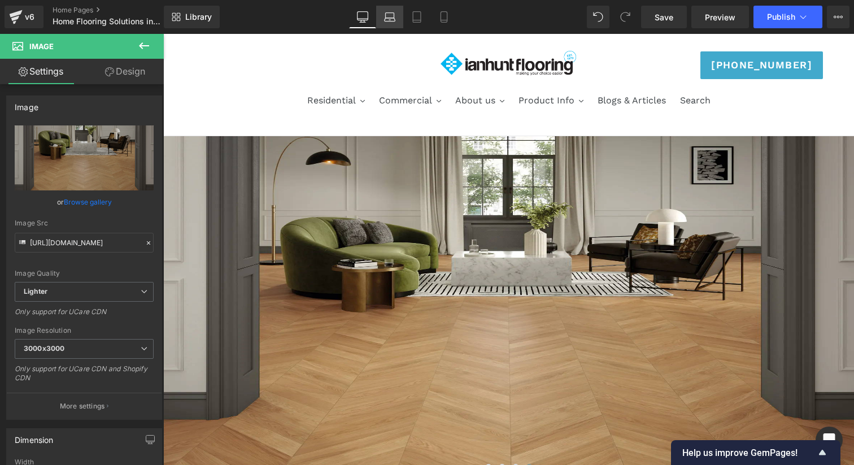
click at [390, 18] on icon at bounding box center [389, 16] width 11 height 11
type input "500"
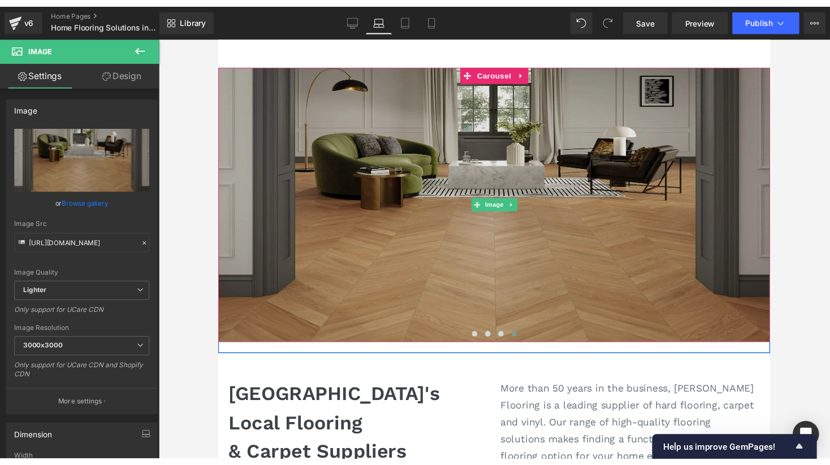
scroll to position [85, 0]
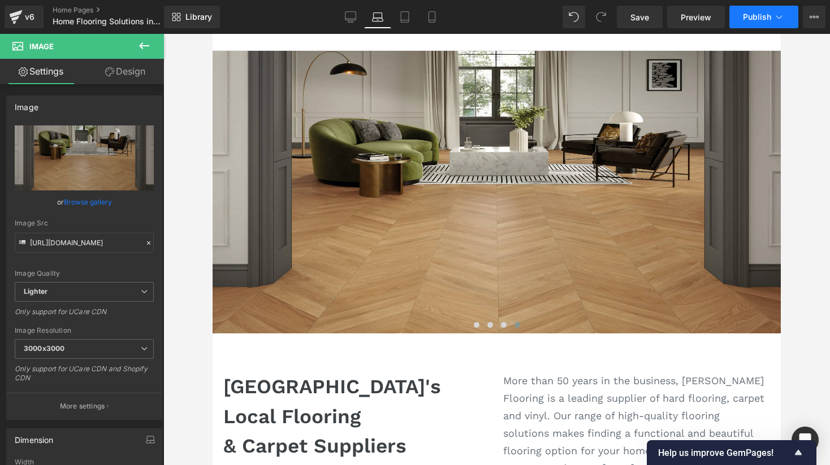
click at [768, 20] on span "Publish" at bounding box center [757, 16] width 28 height 9
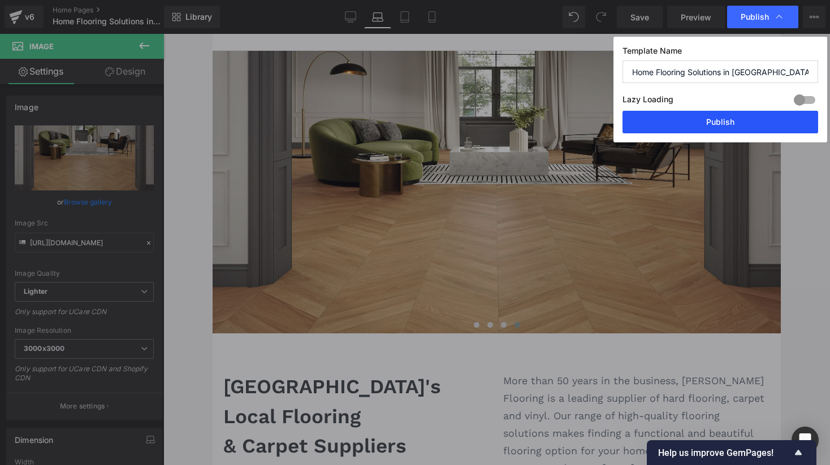
click at [707, 129] on button "Publish" at bounding box center [720, 122] width 196 height 23
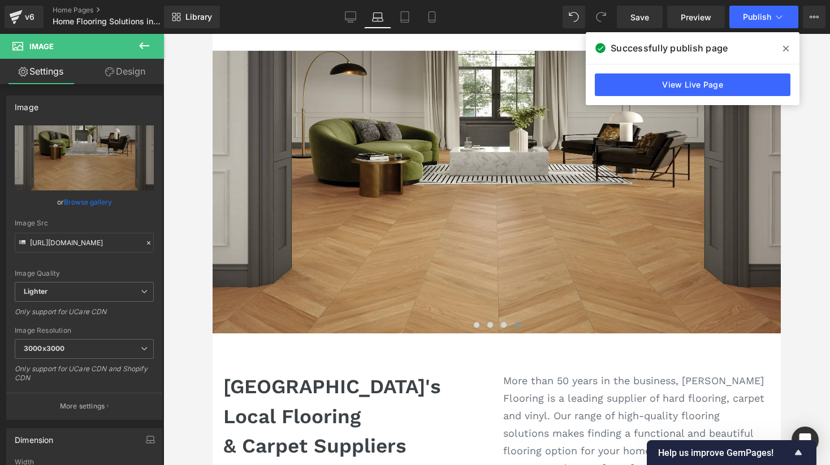
click at [783, 44] on icon at bounding box center [786, 48] width 6 height 9
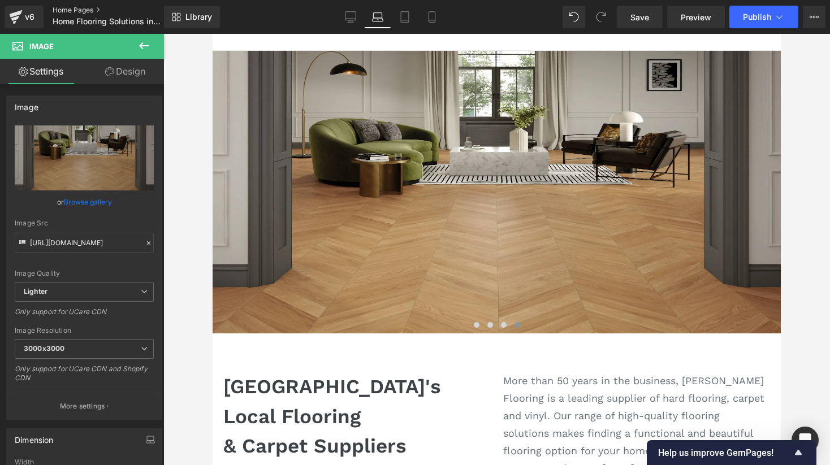
click at [83, 10] on link "Home Pages" at bounding box center [118, 10] width 130 height 9
